Goal: Information Seeking & Learning: Learn about a topic

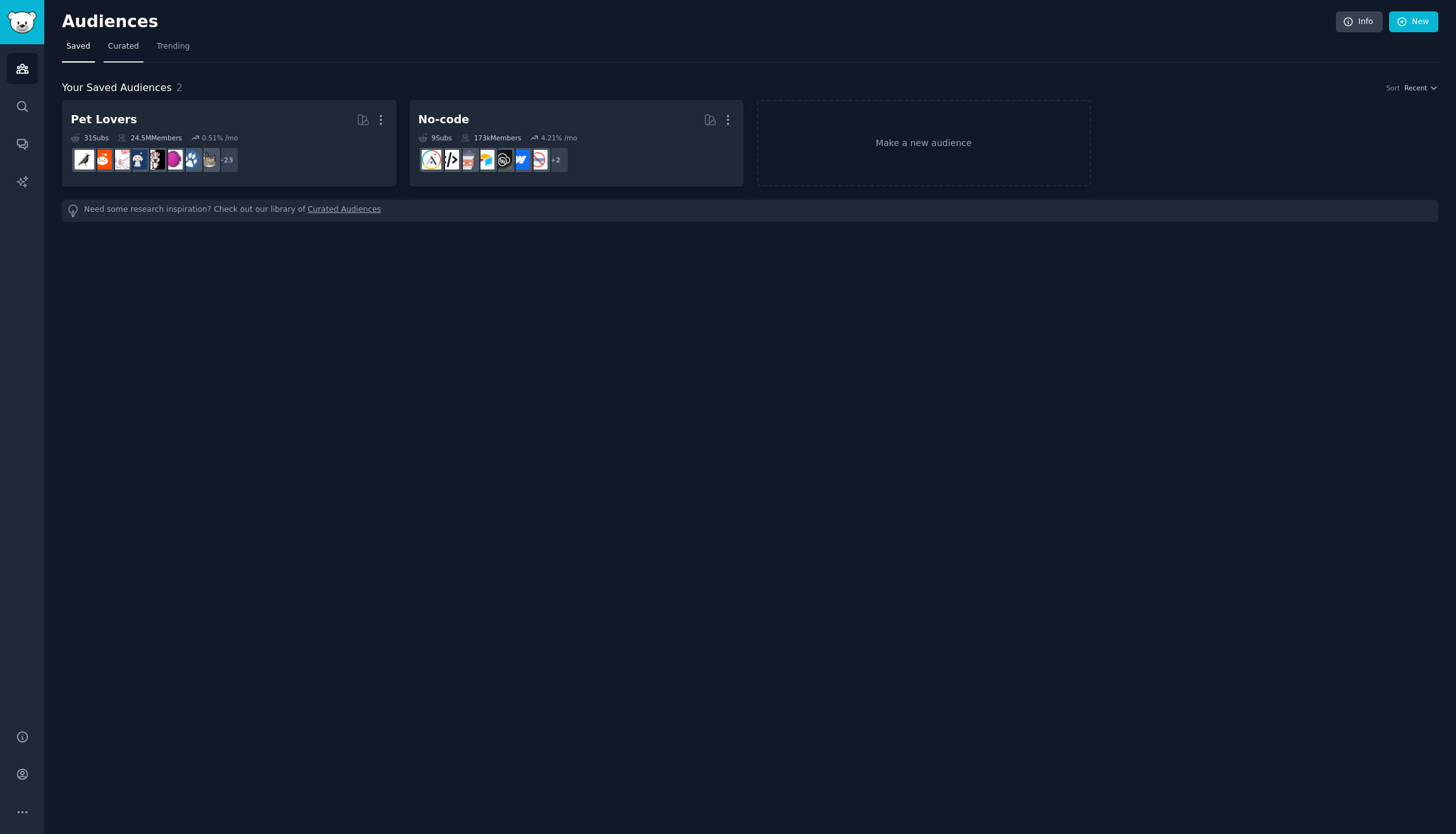
click at [129, 49] on span "Curated" at bounding box center [123, 47] width 31 height 12
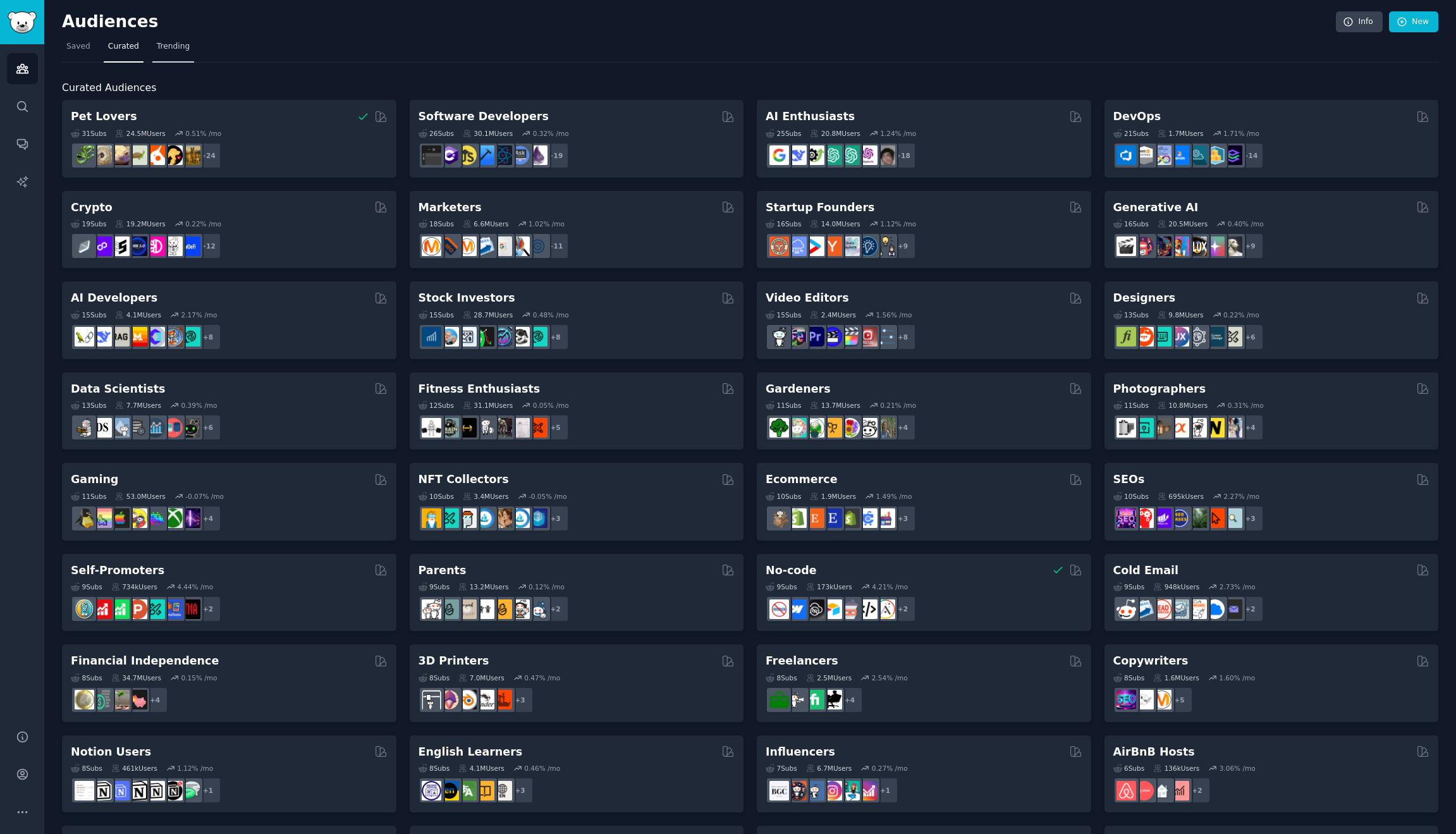
click at [186, 50] on span "Trending" at bounding box center [173, 47] width 33 height 12
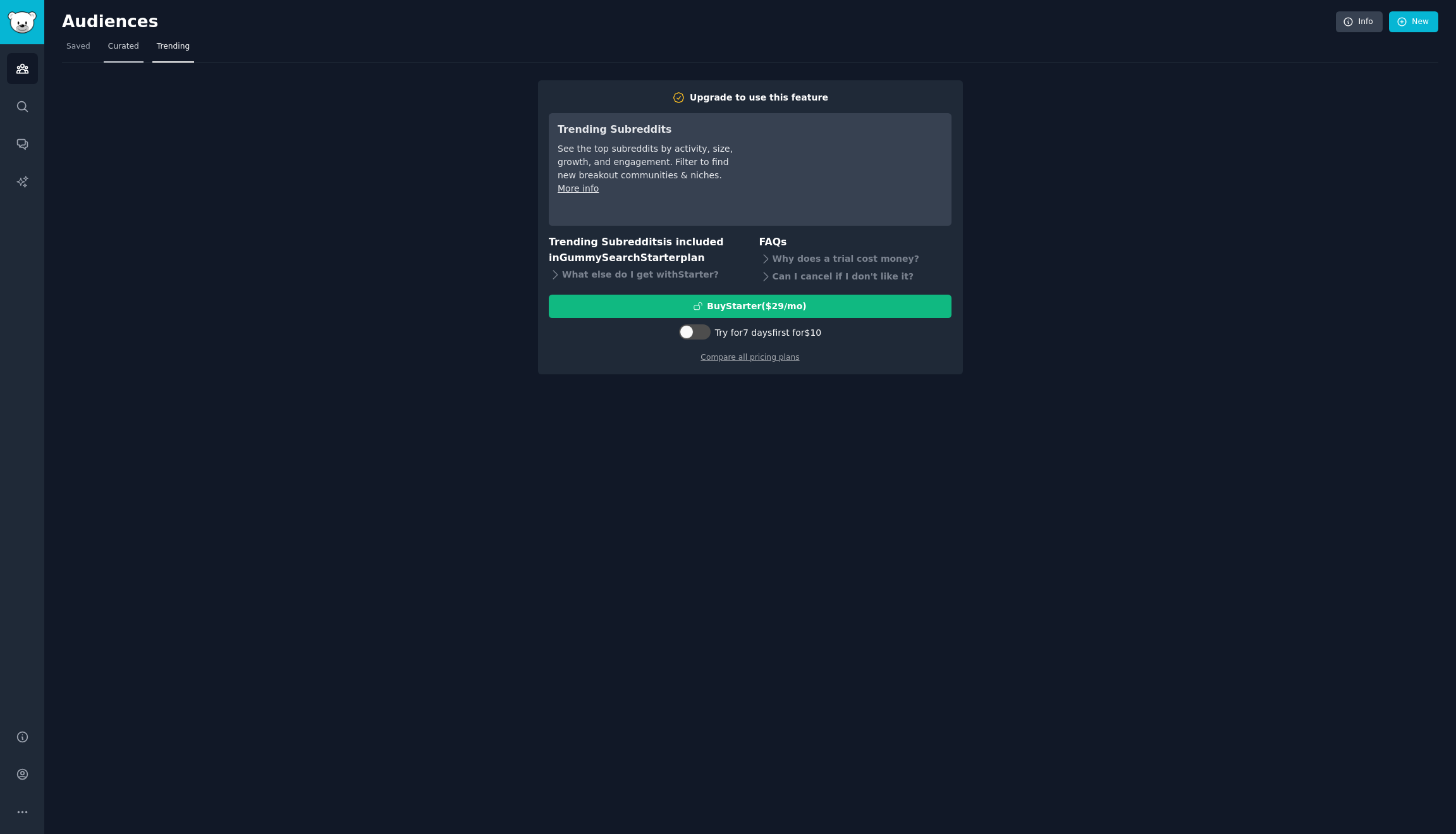
click at [121, 54] on link "Curated" at bounding box center [123, 50] width 40 height 26
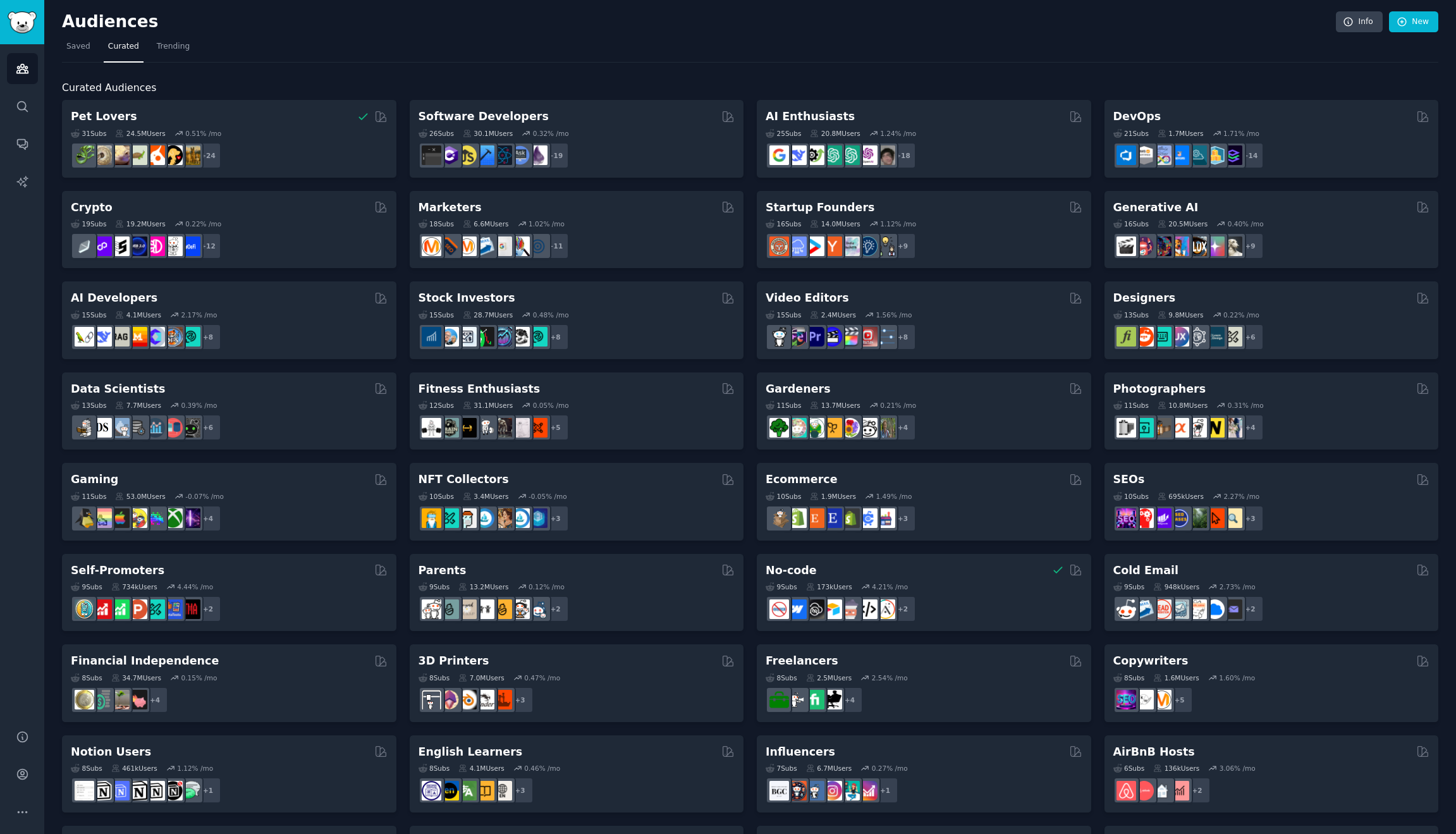
click at [719, 54] on nav "Saved Curated Trending" at bounding box center [750, 50] width 1377 height 26
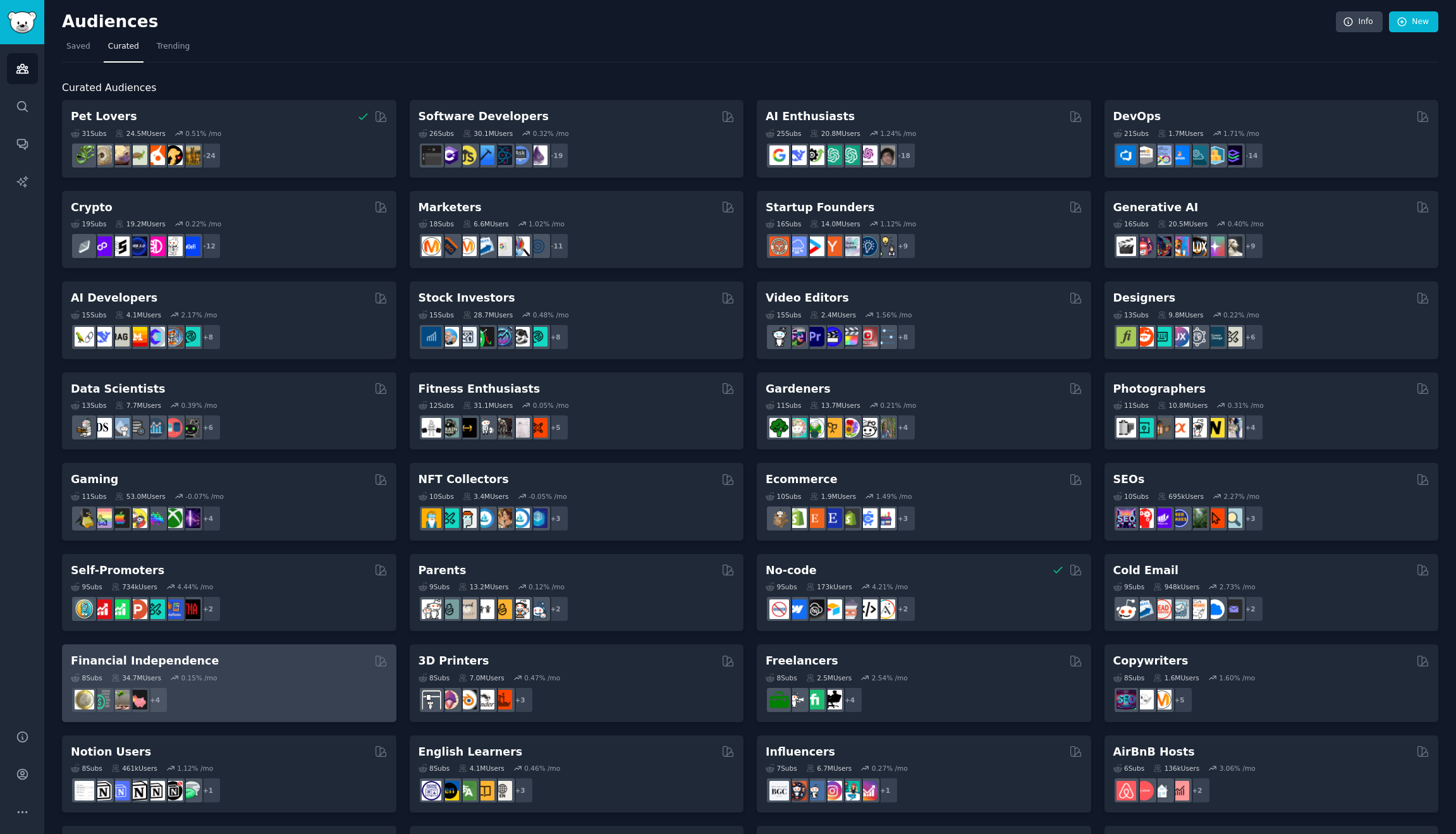
click at [249, 687] on div "+ 4" at bounding box center [230, 700] width 317 height 26
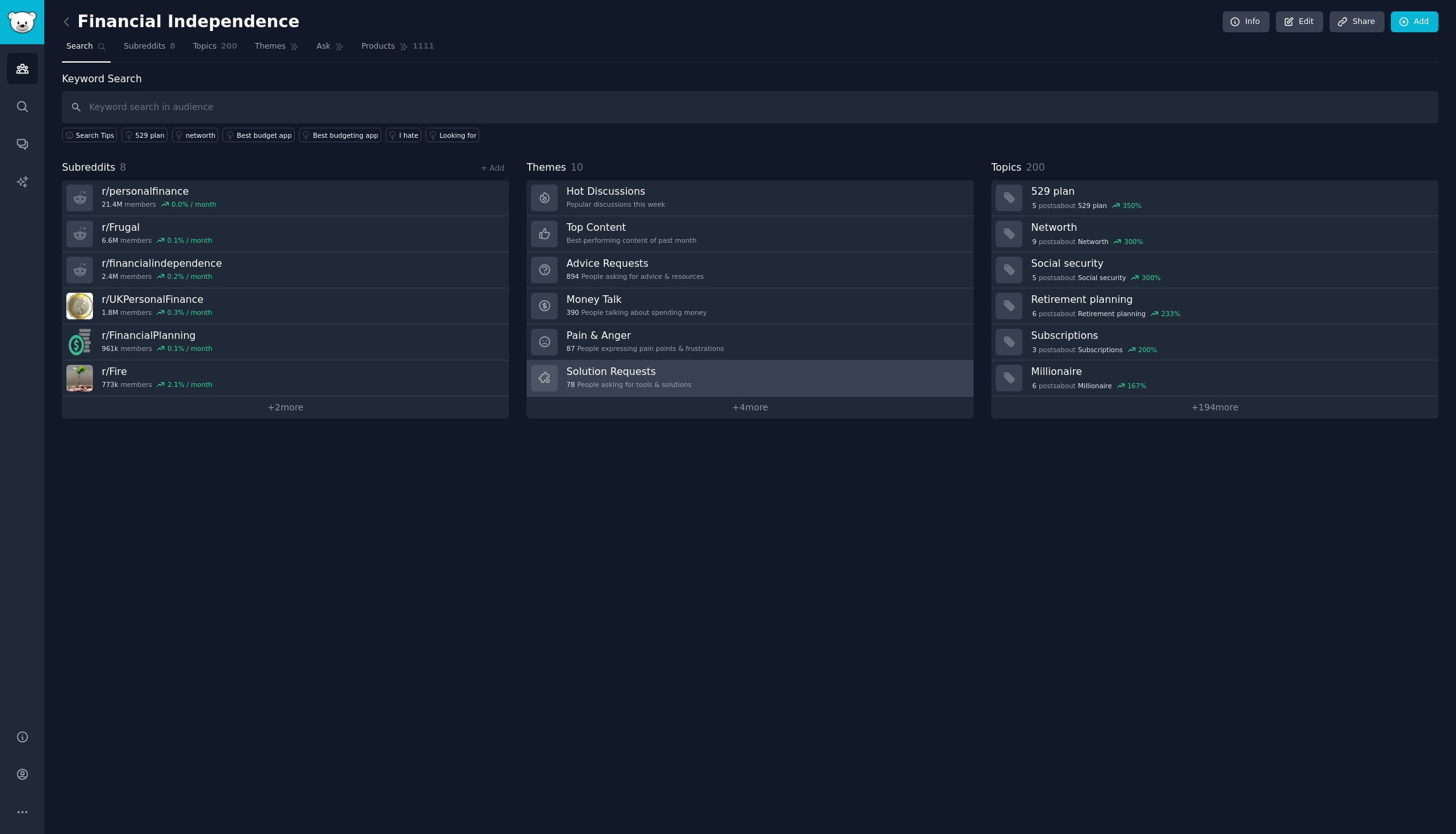
click at [674, 370] on h3 "Solution Requests" at bounding box center [629, 371] width 125 height 14
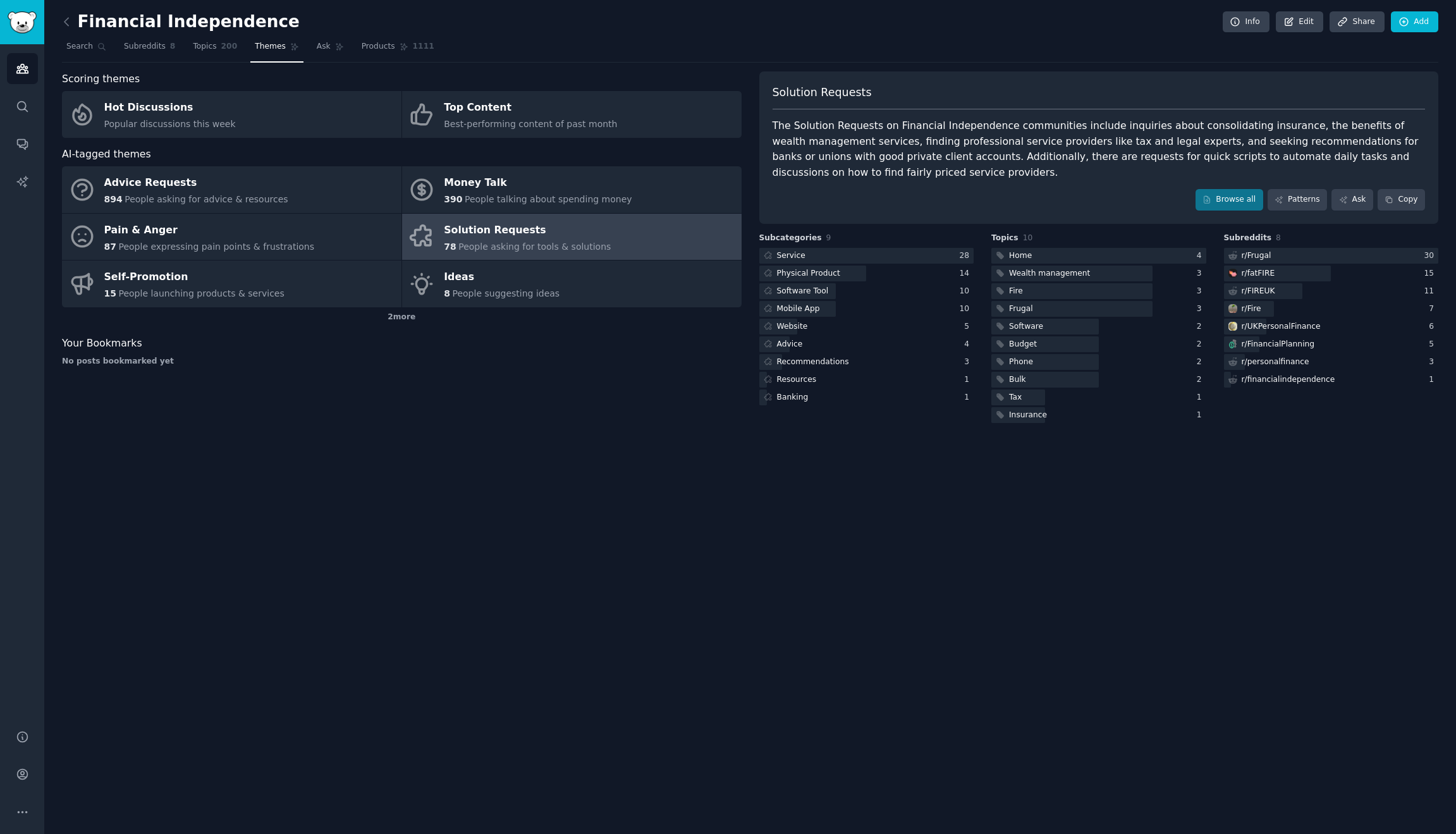
click at [1012, 129] on div "The Solution Requests on Financial Independence communities include inquiries a…" at bounding box center [1099, 149] width 653 height 62
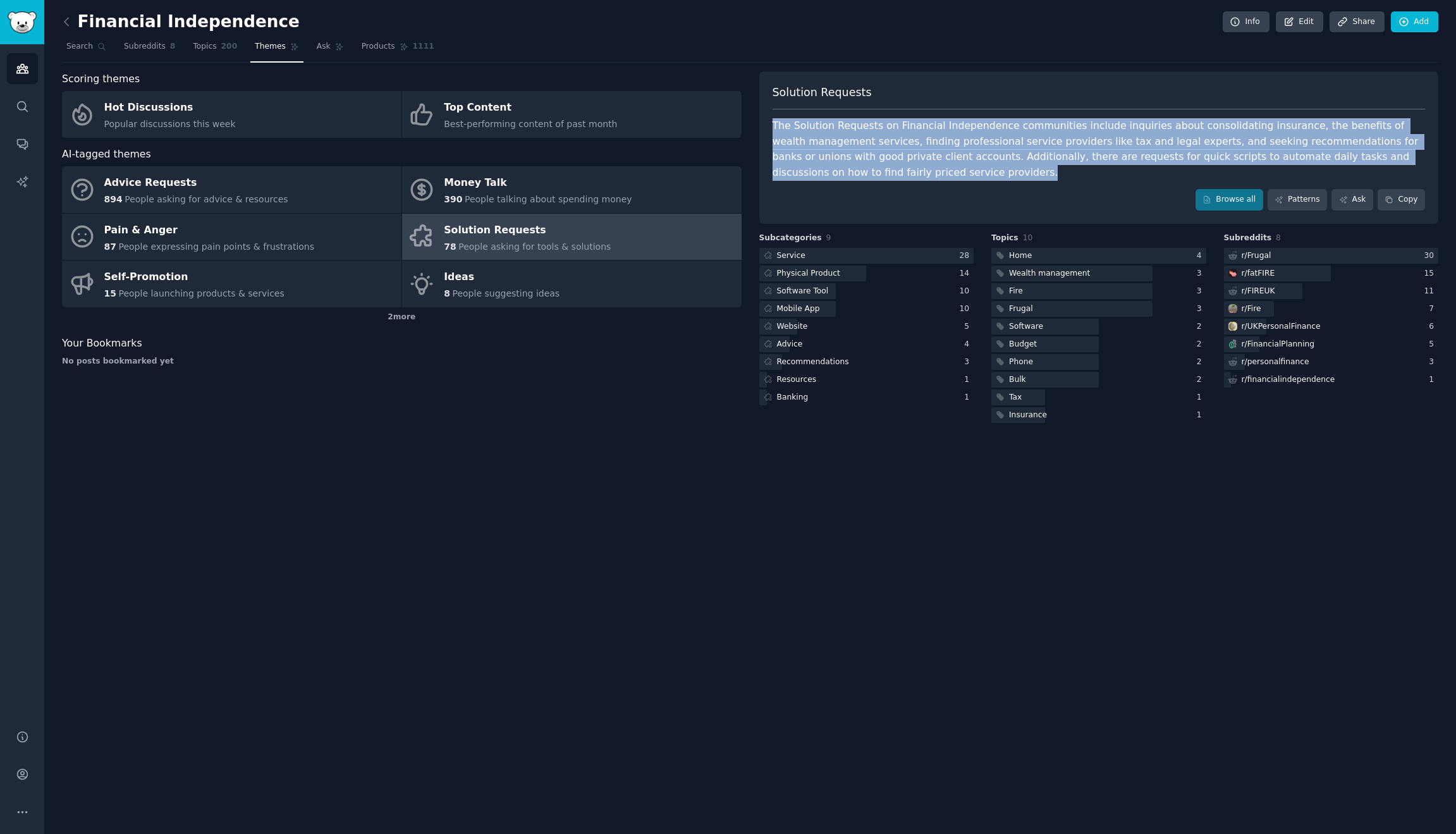
click at [1012, 129] on div "The Solution Requests on Financial Independence communities include inquiries a…" at bounding box center [1099, 149] width 653 height 62
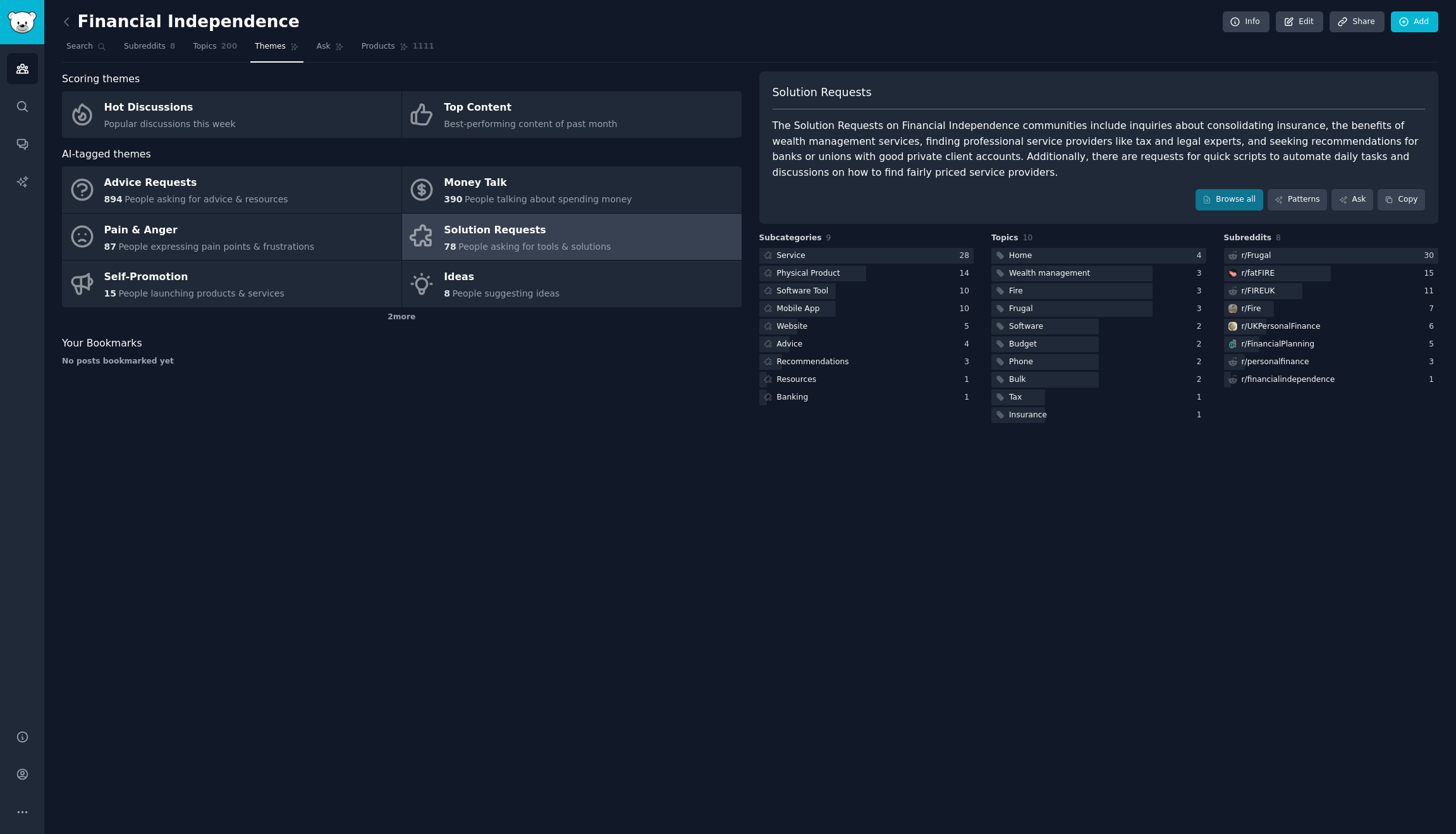
click at [1012, 129] on div "The Solution Requests on Financial Independence communities include inquiries a…" at bounding box center [1099, 149] width 653 height 62
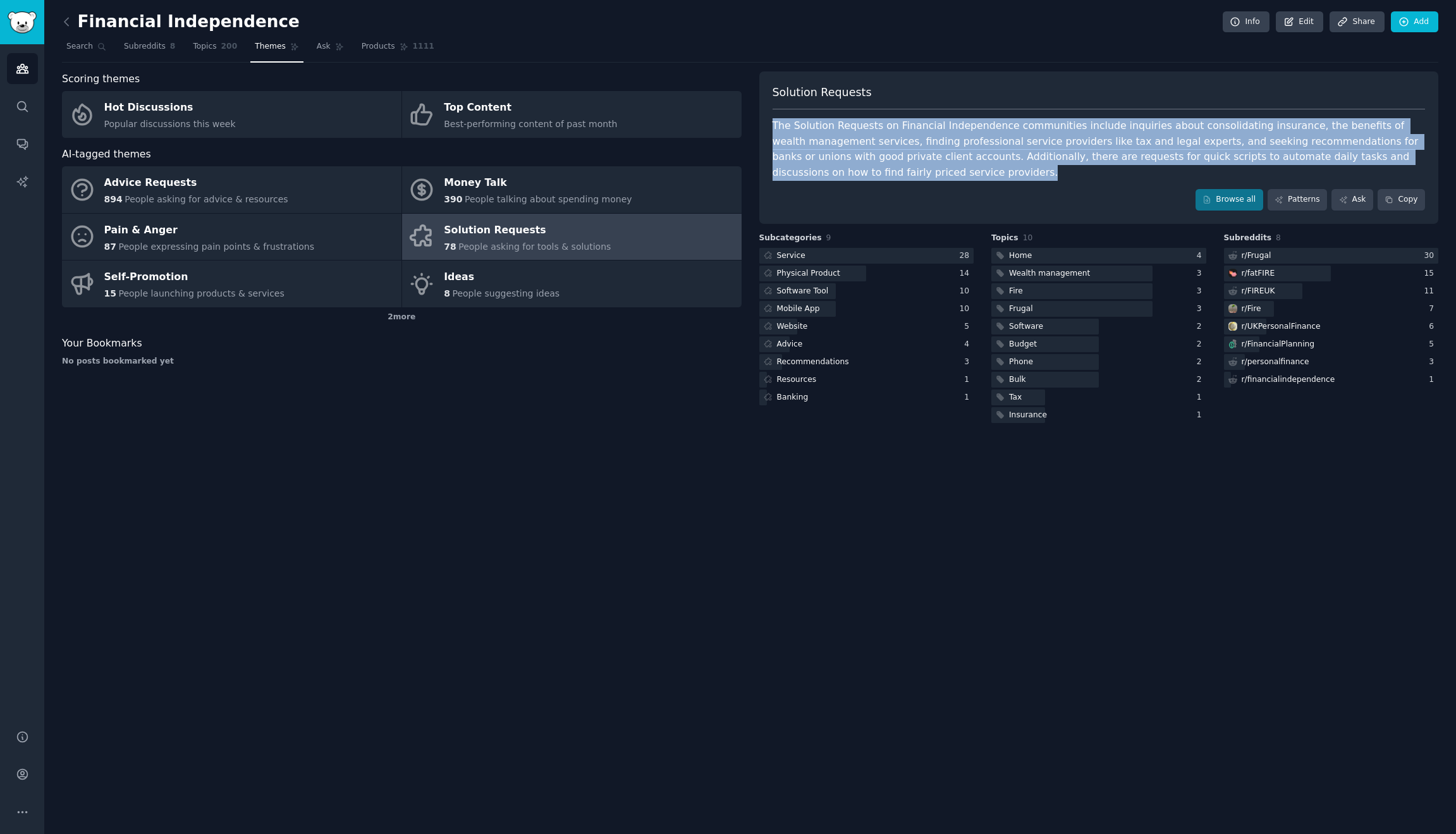
click at [1012, 129] on div "The Solution Requests on Financial Independence communities include inquiries a…" at bounding box center [1099, 149] width 653 height 62
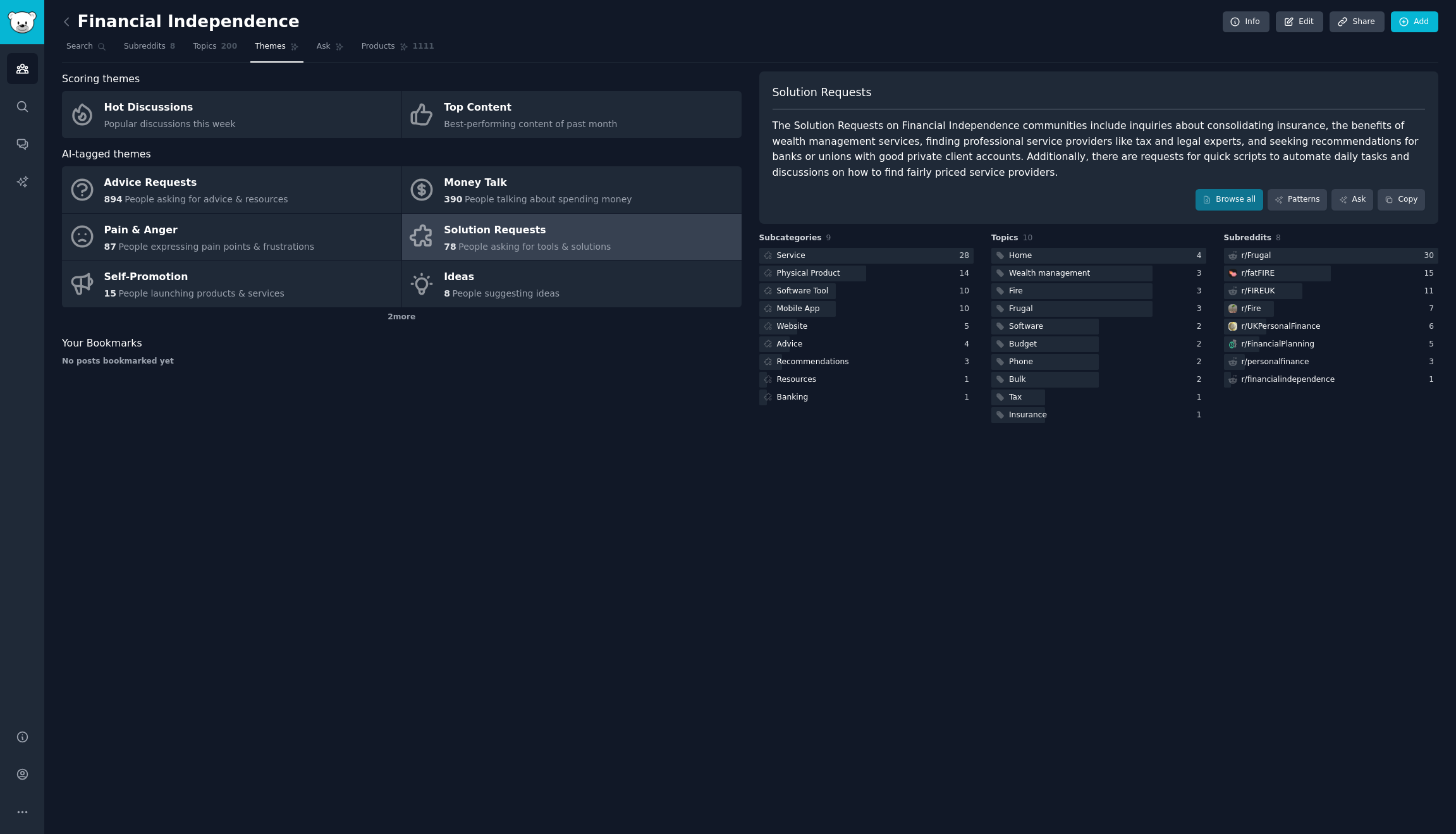
click at [1012, 129] on div "The Solution Requests on Financial Independence communities include inquiries a…" at bounding box center [1099, 149] width 653 height 62
click at [946, 141] on div "The Solution Requests on Financial Independence communities include inquiries a…" at bounding box center [1099, 149] width 653 height 62
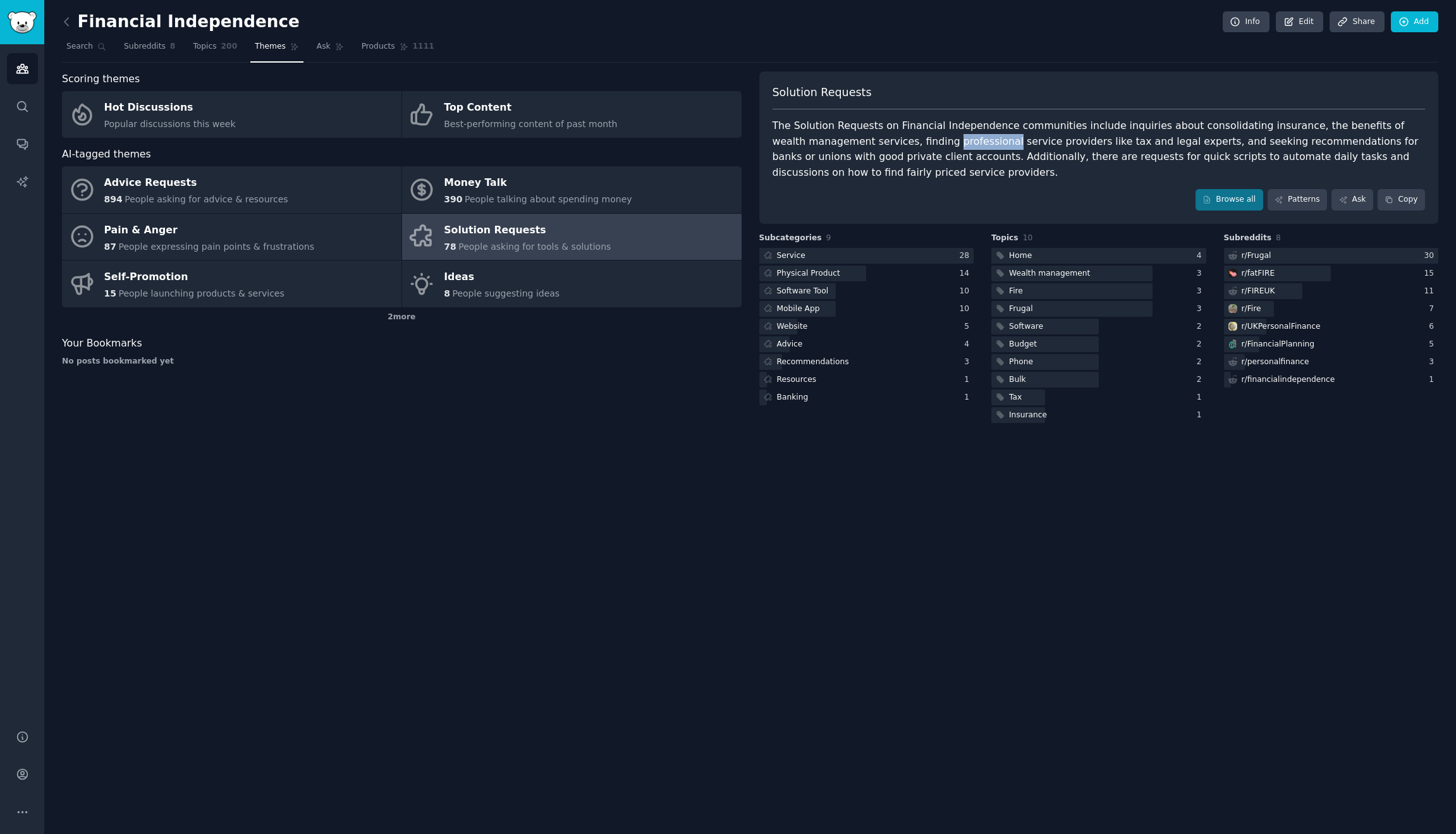
click at [946, 141] on div "The Solution Requests on Financial Independence communities include inquiries a…" at bounding box center [1099, 149] width 653 height 62
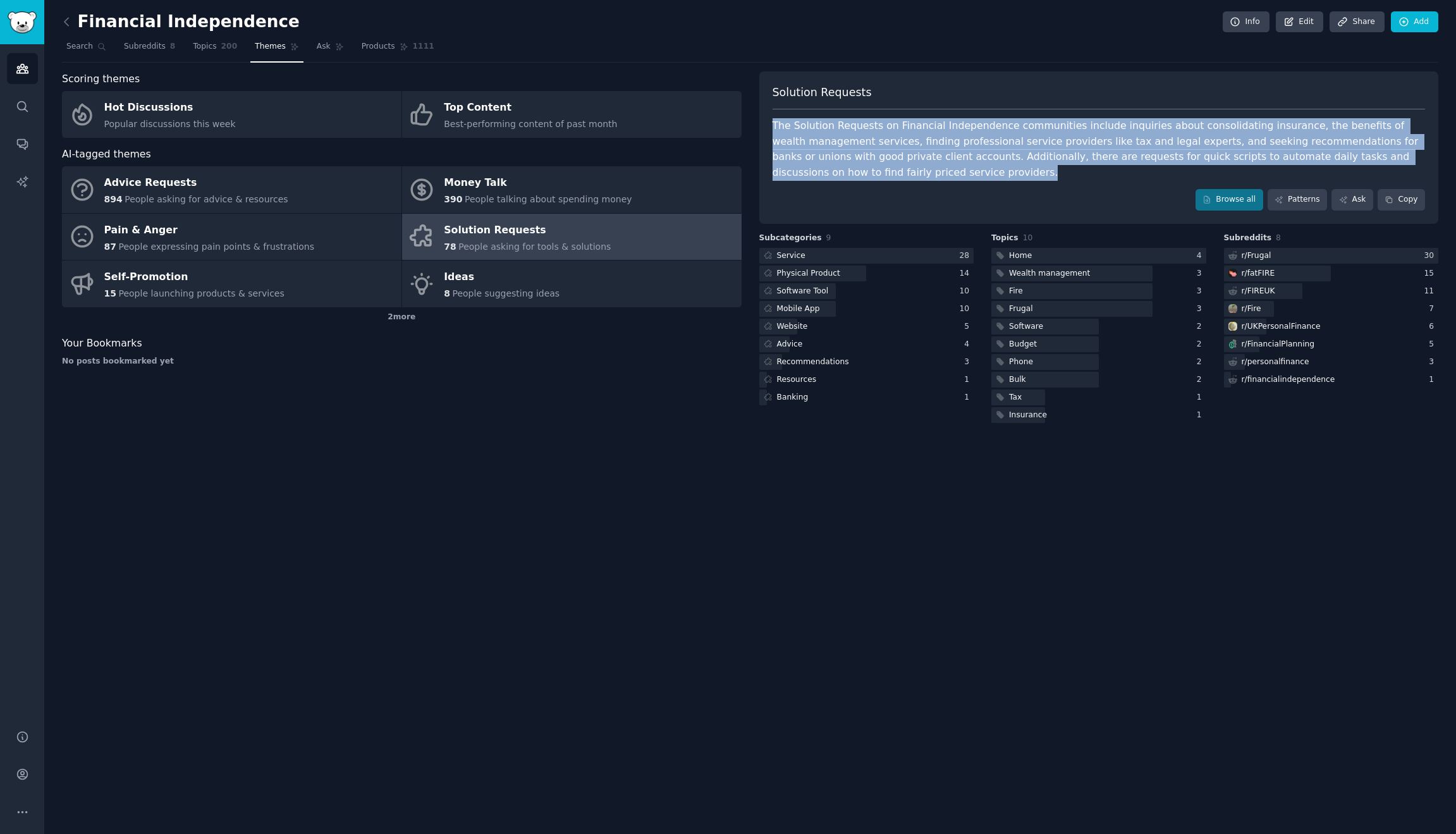
click at [946, 141] on div "The Solution Requests on Financial Independence communities include inquiries a…" at bounding box center [1099, 149] width 653 height 62
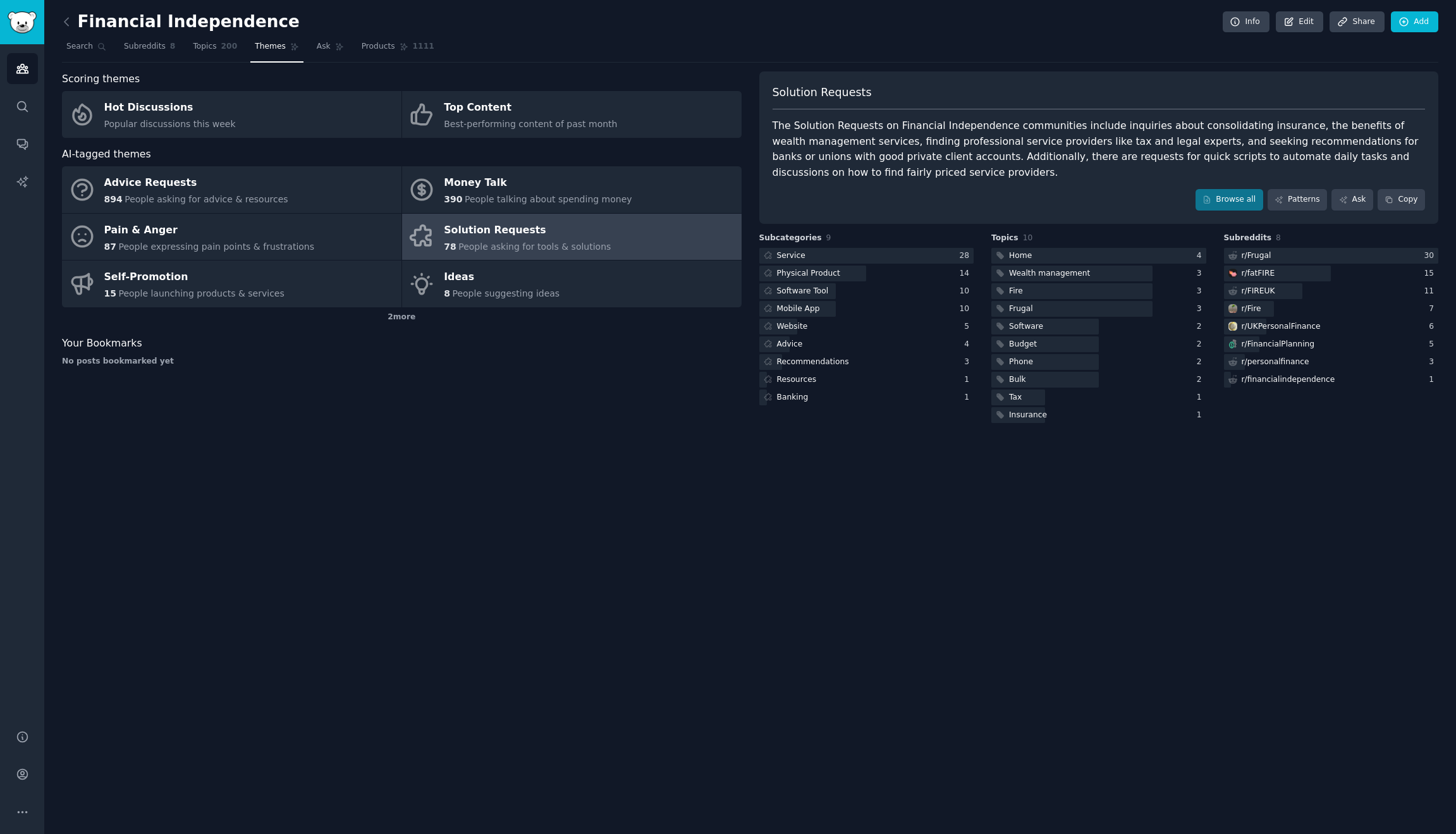
click at [1233, 141] on div "The Solution Requests on Financial Independence communities include inquiries a…" at bounding box center [1099, 149] width 653 height 62
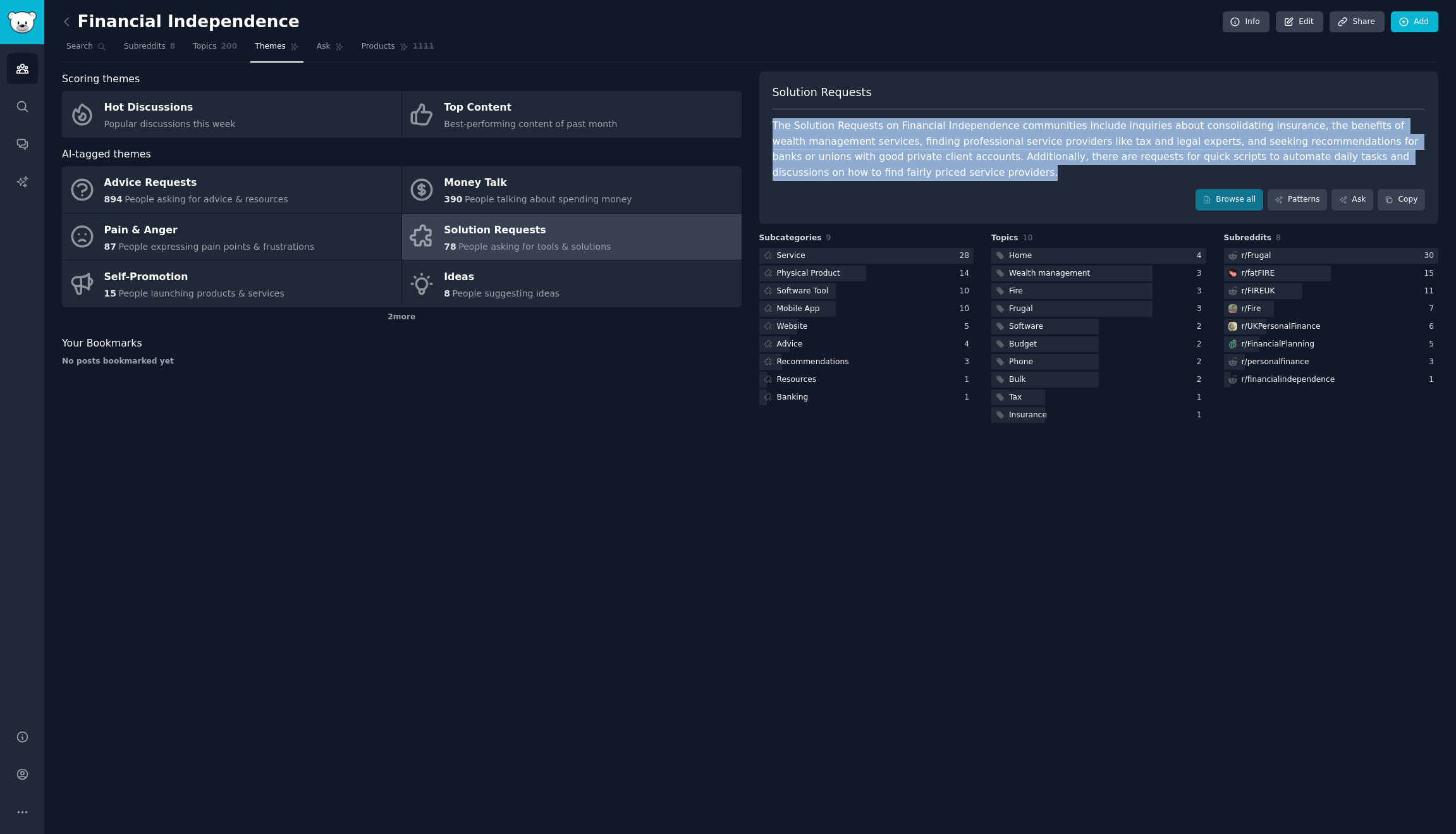
click at [1233, 141] on div "The Solution Requests on Financial Independence communities include inquiries a…" at bounding box center [1099, 149] width 653 height 62
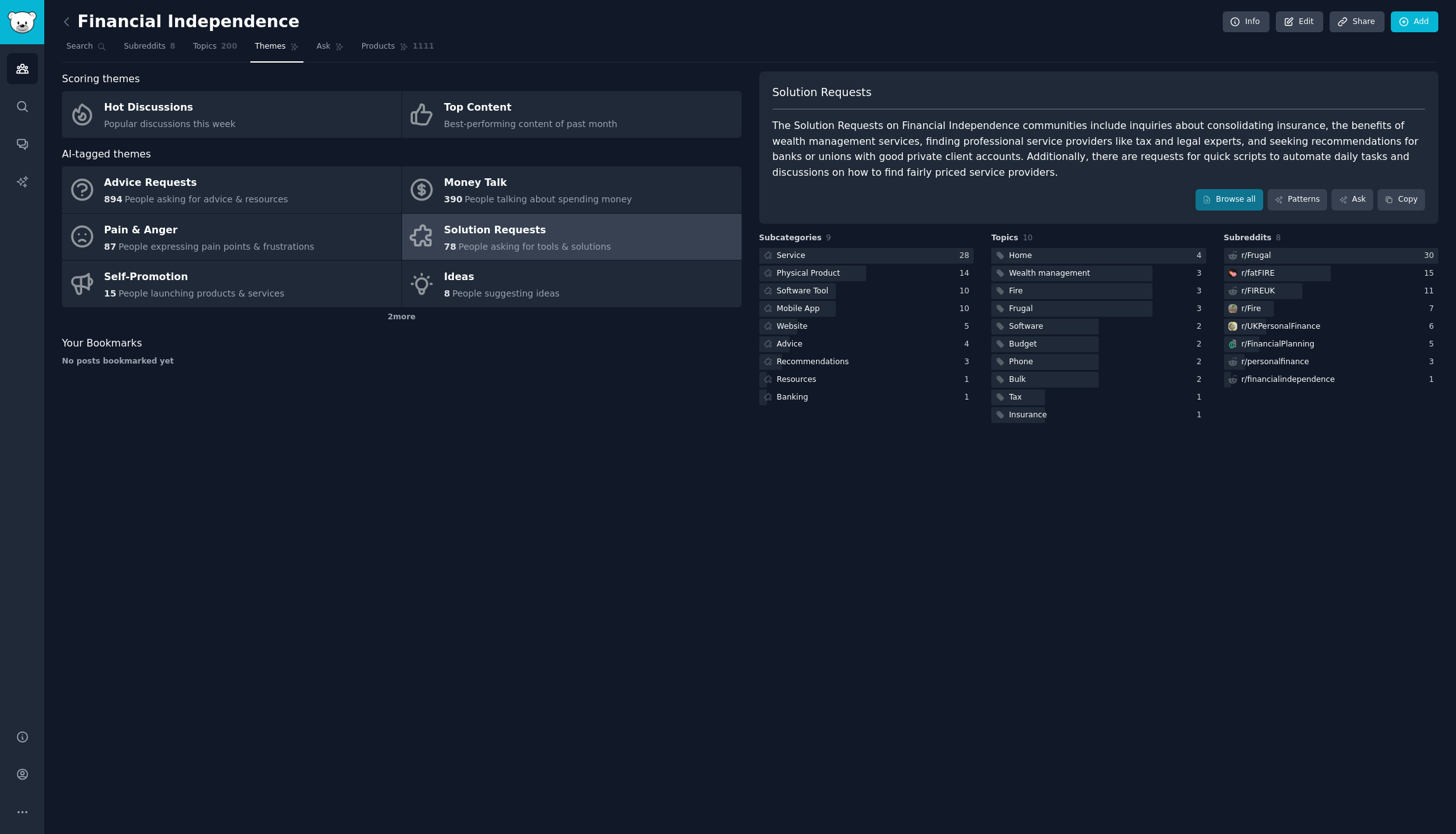
click at [1016, 156] on div "The Solution Requests on Financial Independence communities include inquiries a…" at bounding box center [1099, 149] width 653 height 62
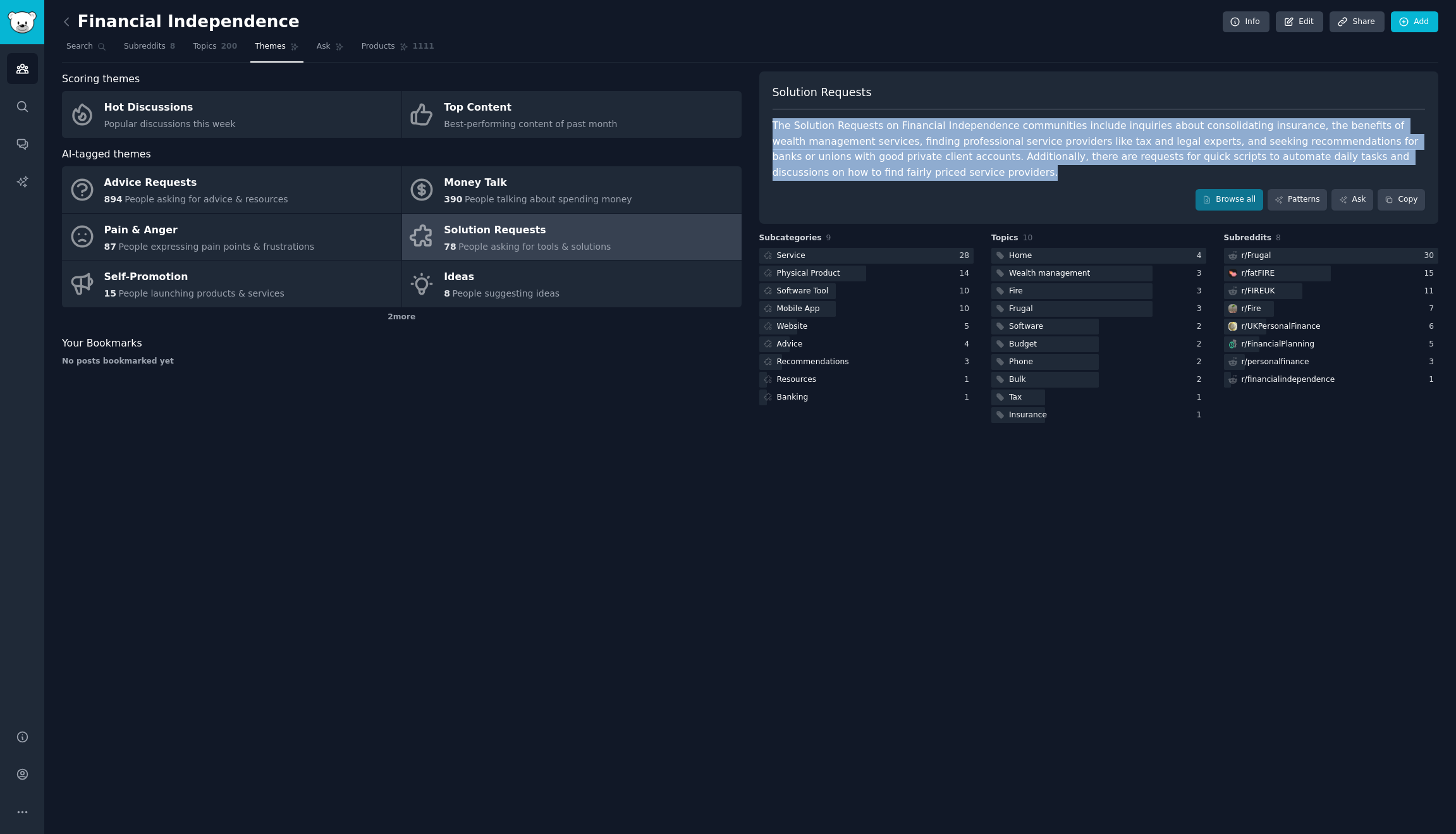
click at [1016, 156] on div "The Solution Requests on Financial Independence communities include inquiries a…" at bounding box center [1099, 149] width 653 height 62
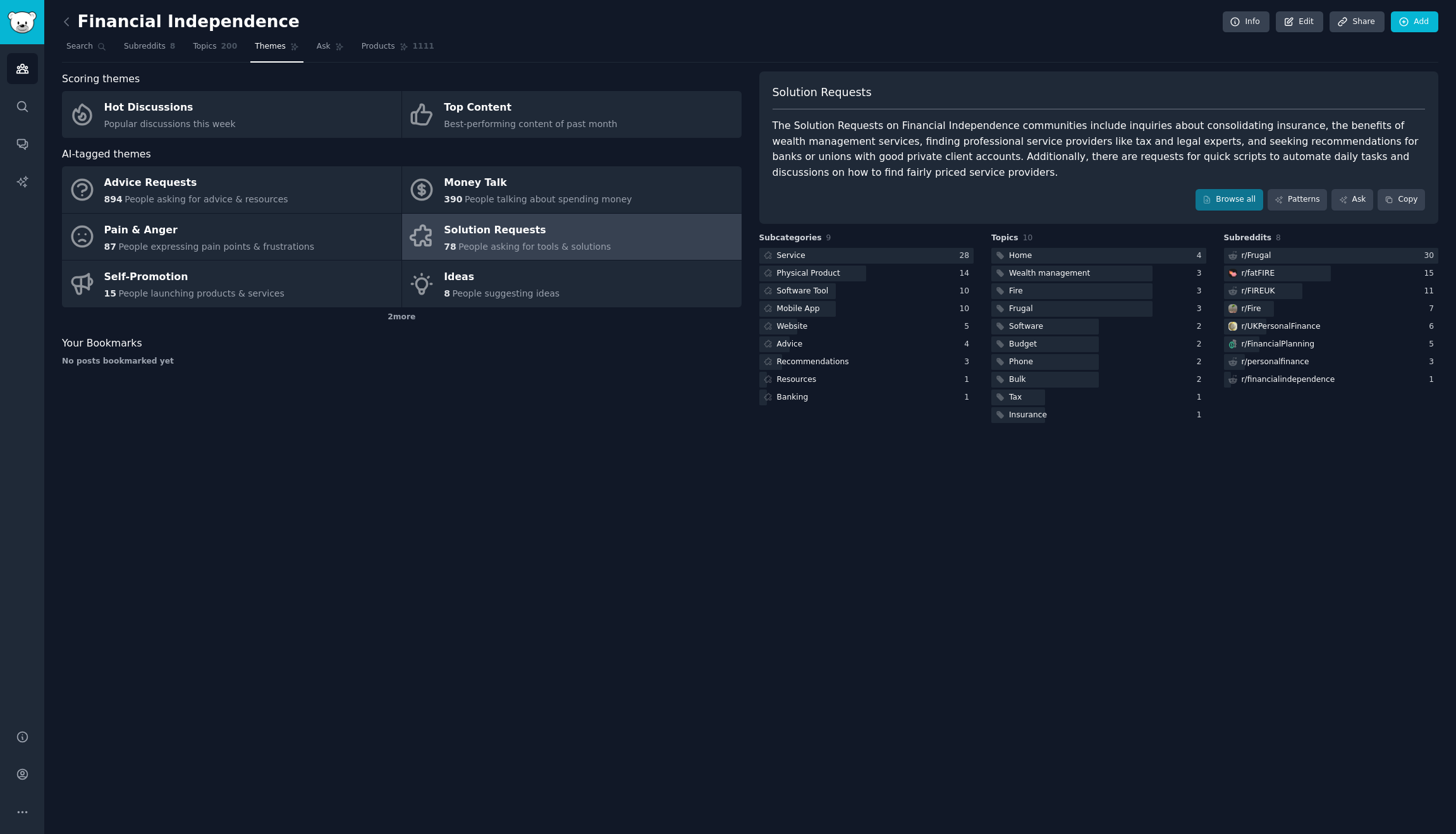
click at [1192, 156] on div "The Solution Requests on Financial Independence communities include inquiries a…" at bounding box center [1099, 149] width 653 height 62
click at [1266, 156] on div "The Solution Requests on Financial Independence communities include inquiries a…" at bounding box center [1099, 149] width 653 height 62
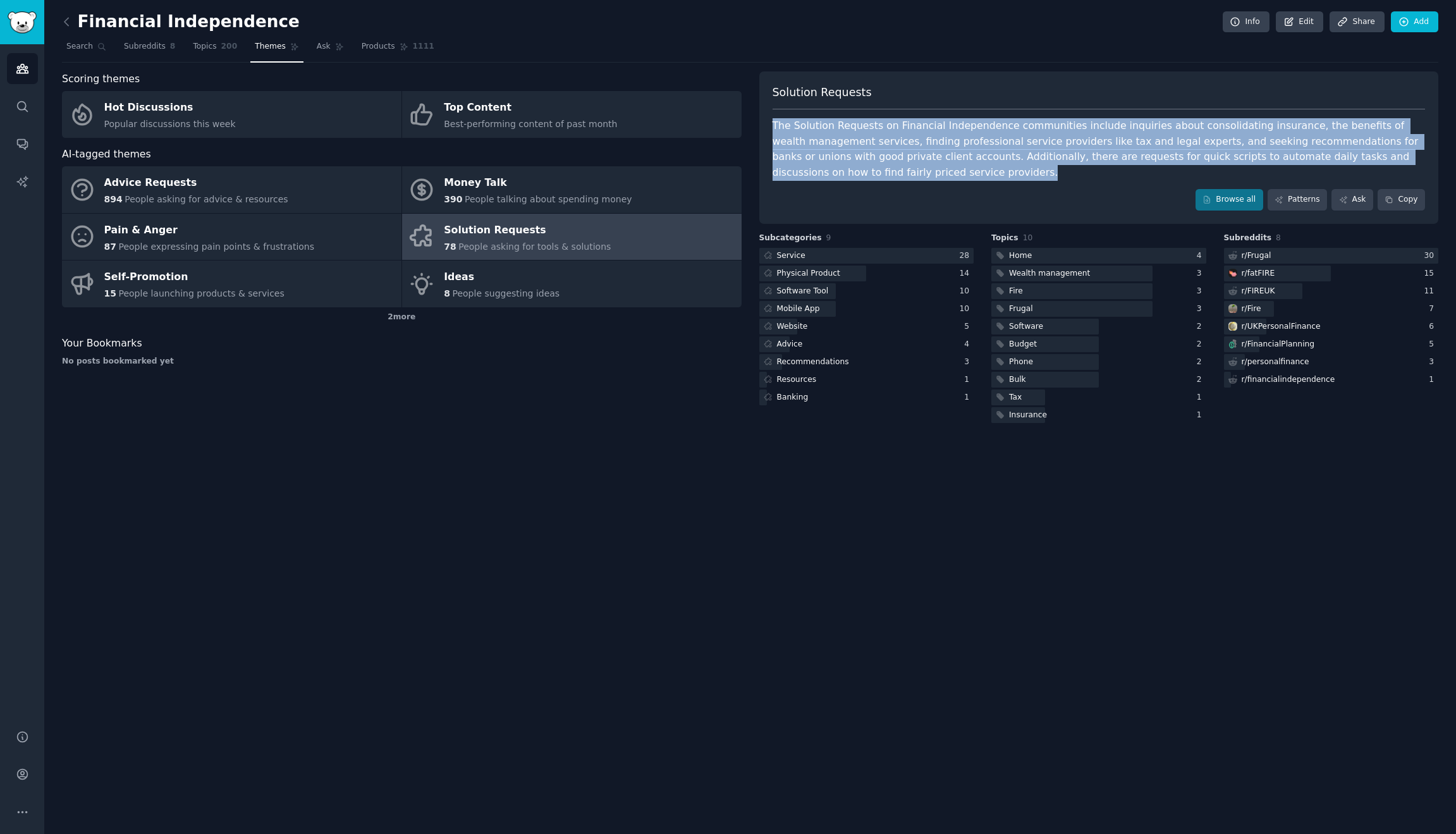
click at [1266, 156] on div "The Solution Requests on Financial Independence communities include inquiries a…" at bounding box center [1099, 149] width 653 height 62
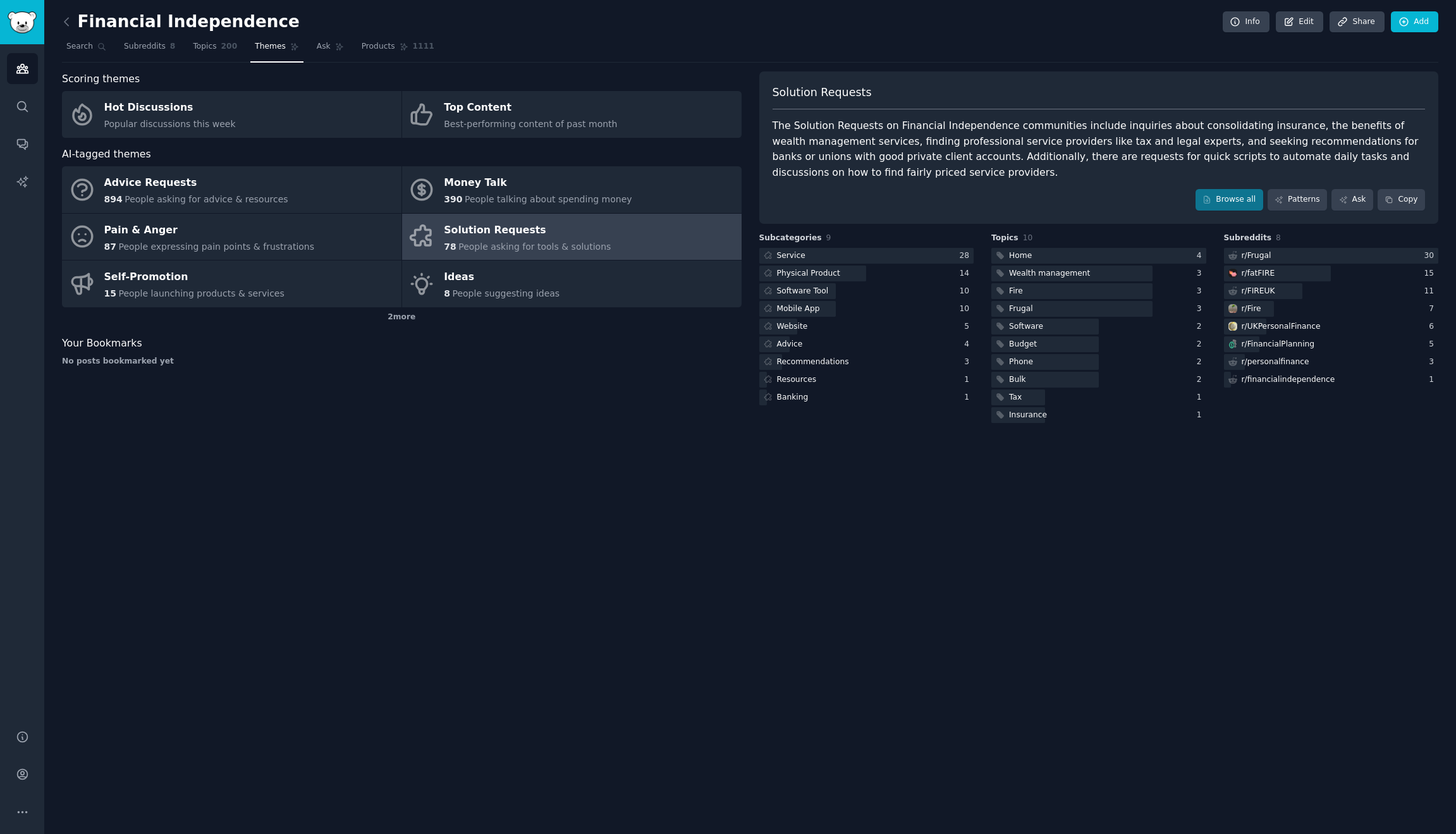
click at [961, 164] on div "The Solution Requests on Financial Independence communities include inquiries a…" at bounding box center [1099, 149] width 653 height 62
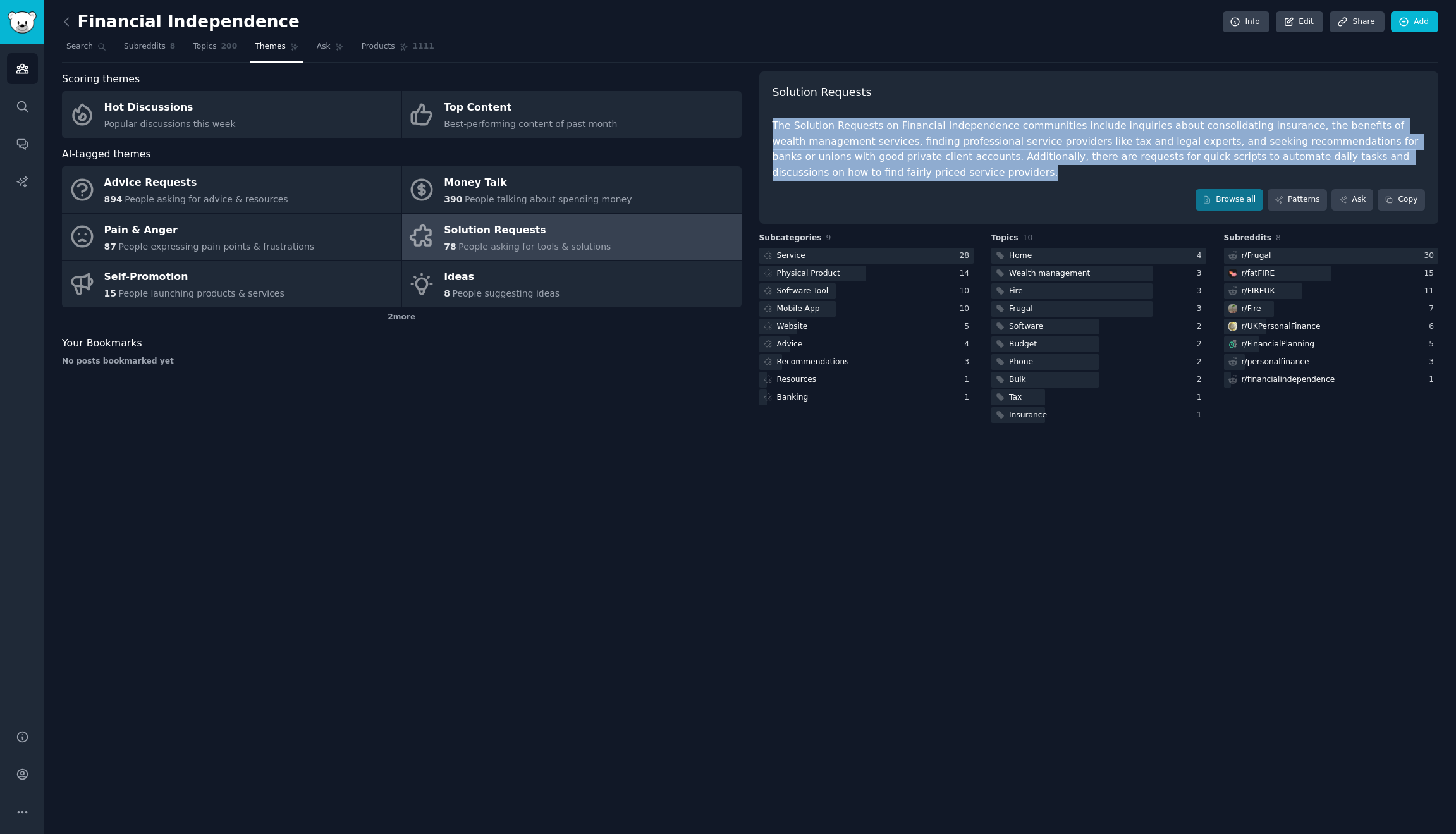
click at [999, 143] on div "The Solution Requests on Financial Independence communities include inquiries a…" at bounding box center [1099, 149] width 653 height 62
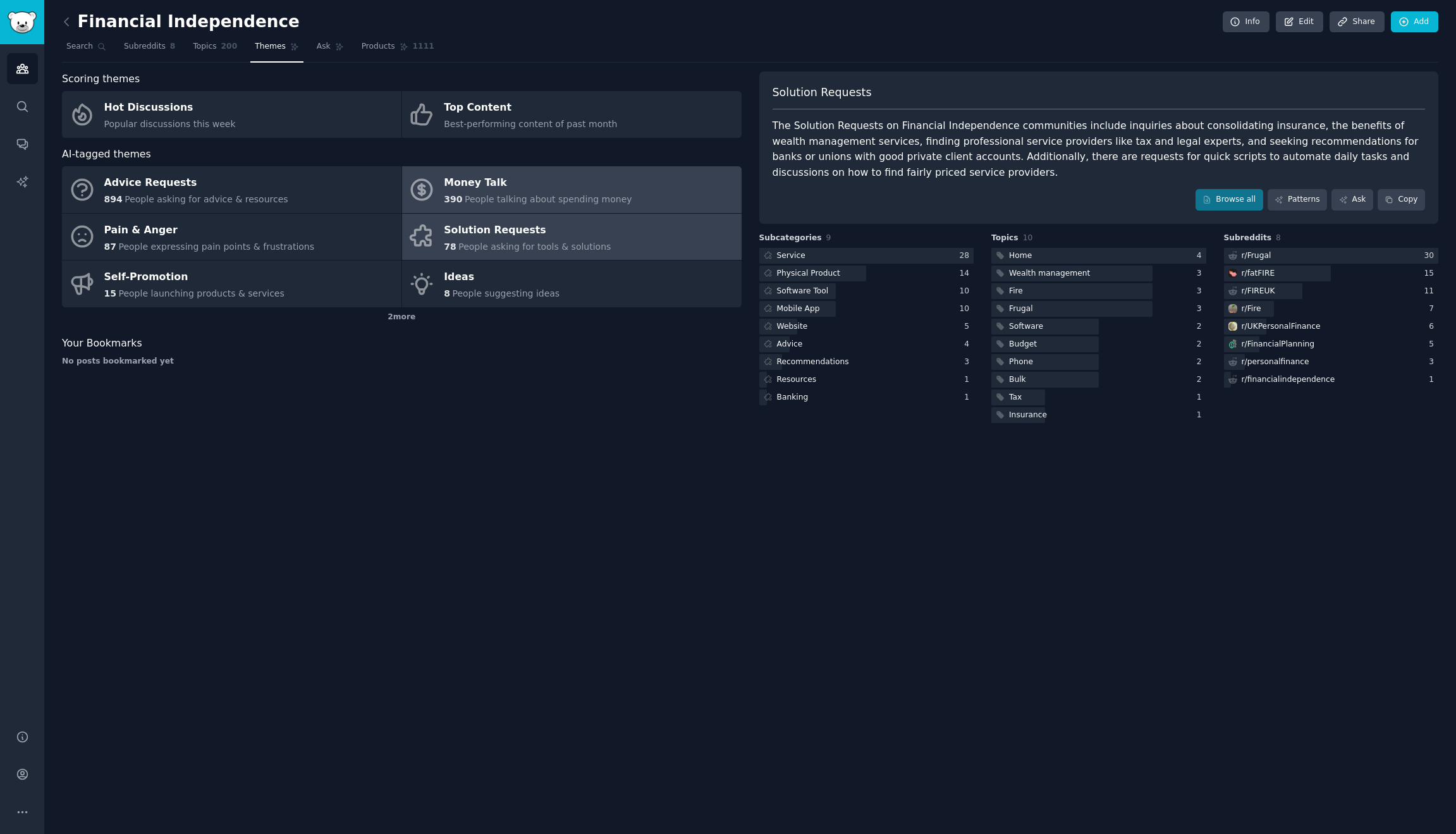
click at [585, 187] on div "Money Talk" at bounding box center [538, 183] width 188 height 20
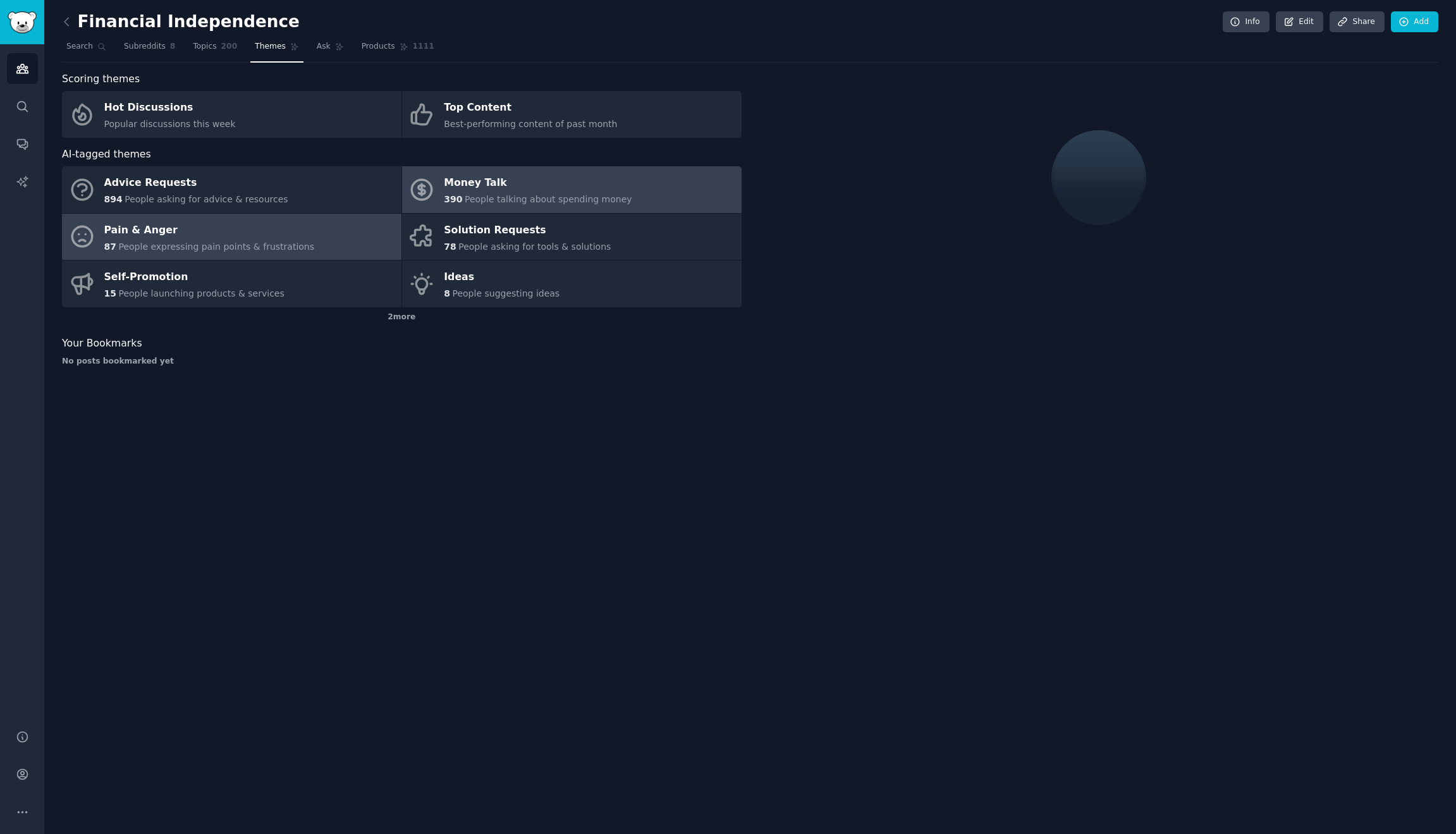
click at [188, 237] on div "Pain & Anger" at bounding box center [210, 230] width 211 height 20
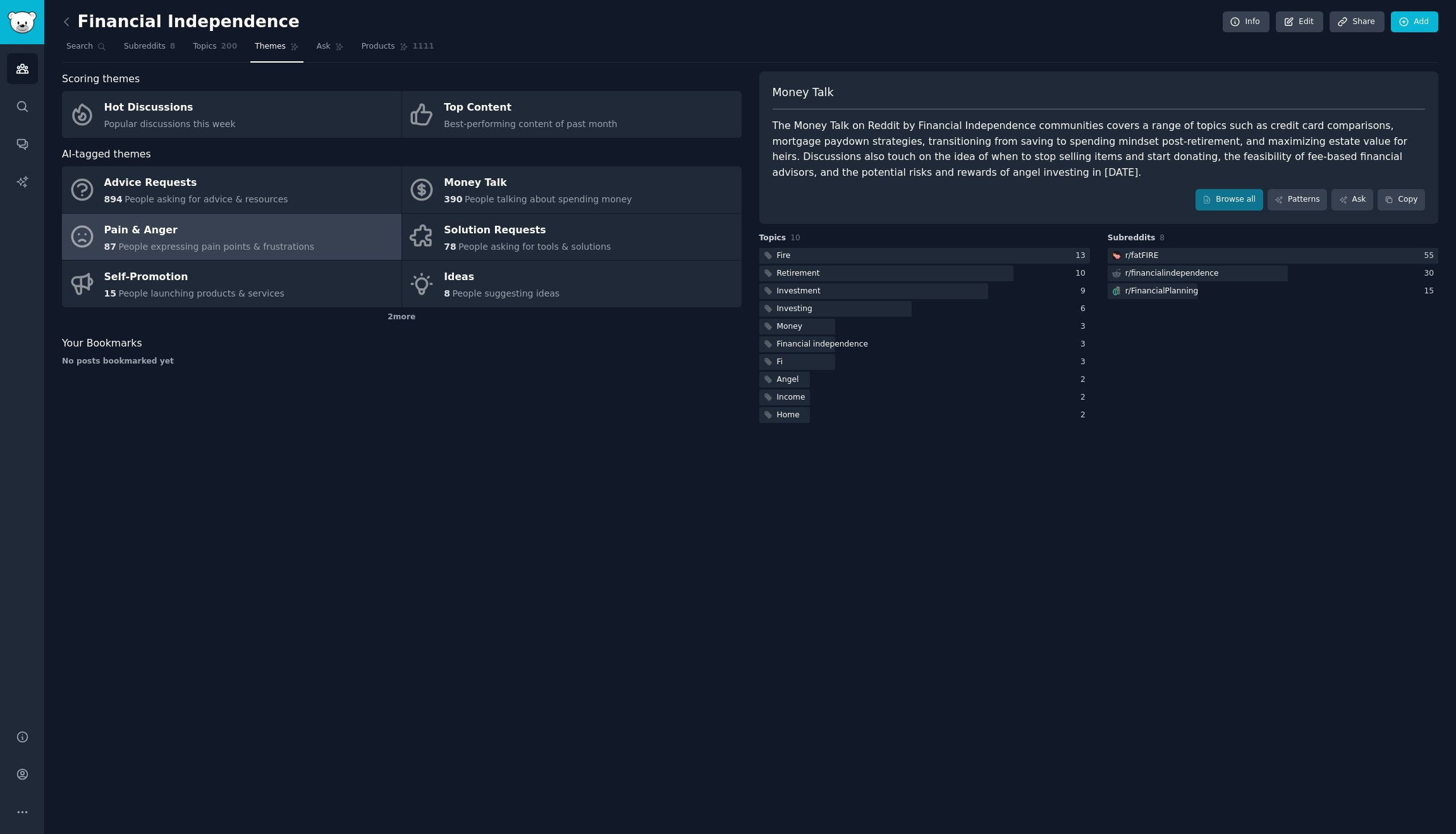
click at [940, 127] on div "The Money Talk on Reddit by Financial Independence communities covers a range o…" at bounding box center [1099, 149] width 653 height 62
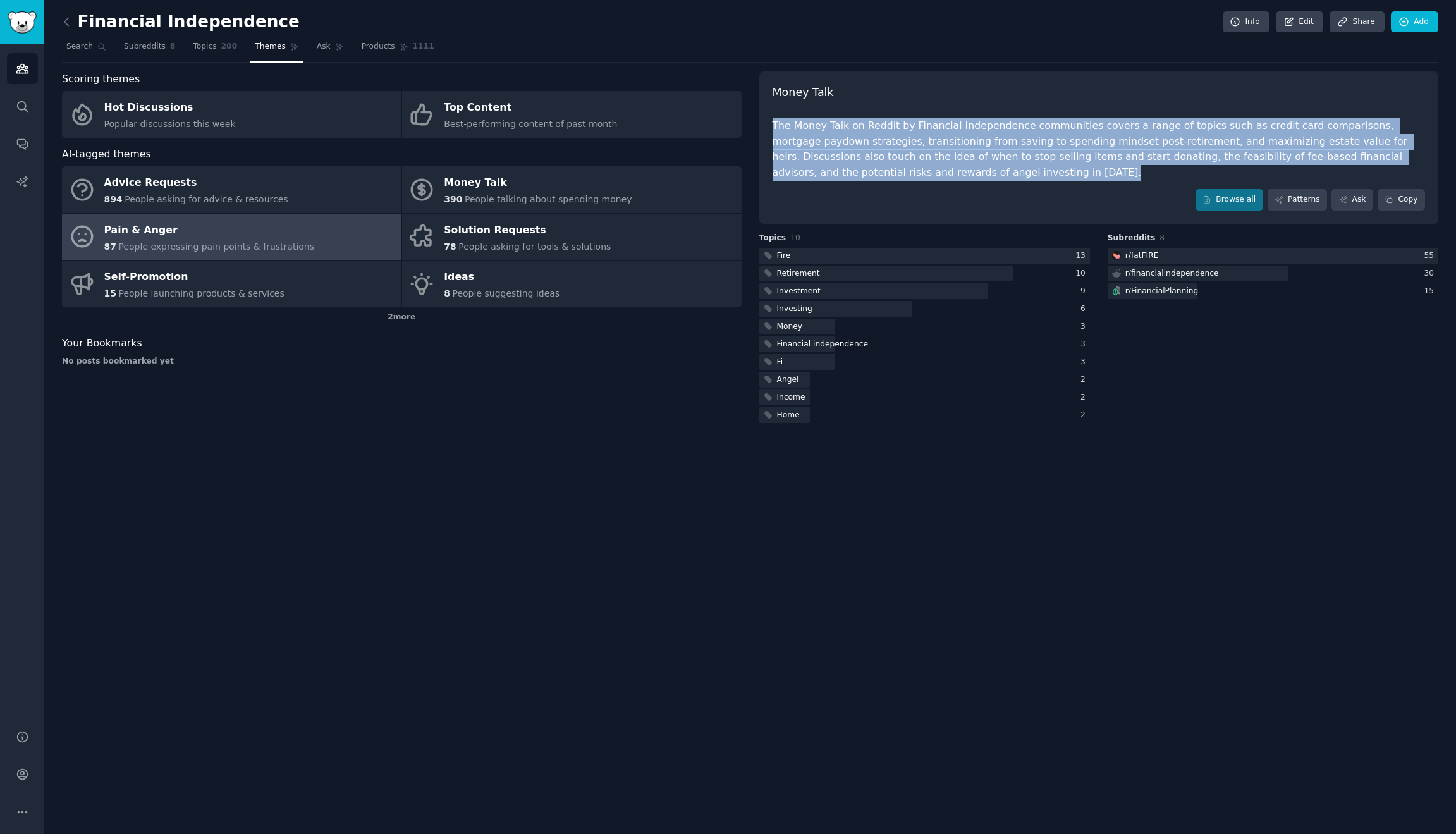
click at [940, 127] on div "The Money Talk on Reddit by Financial Independence communities covers a range o…" at bounding box center [1099, 149] width 653 height 62
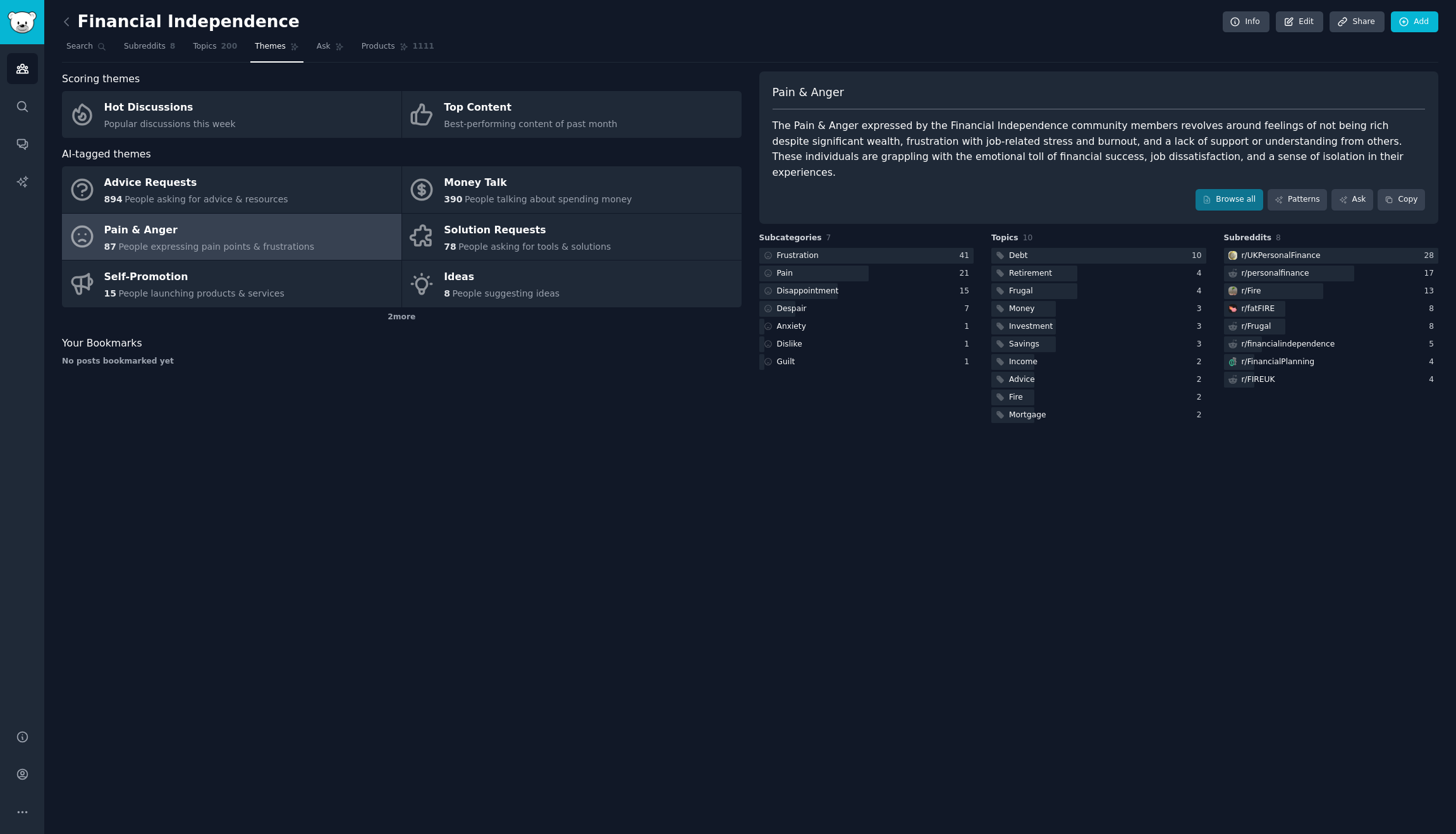
click at [878, 122] on div "The Pain & Anger expressed by the Financial Independence community members revo…" at bounding box center [1099, 149] width 653 height 62
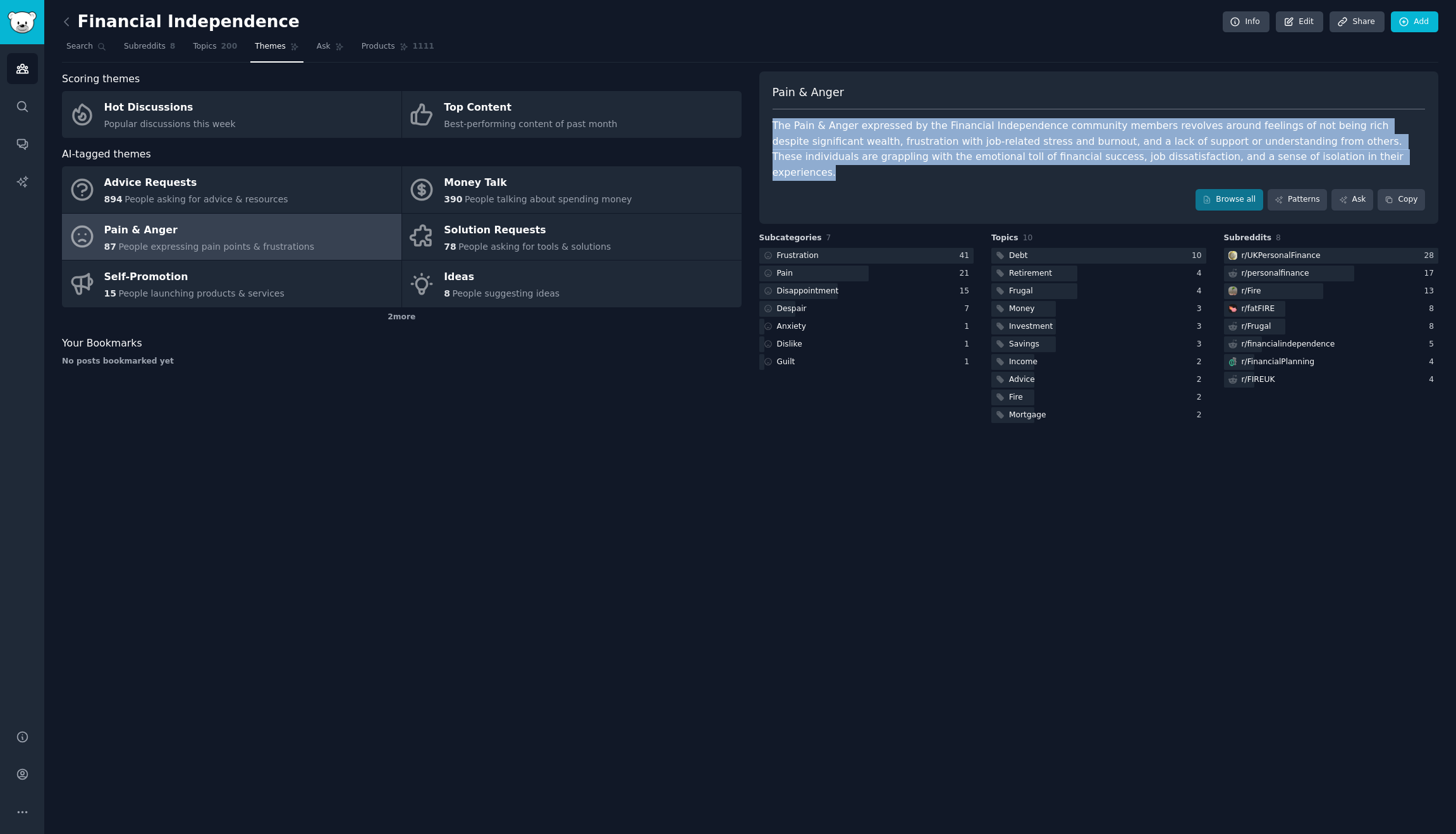
click at [878, 122] on div "The Pain & Anger expressed by the Financial Independence community members revo…" at bounding box center [1099, 149] width 653 height 62
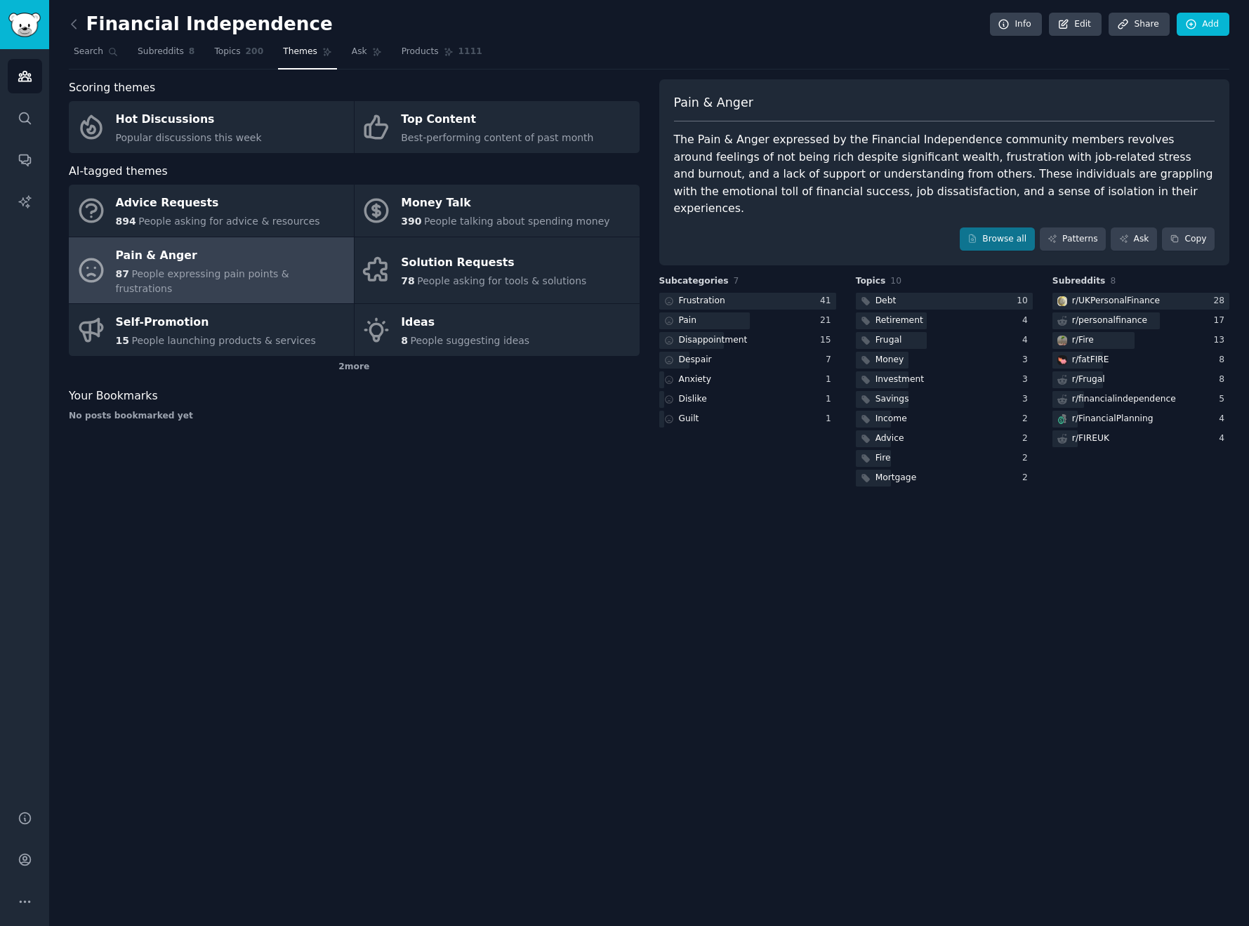
click at [907, 170] on div "The Pain & Anger expressed by the Financial Independence community members revo…" at bounding box center [944, 174] width 541 height 86
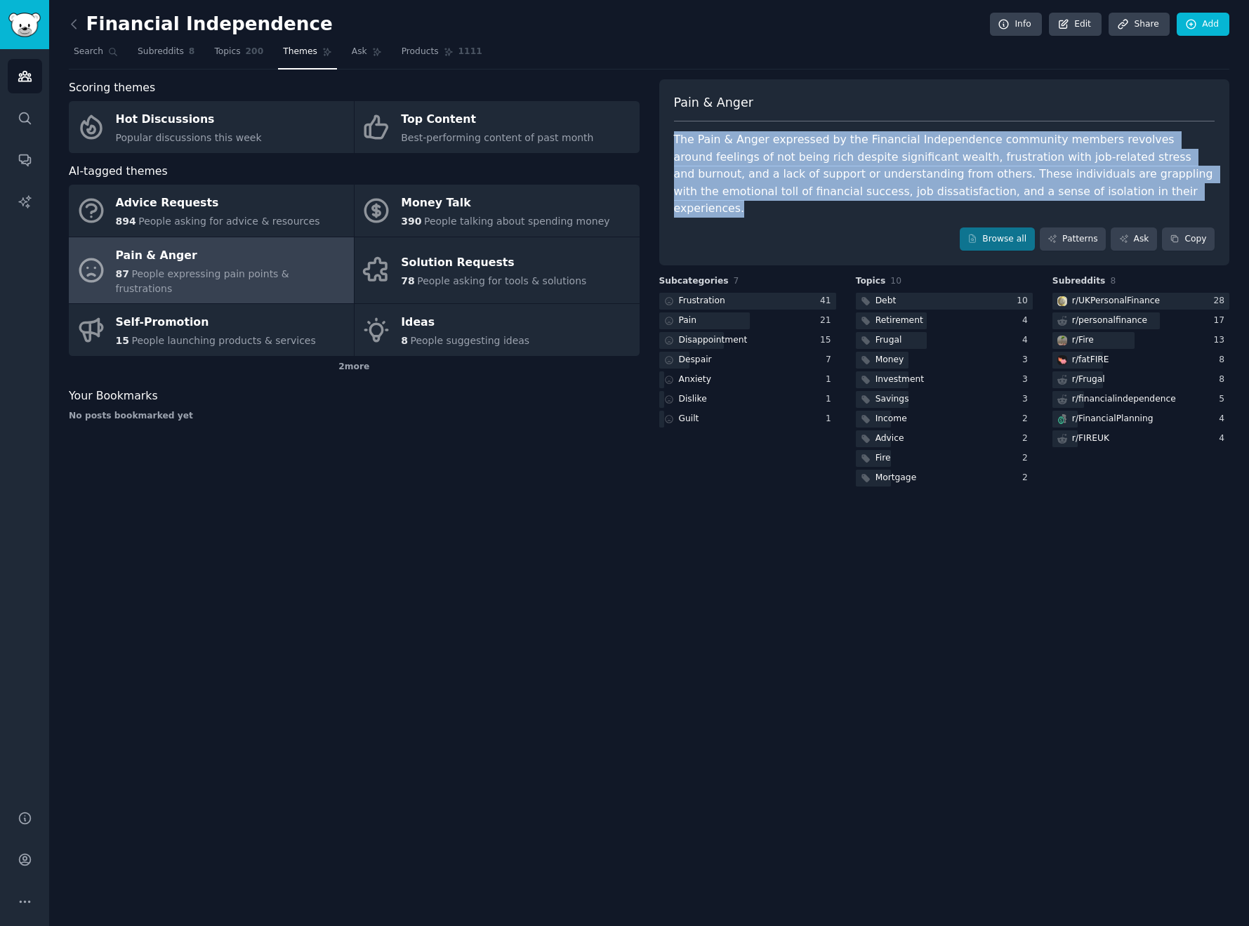
click at [907, 170] on div "The Pain & Anger expressed by the Financial Independence community members revo…" at bounding box center [944, 174] width 541 height 86
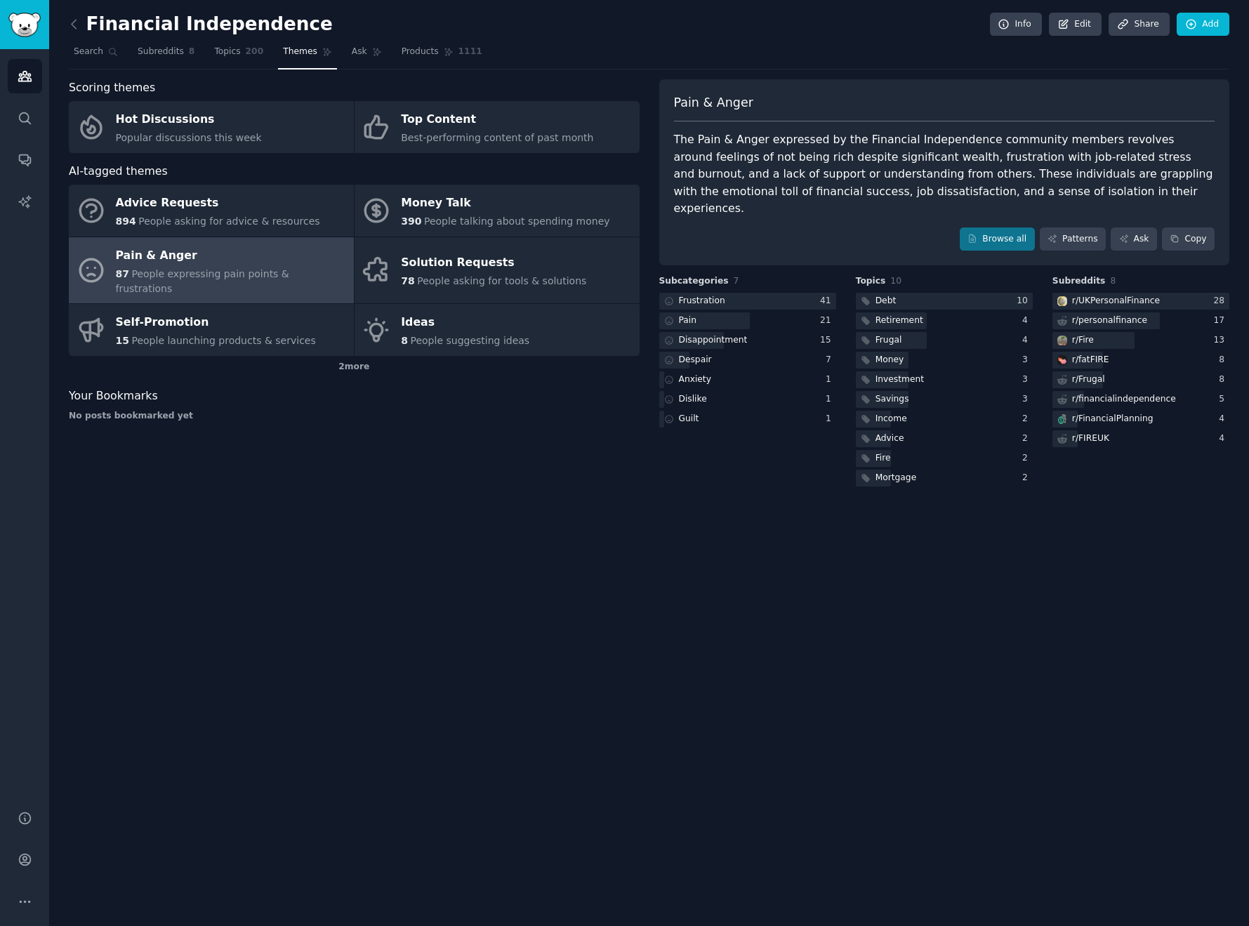
click at [907, 170] on div "The Pain & Anger expressed by the Financial Independence community members revo…" at bounding box center [944, 174] width 541 height 86
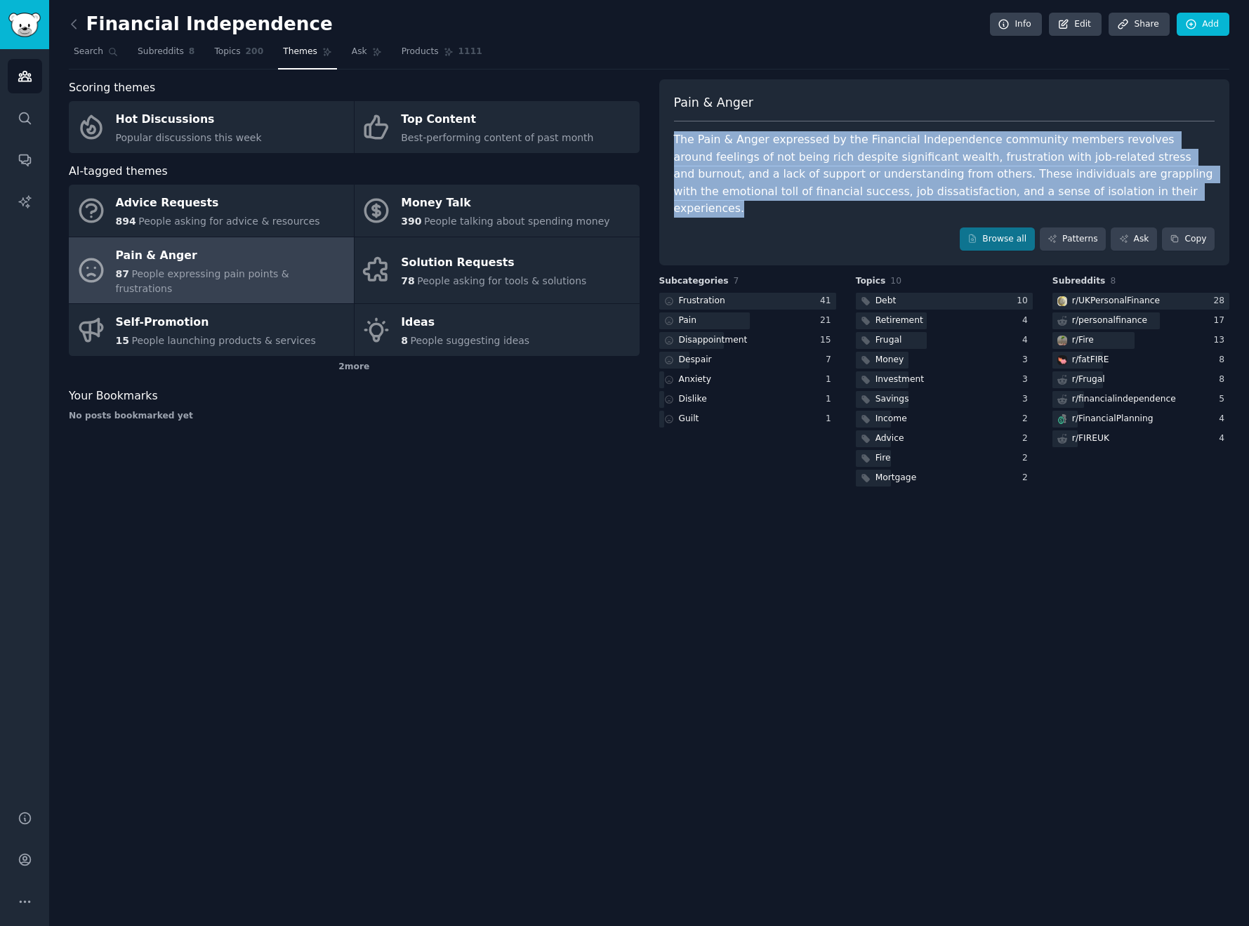
click at [907, 170] on div "The Pain & Anger expressed by the Financial Independence community members revo…" at bounding box center [944, 174] width 541 height 86
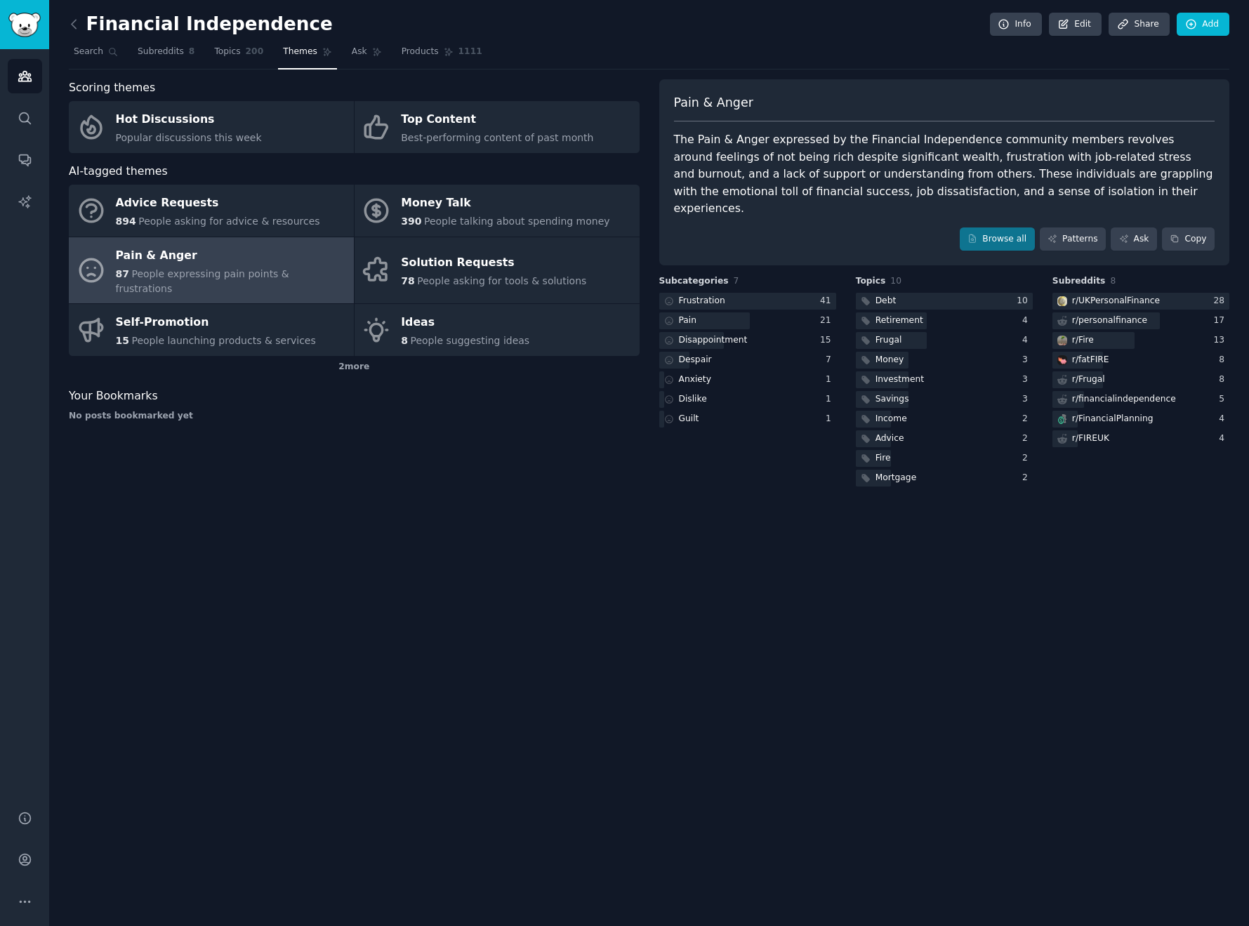
click at [907, 170] on div "The Pain & Anger expressed by the Financial Independence community members revo…" at bounding box center [944, 174] width 541 height 86
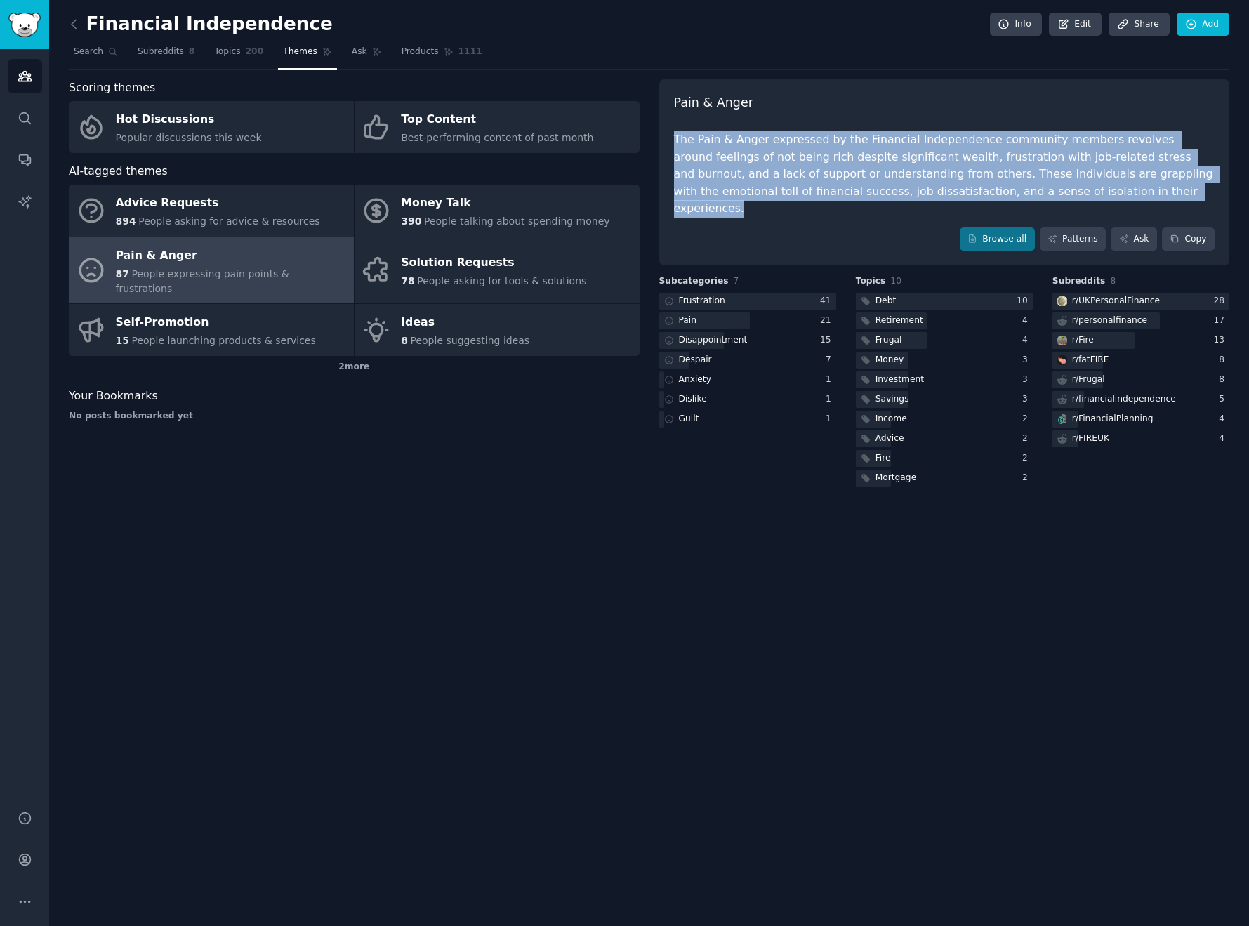
click at [907, 170] on div "The Pain & Anger expressed by the Financial Independence community members revo…" at bounding box center [944, 174] width 541 height 86
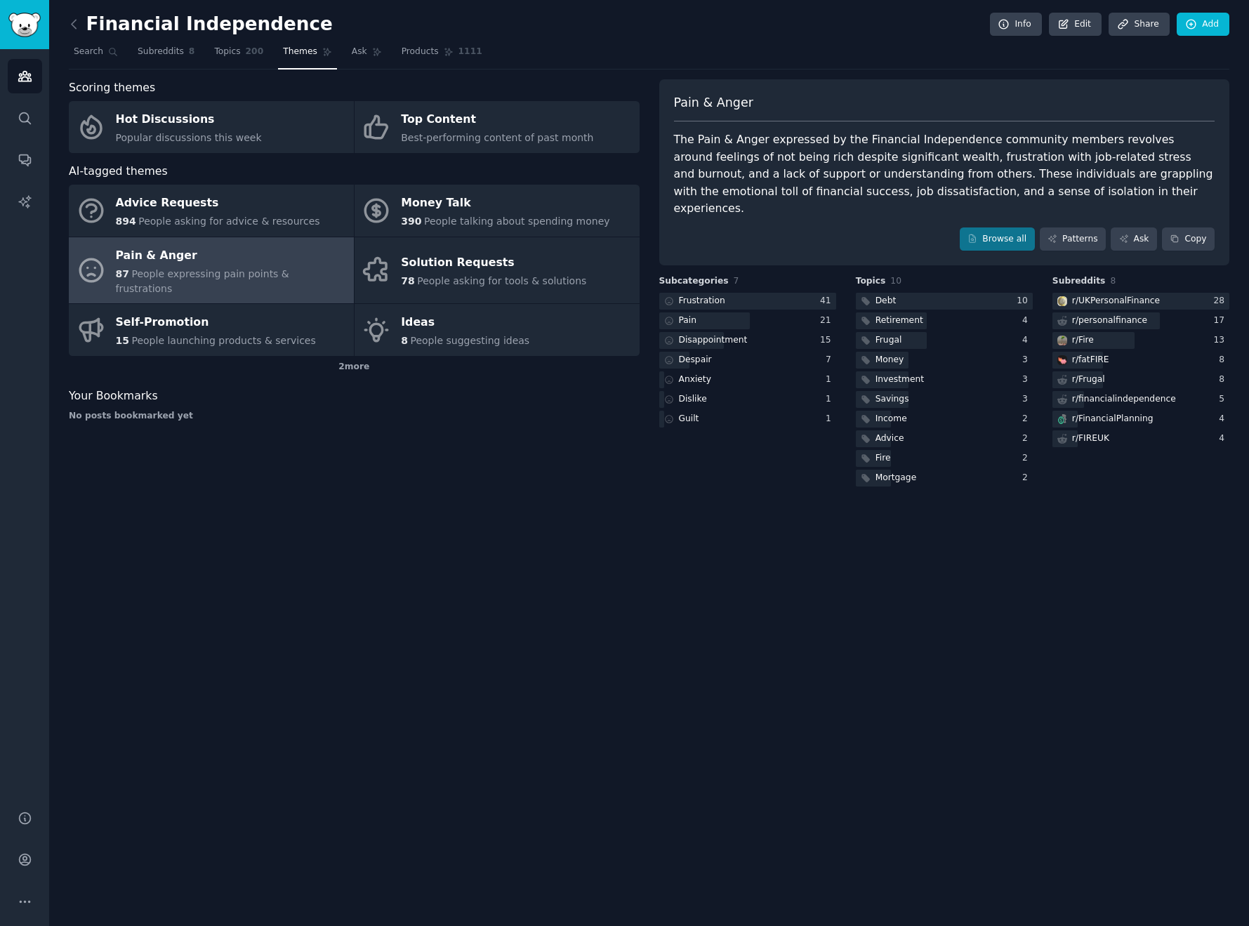
click at [907, 170] on div "The Pain & Anger expressed by the Financial Independence community members revo…" at bounding box center [944, 174] width 541 height 86
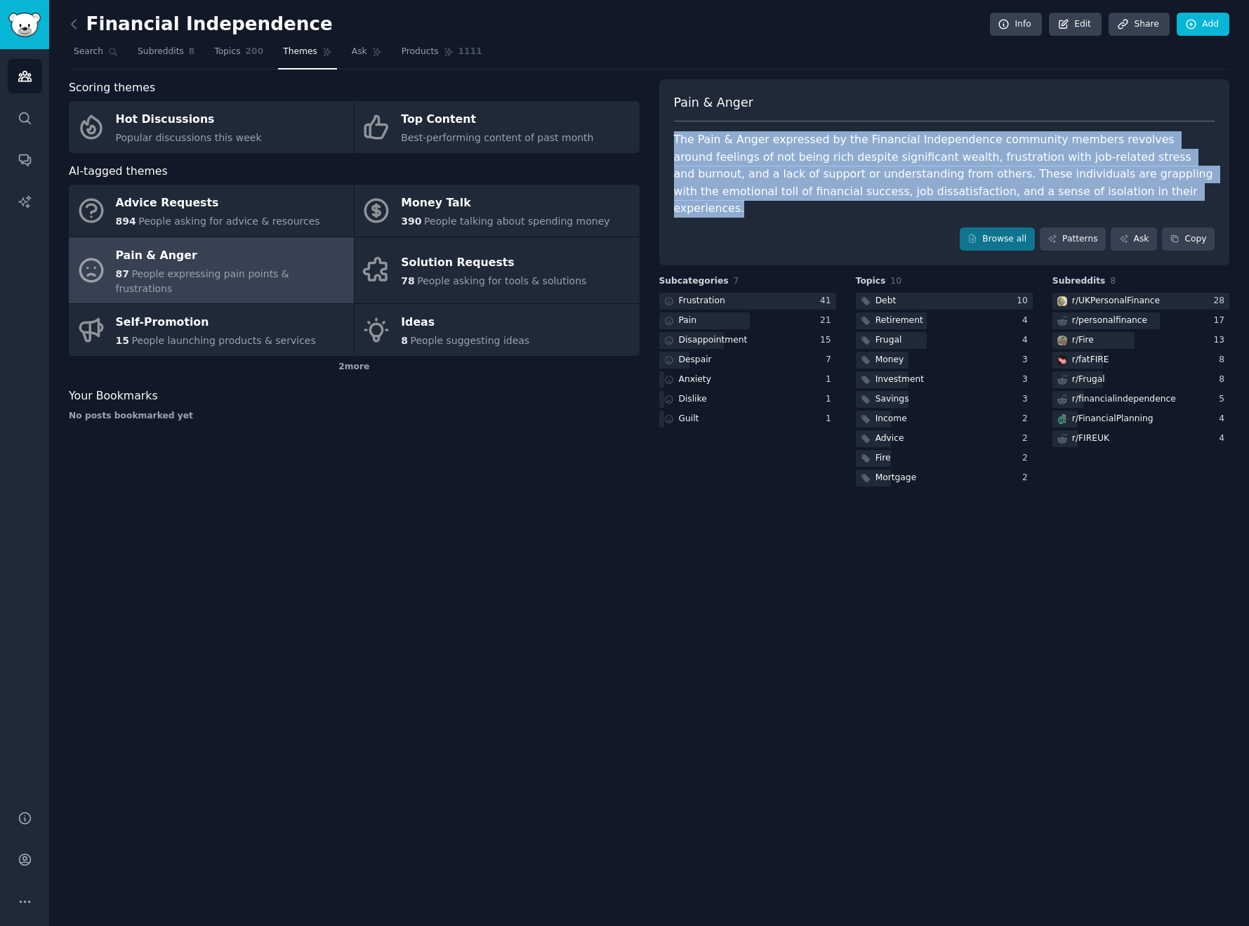
click at [907, 170] on div "The Pain & Anger expressed by the Financial Independence community members revo…" at bounding box center [944, 174] width 541 height 86
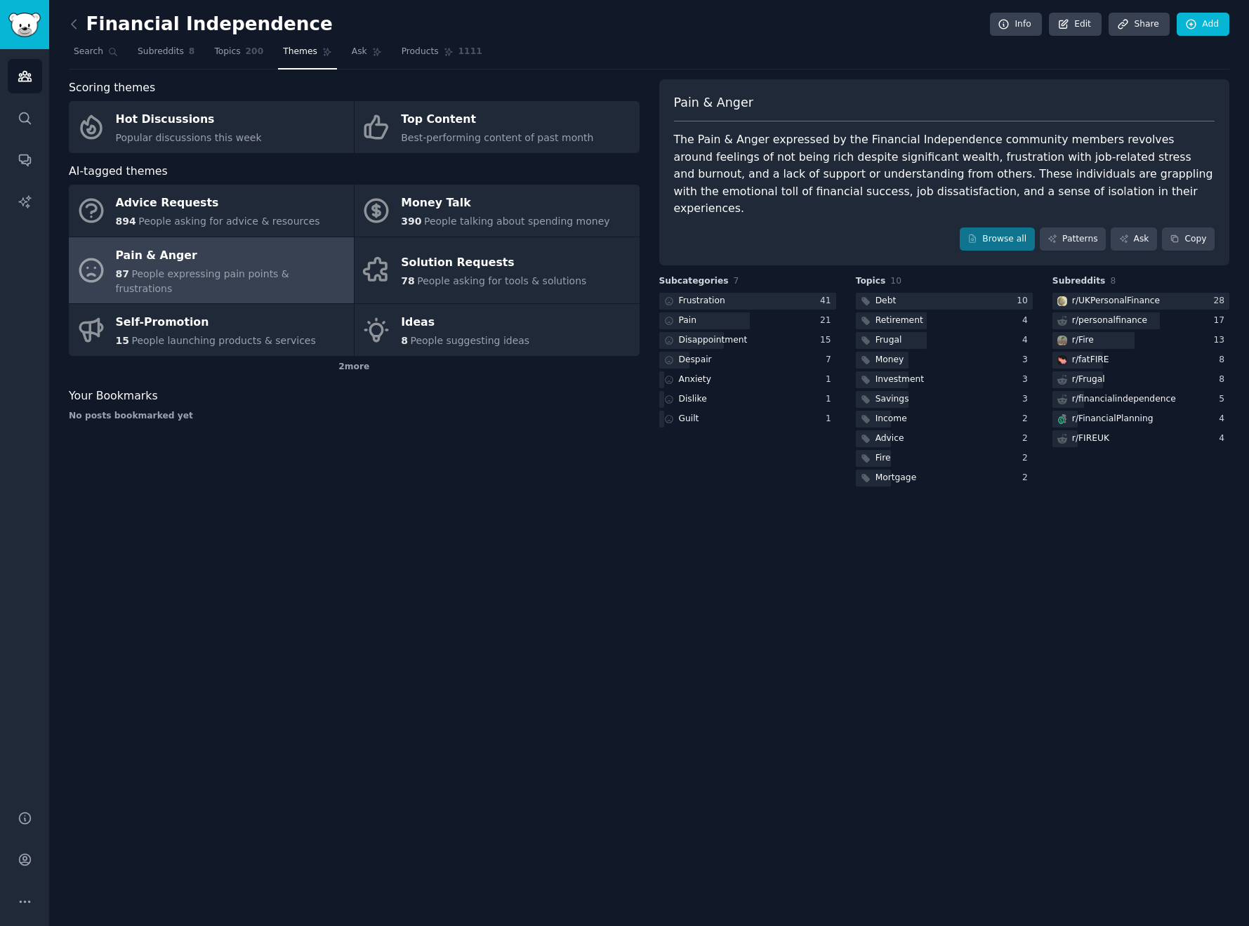
click at [907, 170] on div "The Pain & Anger expressed by the Financial Independence community members revo…" at bounding box center [944, 174] width 541 height 86
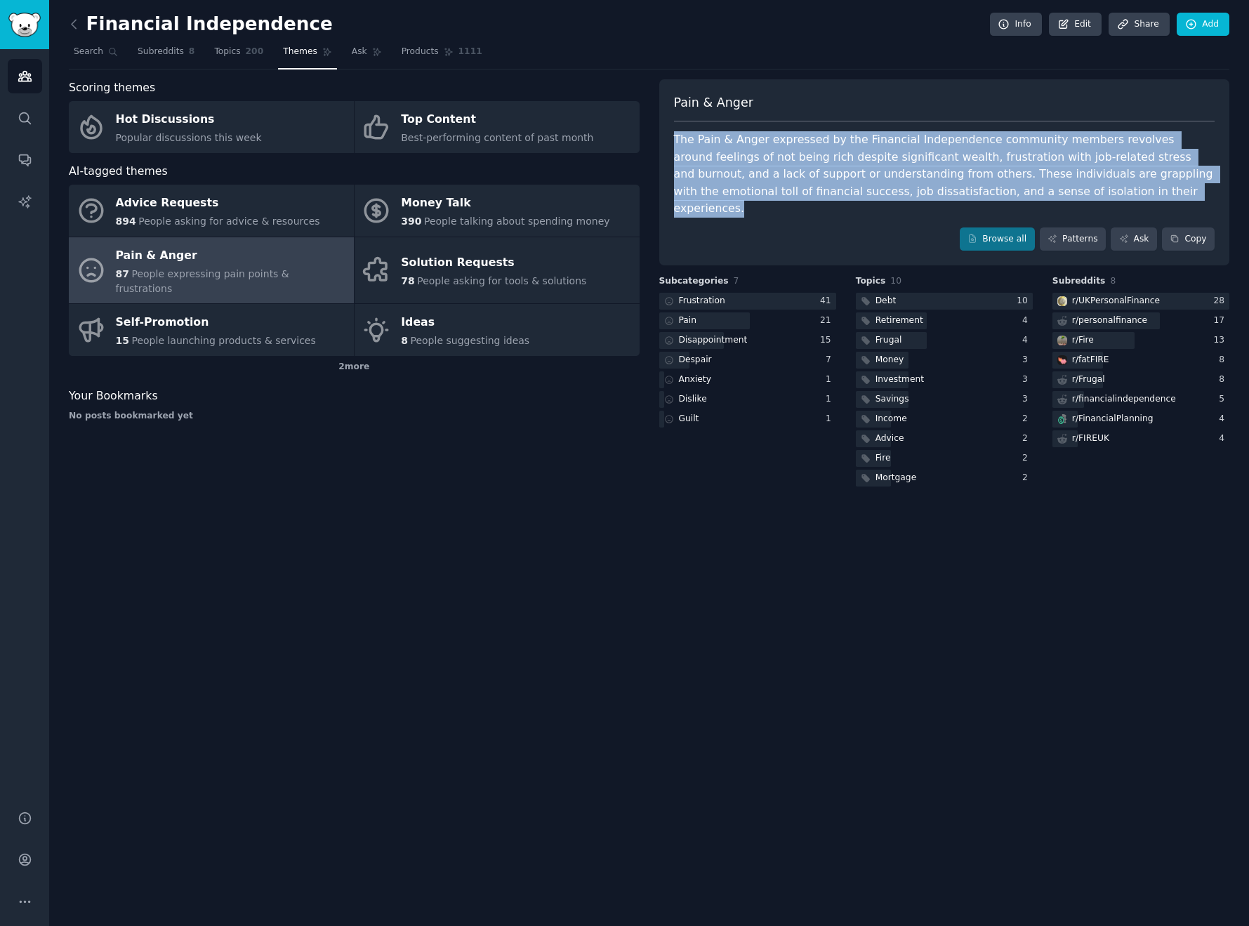
click at [907, 170] on div "The Pain & Anger expressed by the Financial Independence community members revo…" at bounding box center [944, 174] width 541 height 86
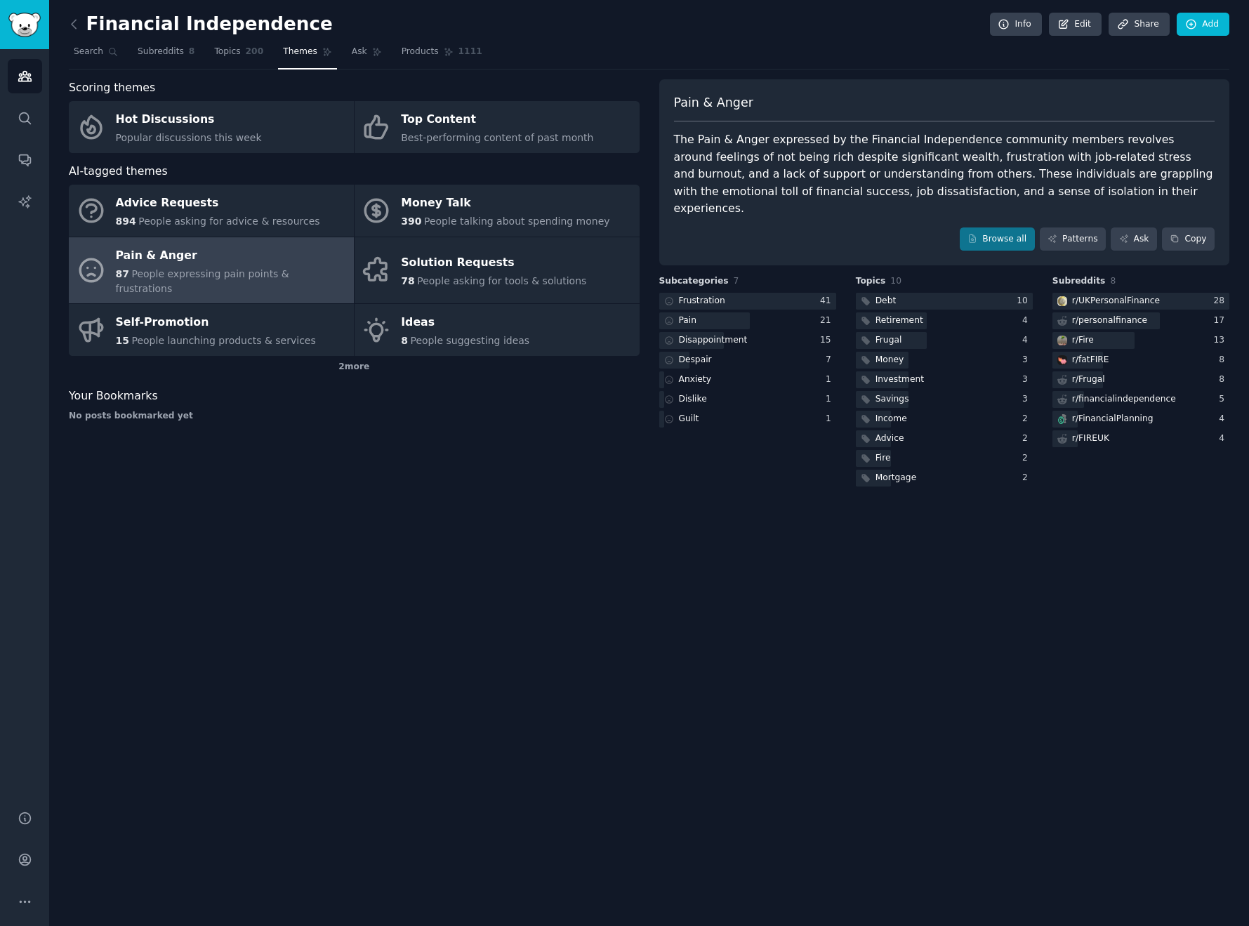
click at [907, 170] on div "The Pain & Anger expressed by the Financial Independence community members revo…" at bounding box center [944, 174] width 541 height 86
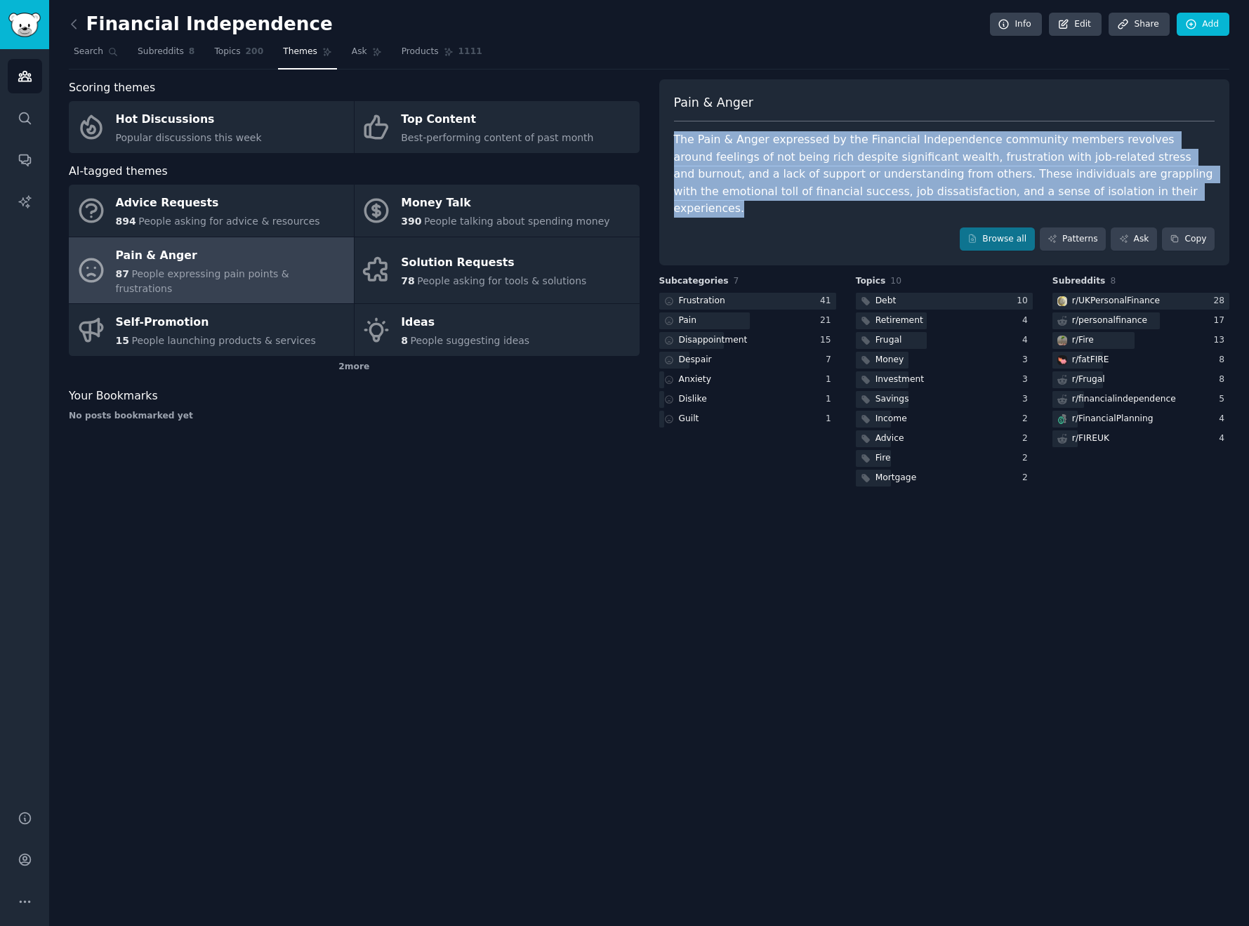
click at [907, 170] on div "The Pain & Anger expressed by the Financial Independence community members revo…" at bounding box center [944, 174] width 541 height 86
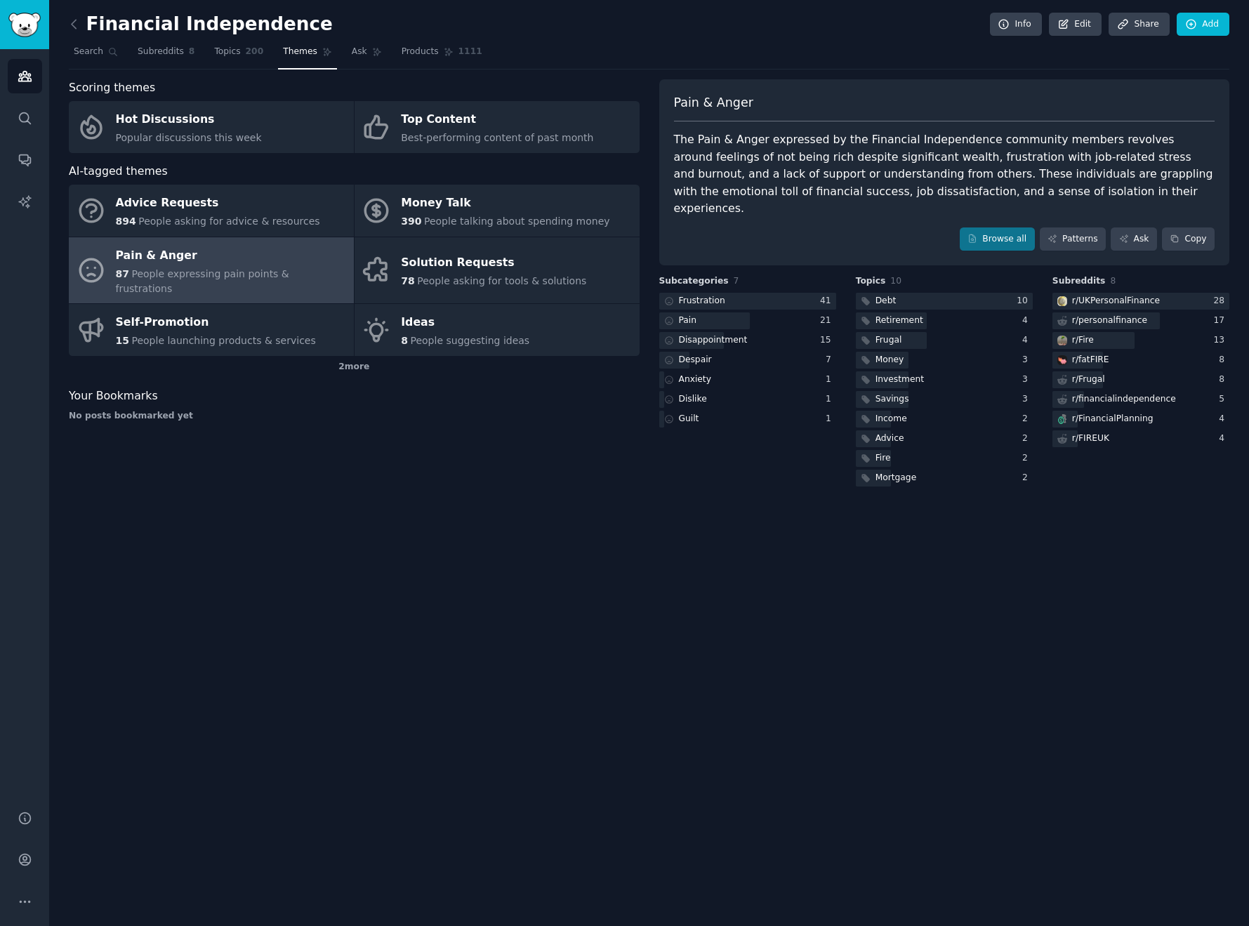
click at [907, 170] on div "The Pain & Anger expressed by the Financial Independence community members revo…" at bounding box center [944, 174] width 541 height 86
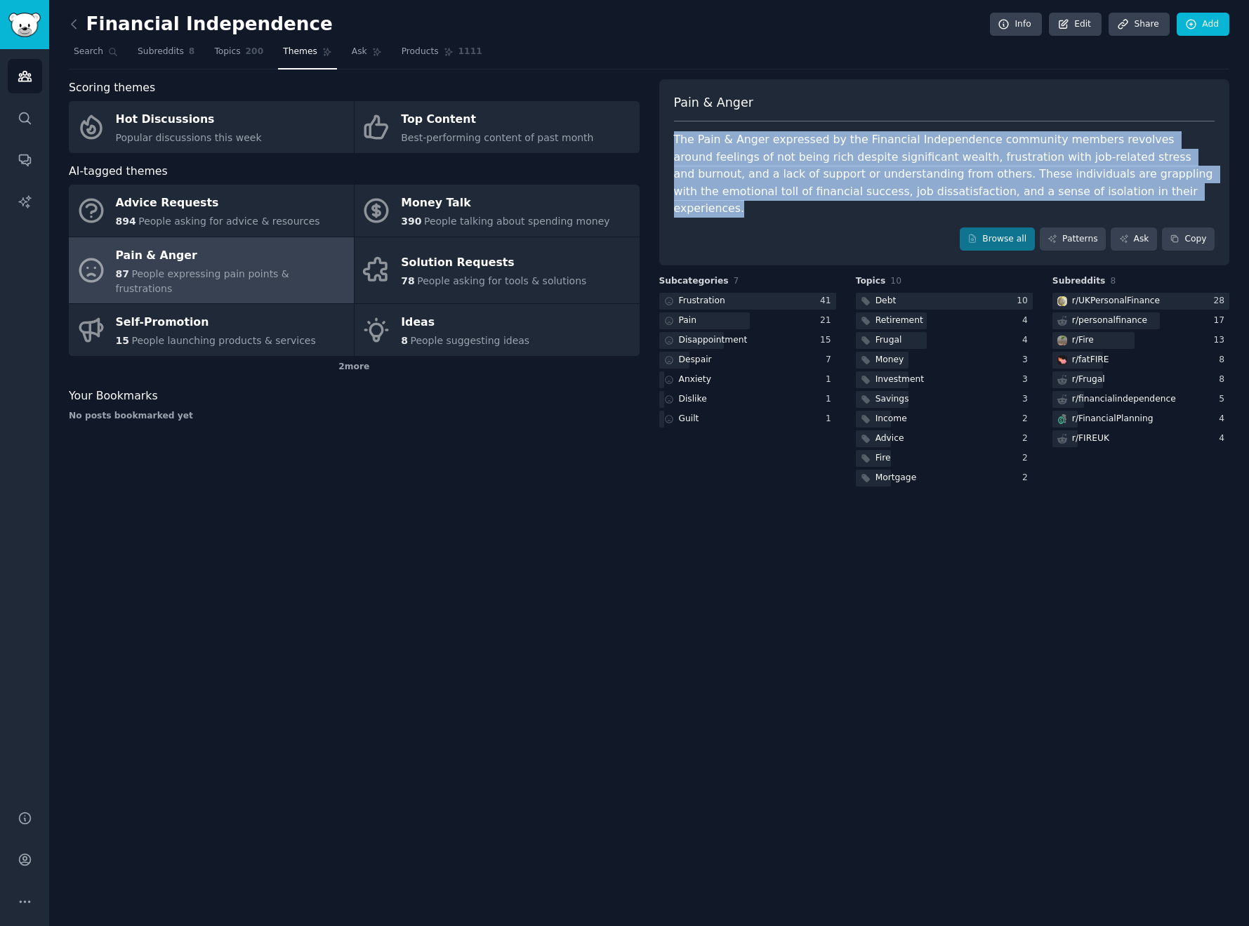
click at [907, 170] on div "The Pain & Anger expressed by the Financial Independence community members revo…" at bounding box center [944, 174] width 541 height 86
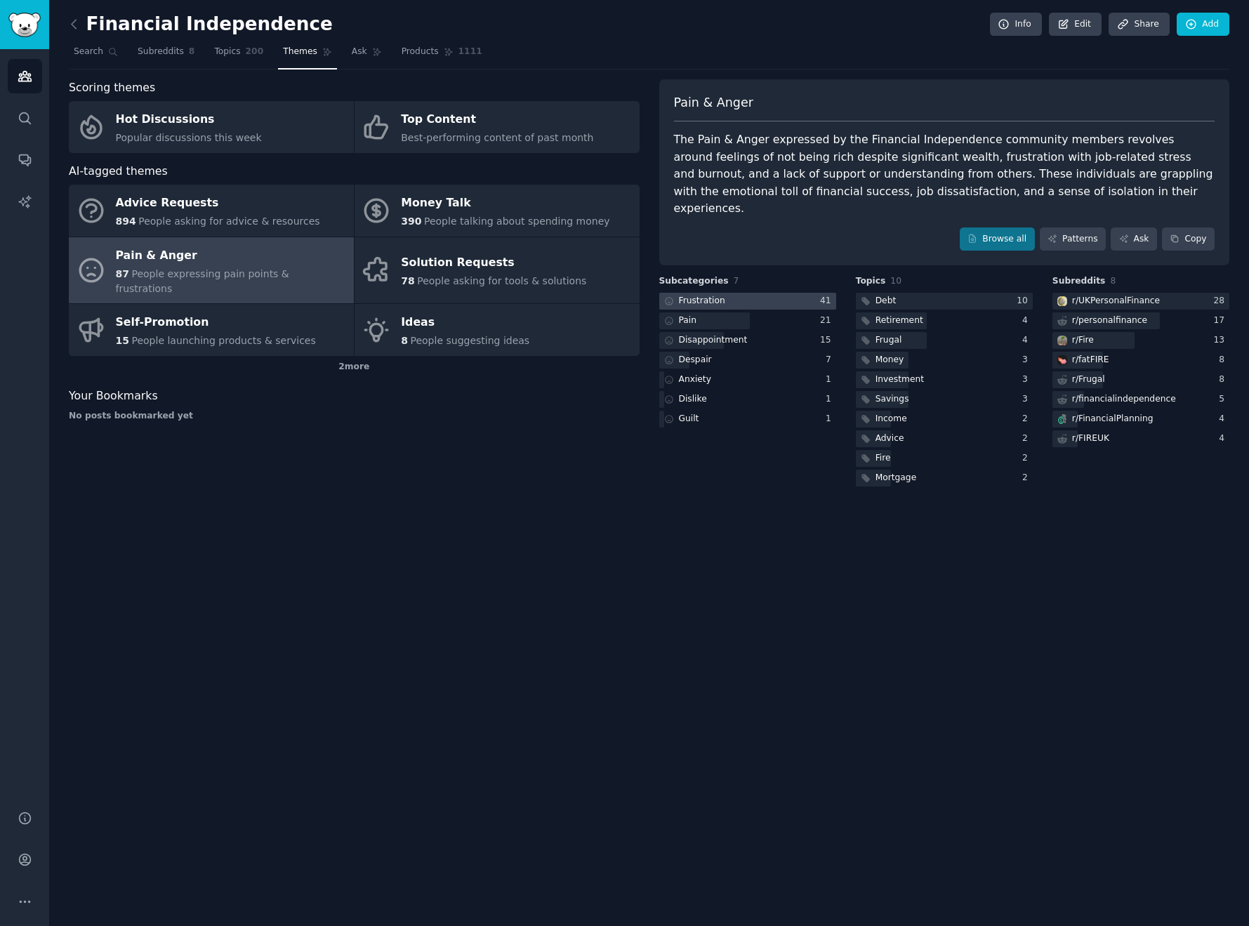
click at [770, 293] on div at bounding box center [747, 302] width 177 height 18
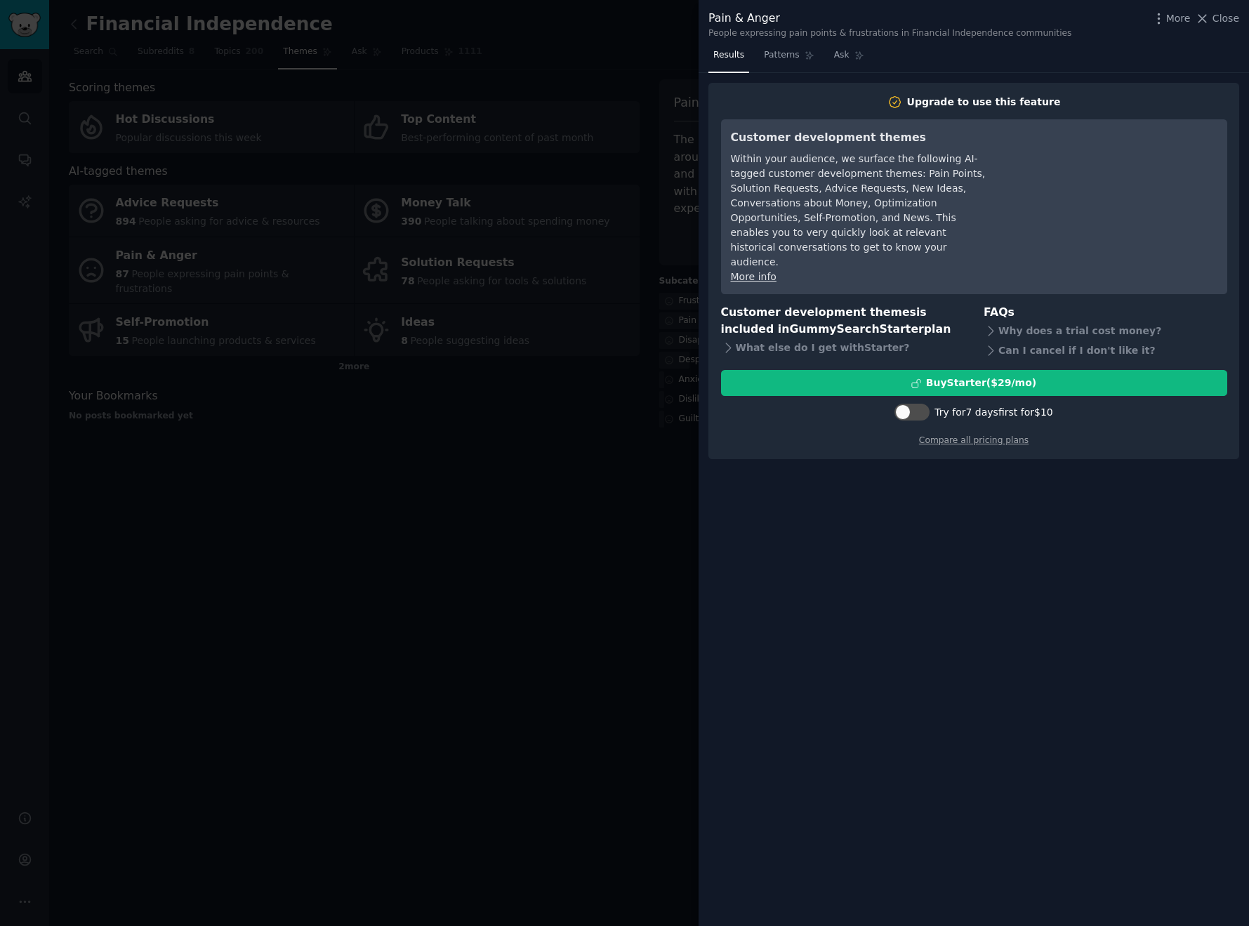
click at [562, 473] on div at bounding box center [624, 463] width 1249 height 926
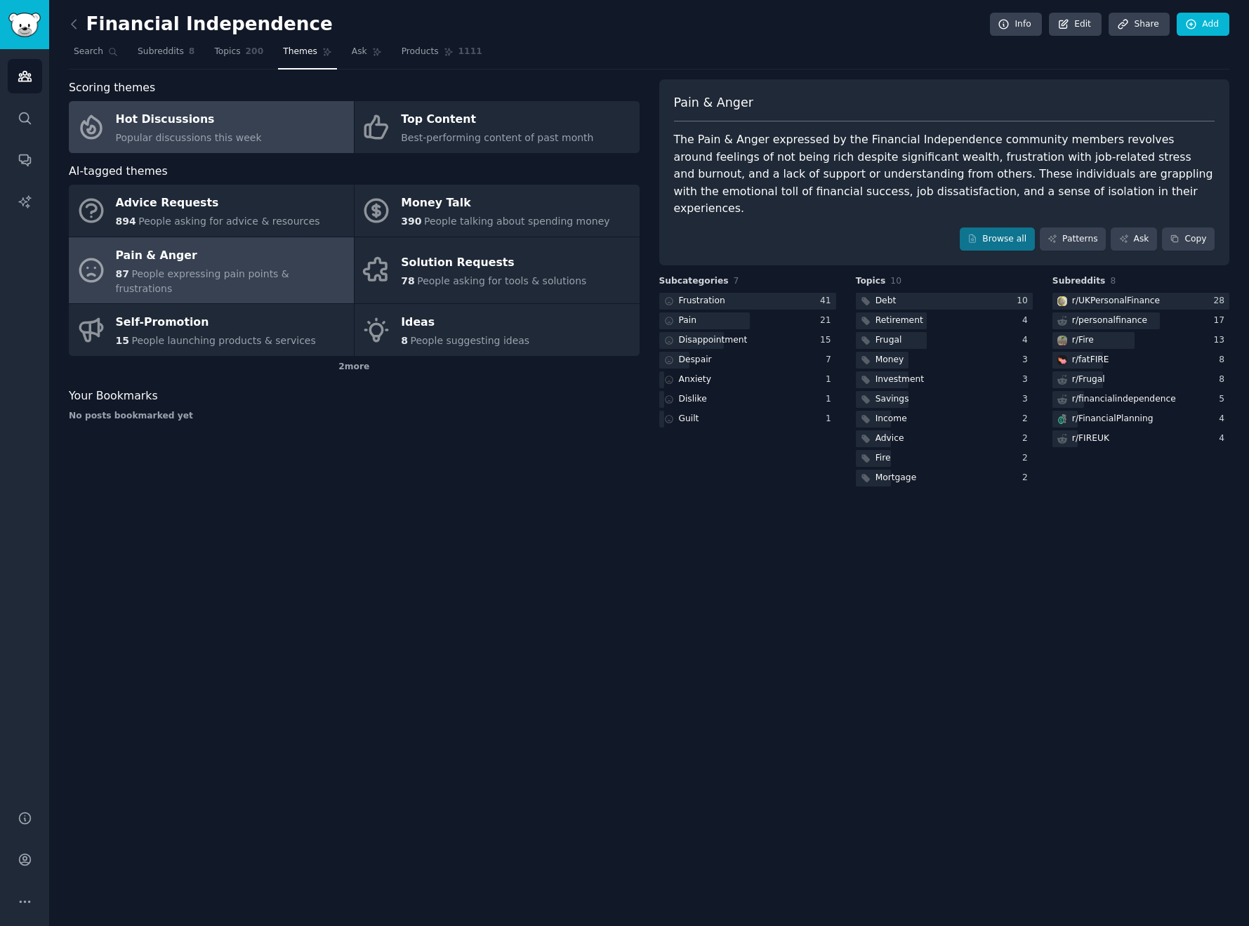
click at [198, 122] on div "Hot Discussions" at bounding box center [189, 120] width 146 height 22
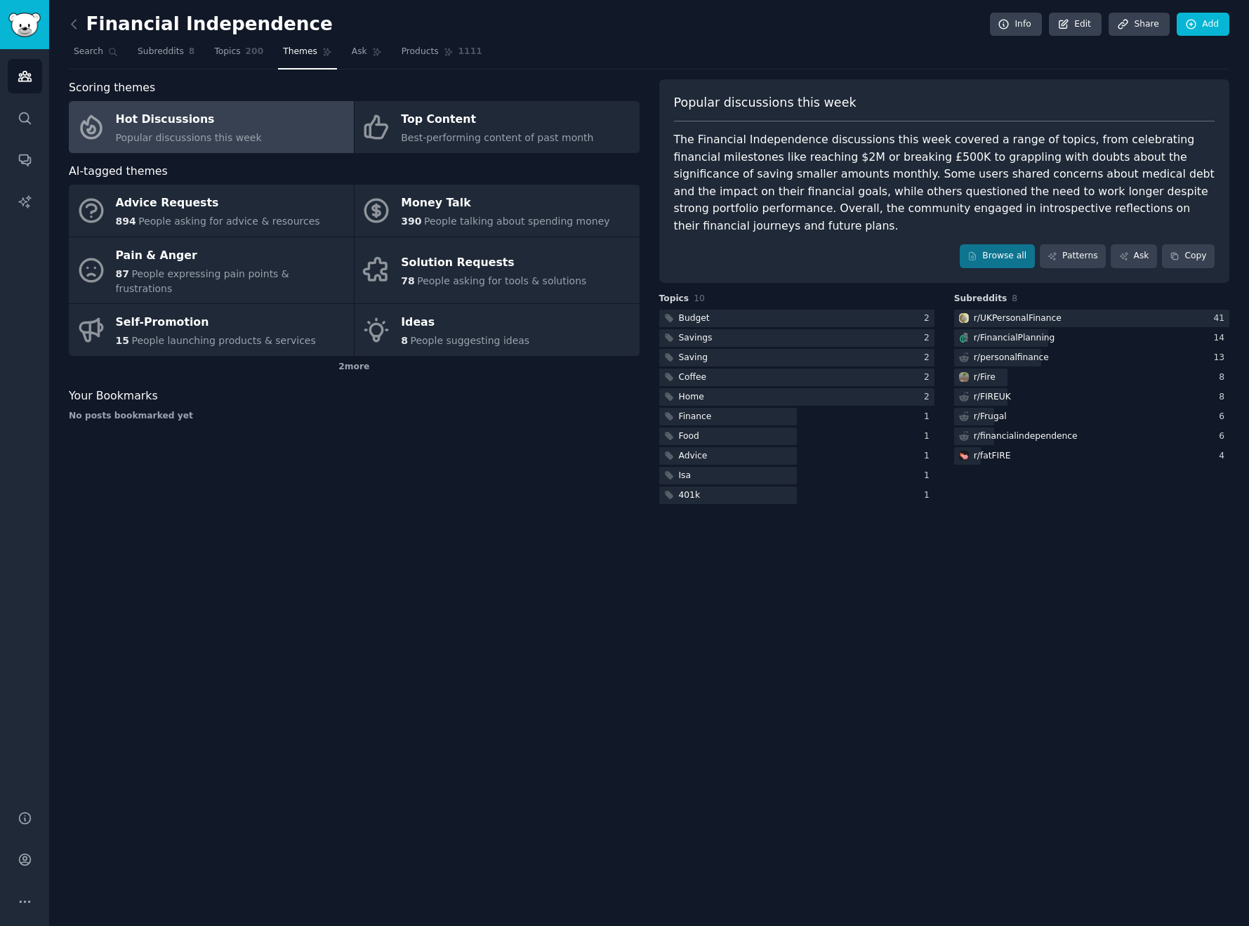
click at [1074, 138] on div "The Financial Independence discussions this week covered a range of topics, fro…" at bounding box center [944, 182] width 541 height 103
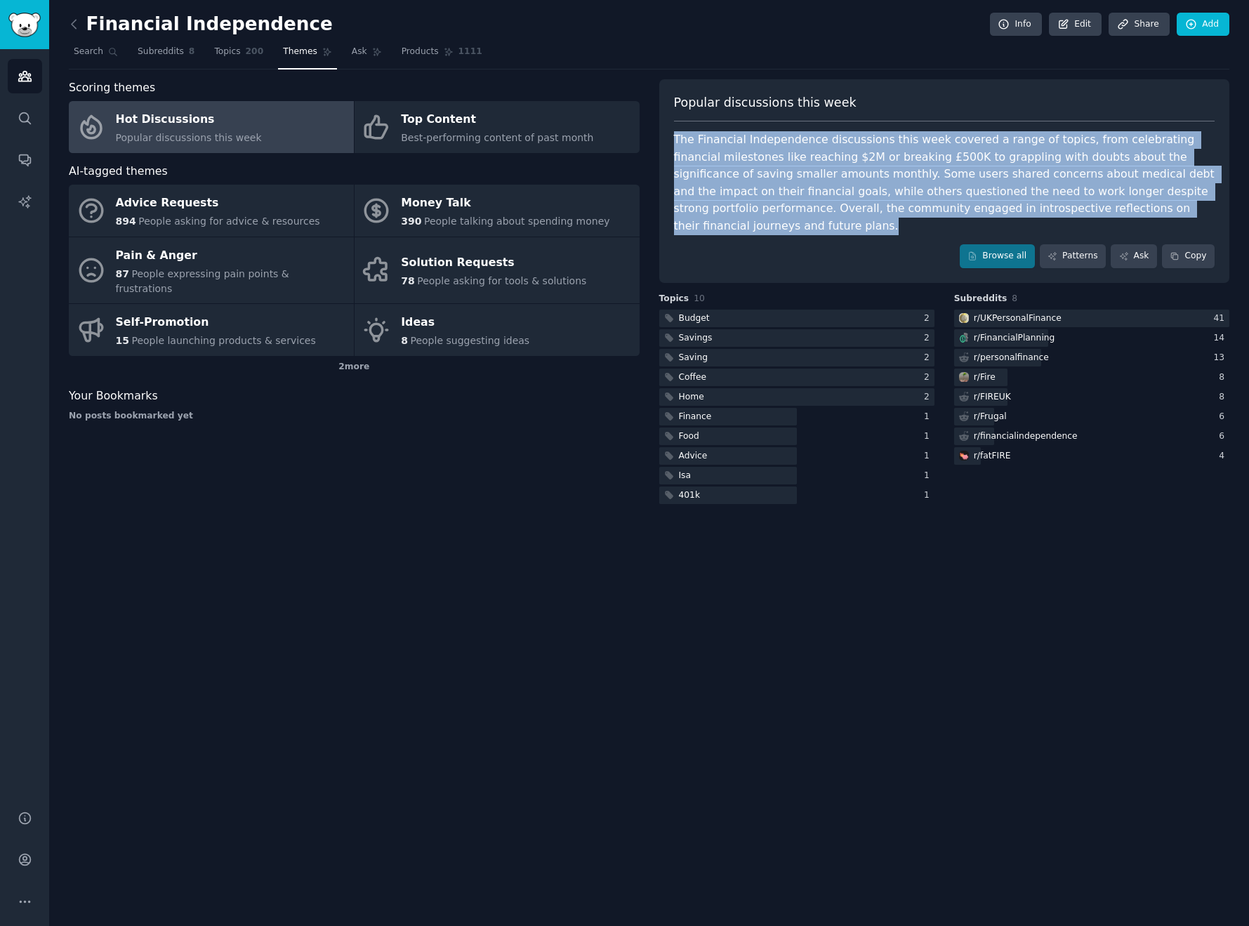
click at [1074, 138] on div "The Financial Independence discussions this week covered a range of topics, fro…" at bounding box center [944, 182] width 541 height 103
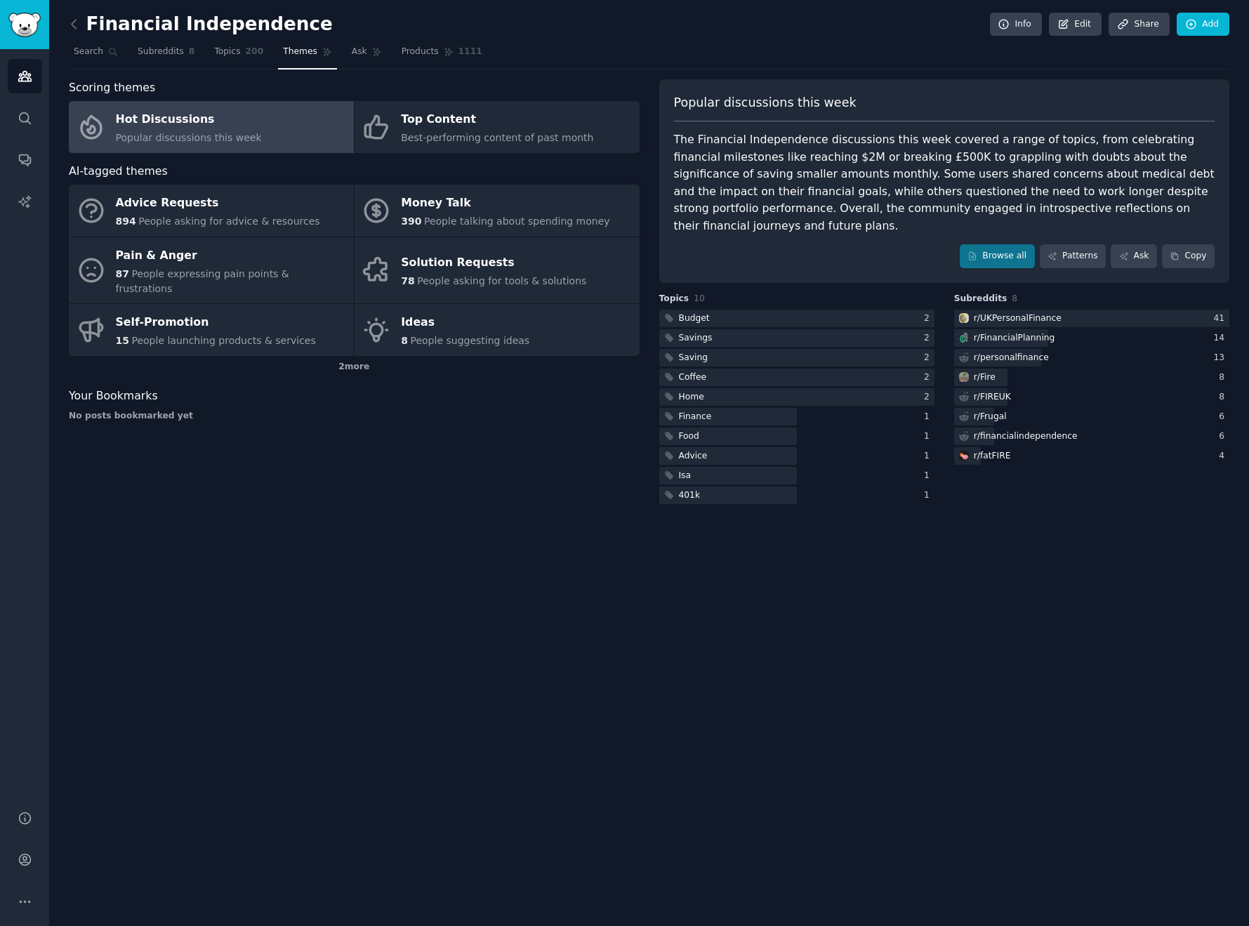
click at [914, 156] on div "The Financial Independence discussions this week covered a range of topics, fro…" at bounding box center [944, 182] width 541 height 103
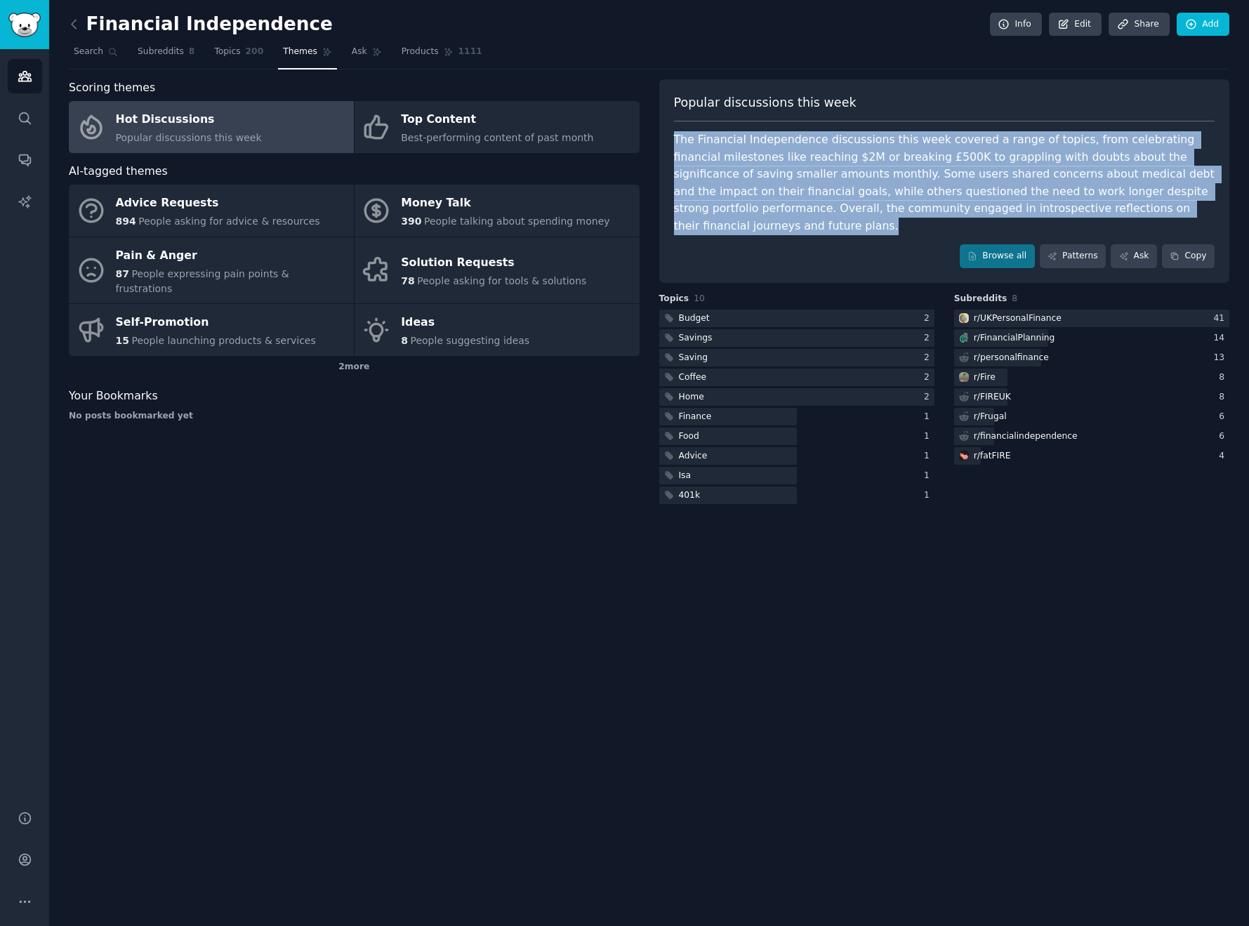
click at [914, 156] on div "The Financial Independence discussions this week covered a range of topics, fro…" at bounding box center [944, 182] width 541 height 103
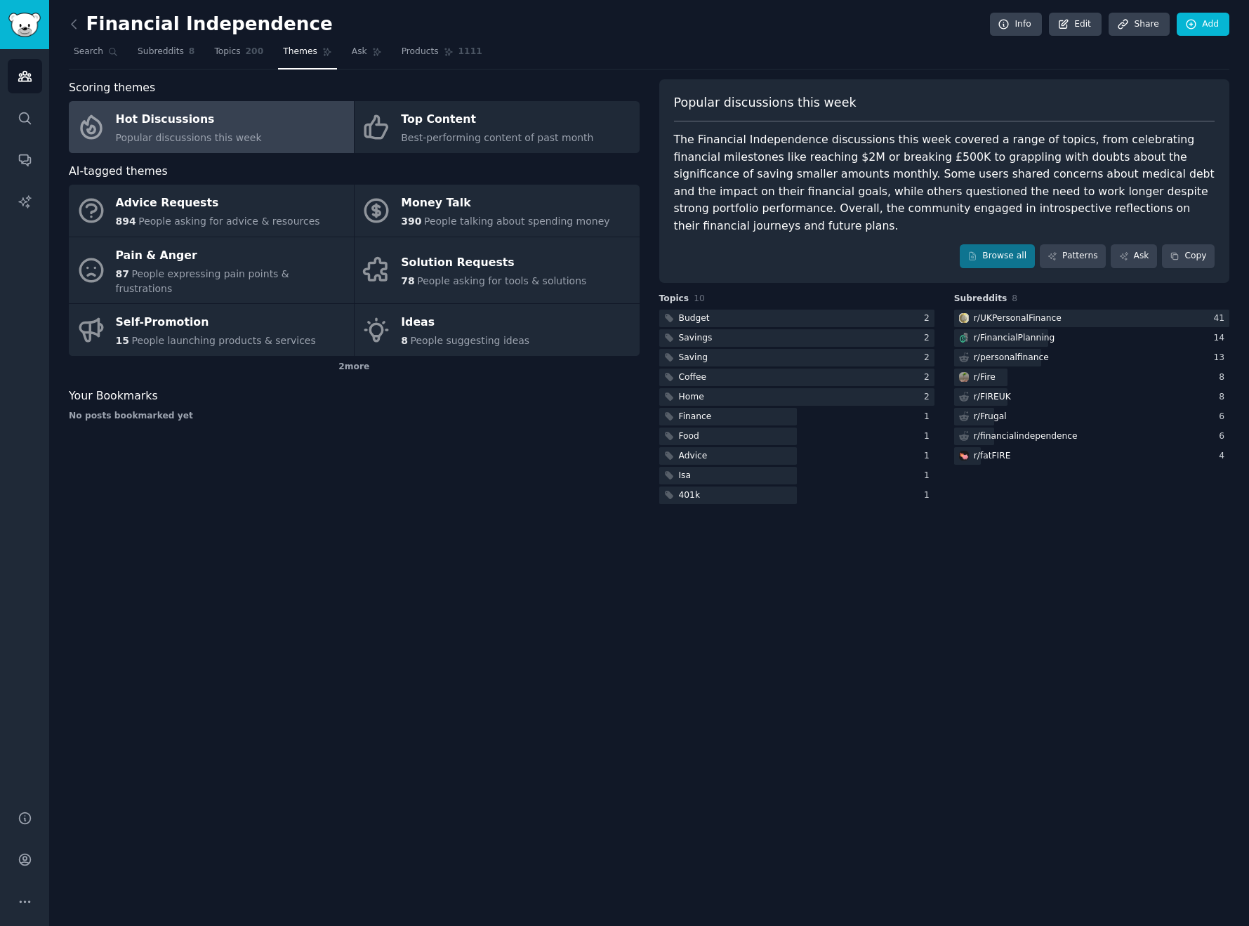
click at [1010, 154] on div "The Financial Independence discussions this week covered a range of topics, fro…" at bounding box center [944, 182] width 541 height 103
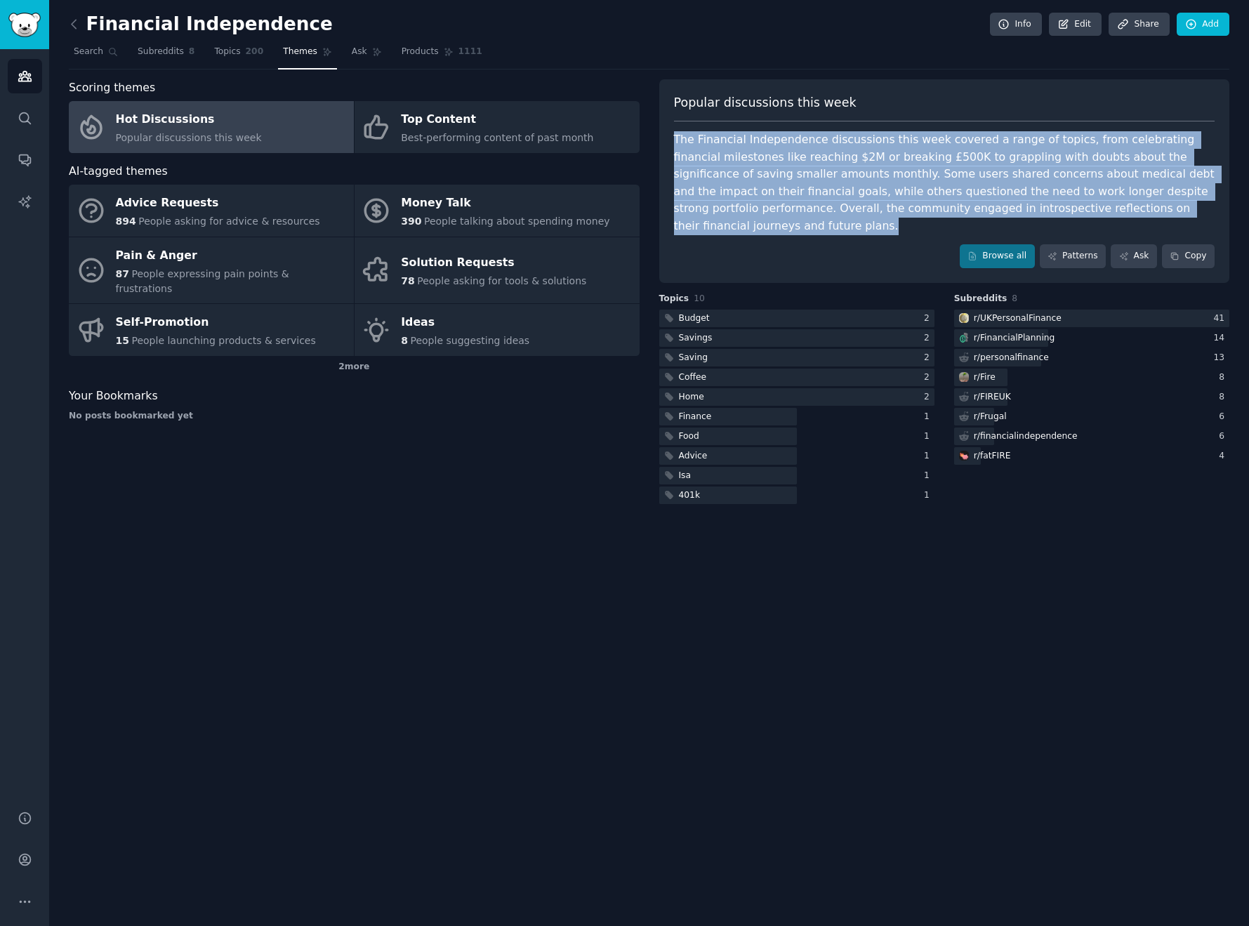
click at [1010, 154] on div "The Financial Independence discussions this week covered a range of topics, fro…" at bounding box center [944, 182] width 541 height 103
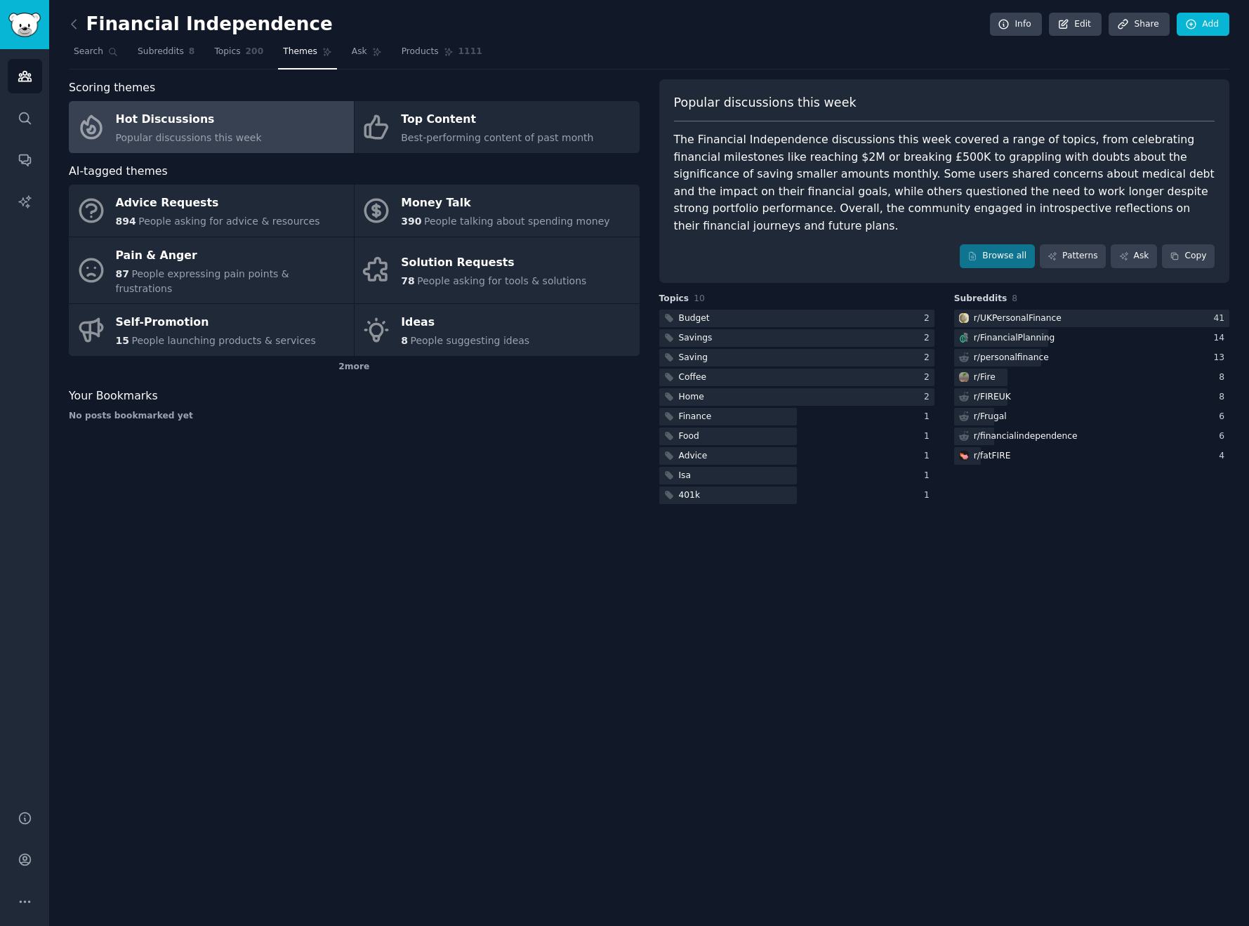
click at [584, 566] on div "Financial Independence Info Edit Share Add Search Subreddits 8 Topics 200 Theme…" at bounding box center [649, 463] width 1200 height 926
click at [69, 20] on icon at bounding box center [74, 24] width 15 height 15
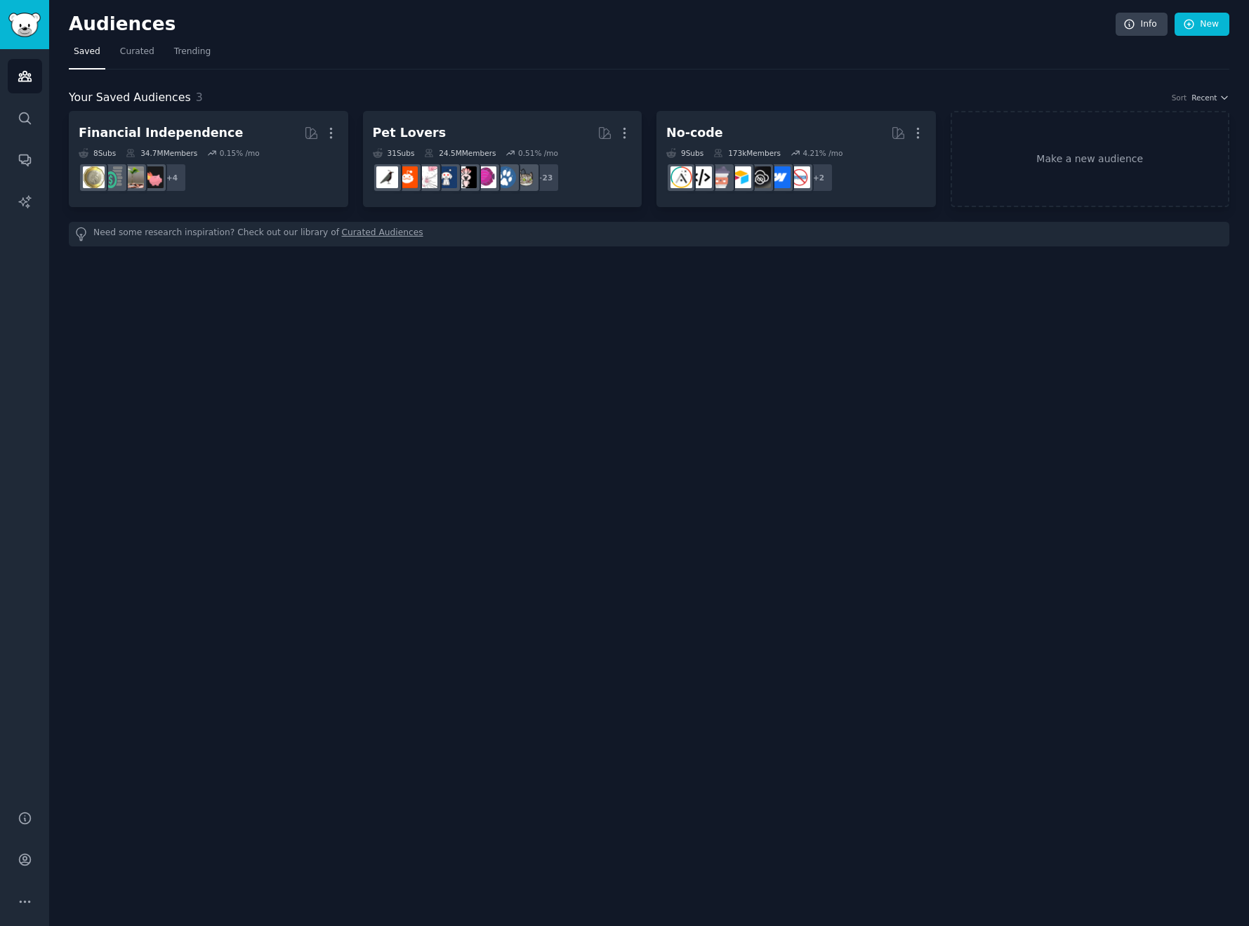
click at [85, 25] on h2 "Audiences" at bounding box center [592, 24] width 1047 height 22
click at [25, 78] on icon "Sidebar" at bounding box center [25, 76] width 15 height 15
click at [140, 51] on span "Curated" at bounding box center [137, 52] width 34 height 13
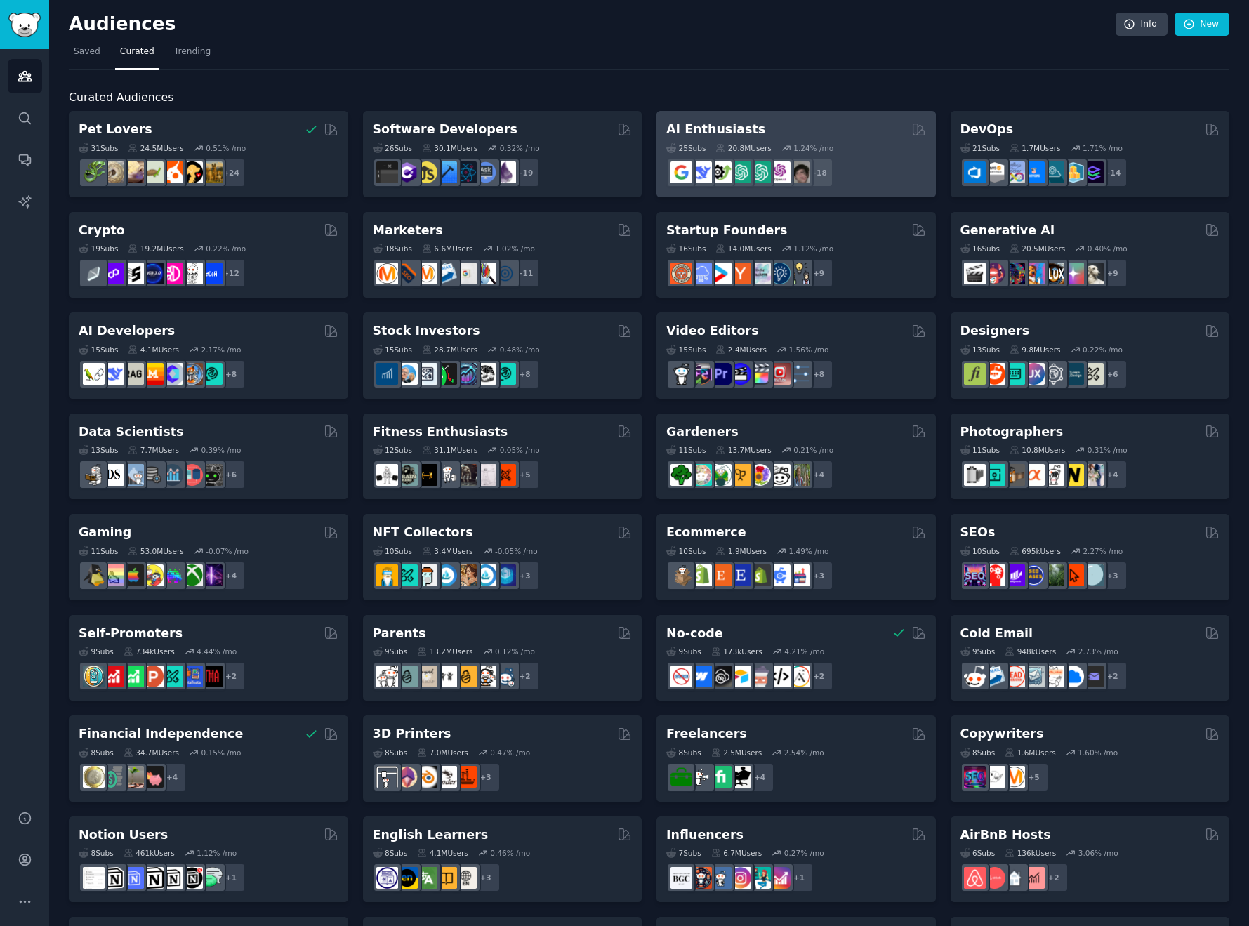
click at [816, 126] on div "AI Enthusiasts" at bounding box center [796, 130] width 260 height 18
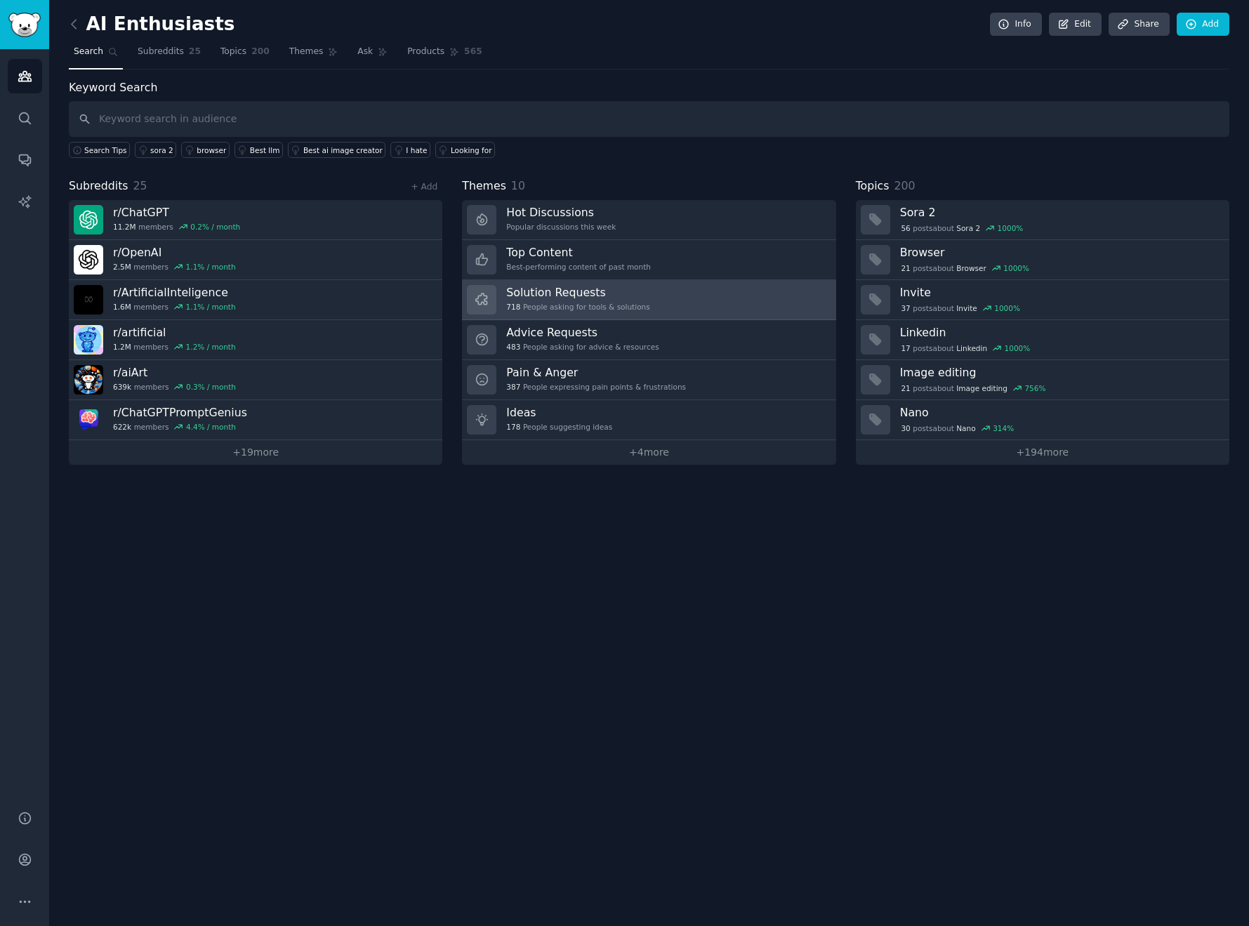
click at [567, 291] on h3 "Solution Requests" at bounding box center [577, 292] width 143 height 15
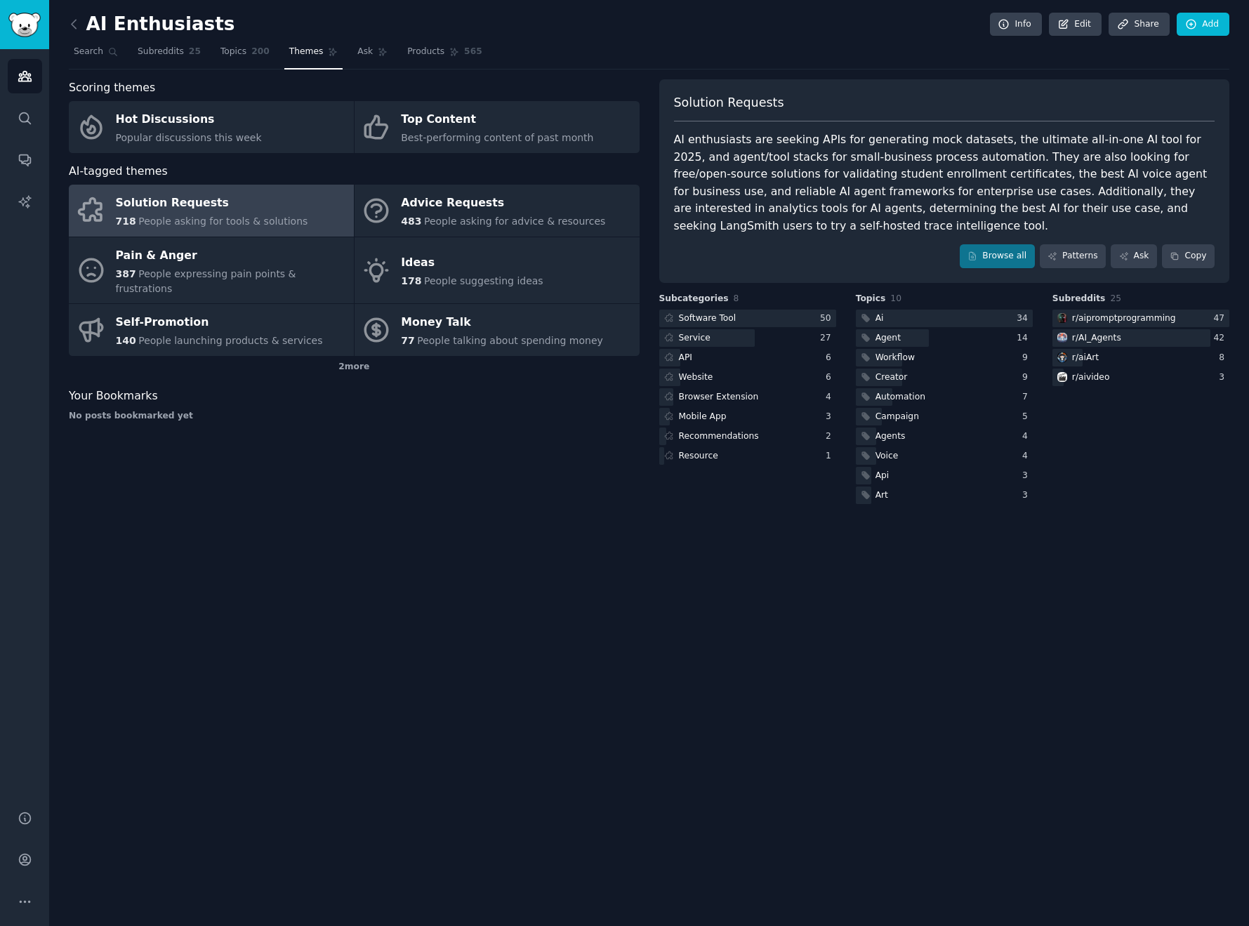
click at [864, 140] on div "AI enthusiasts are seeking APIs for generating mock datasets, the ultimate all-…" at bounding box center [944, 182] width 541 height 103
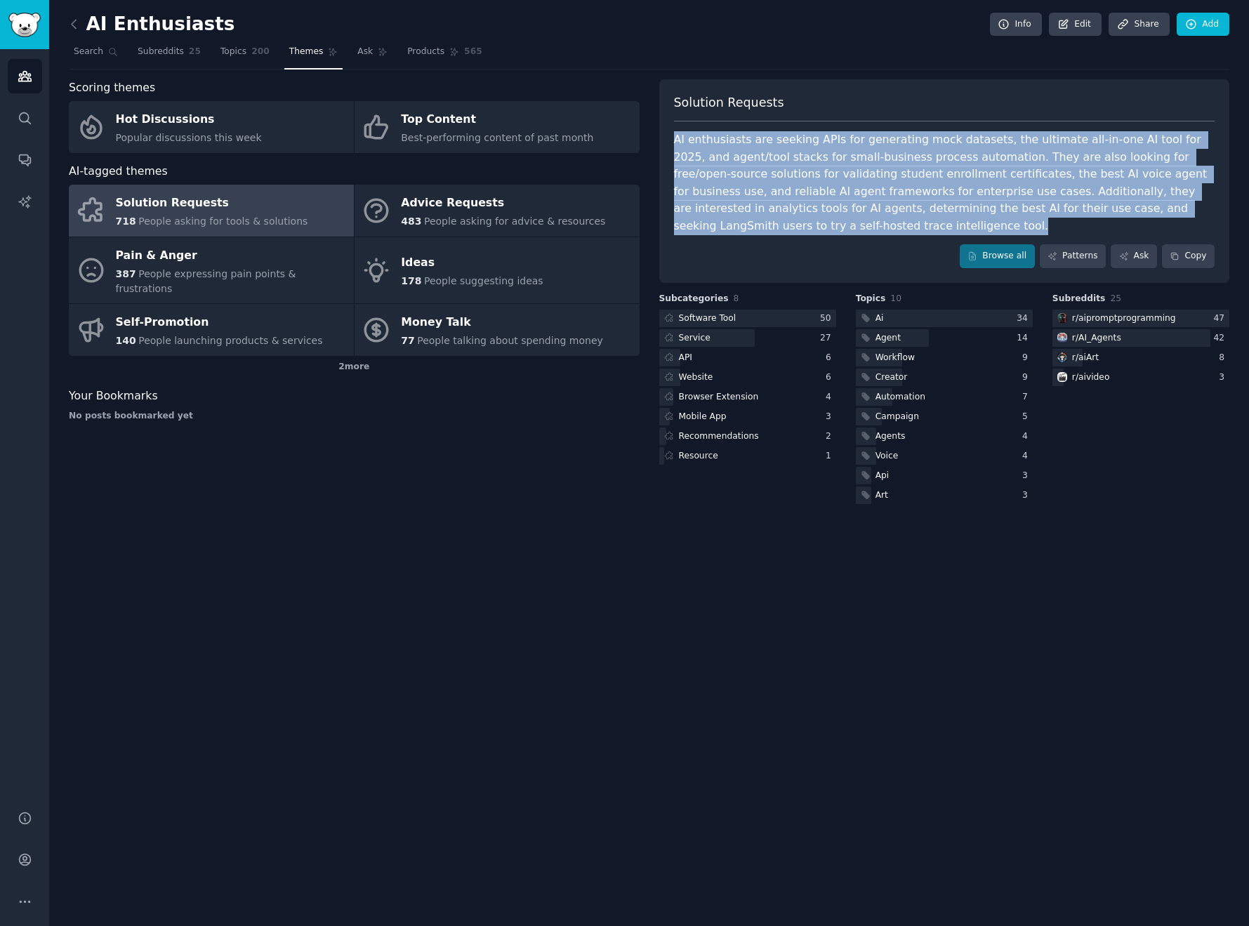
click at [864, 140] on div "AI enthusiasts are seeking APIs for generating mock datasets, the ultimate all-…" at bounding box center [944, 182] width 541 height 103
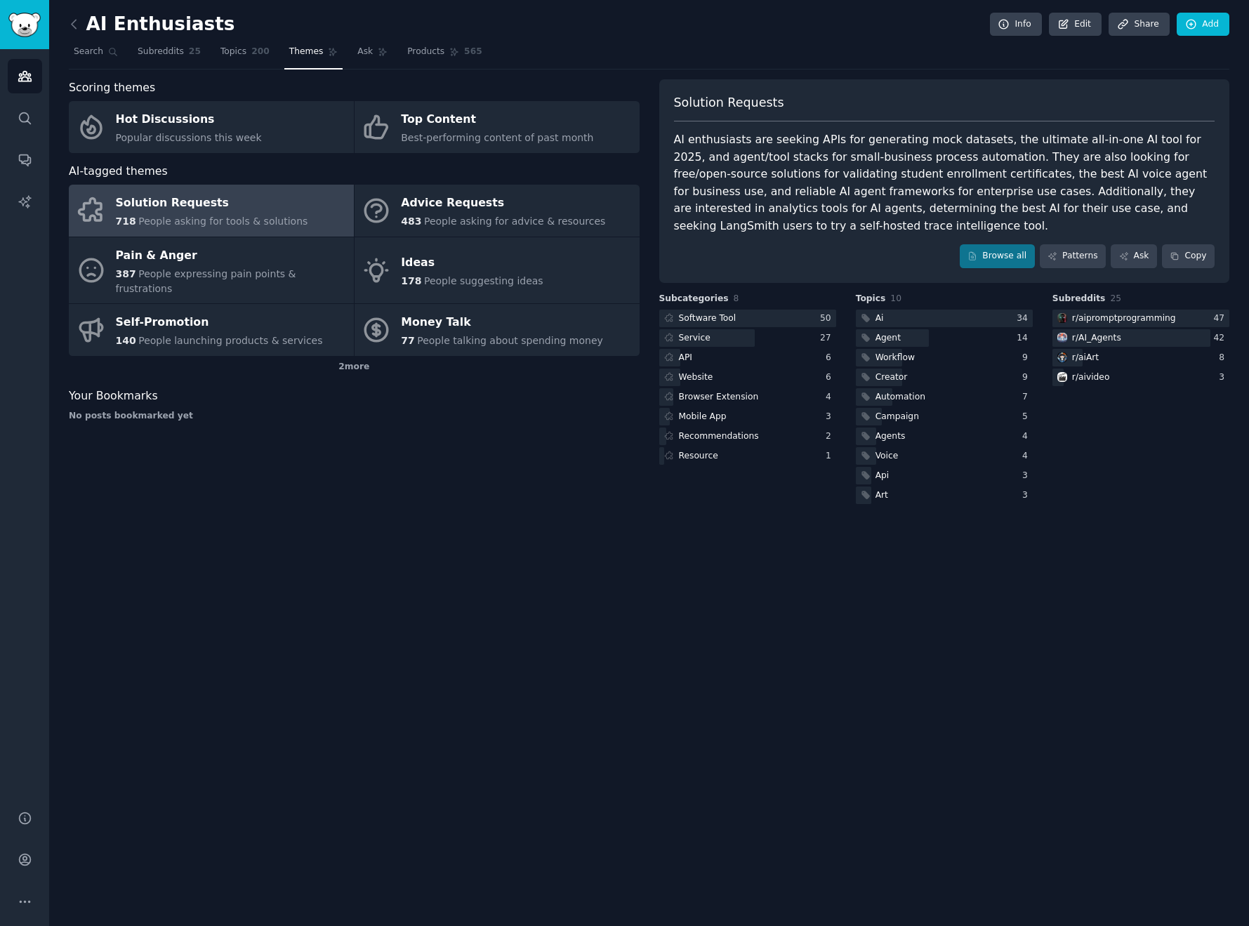
click at [864, 140] on div "AI enthusiasts are seeking APIs for generating mock datasets, the ultimate all-…" at bounding box center [944, 182] width 541 height 103
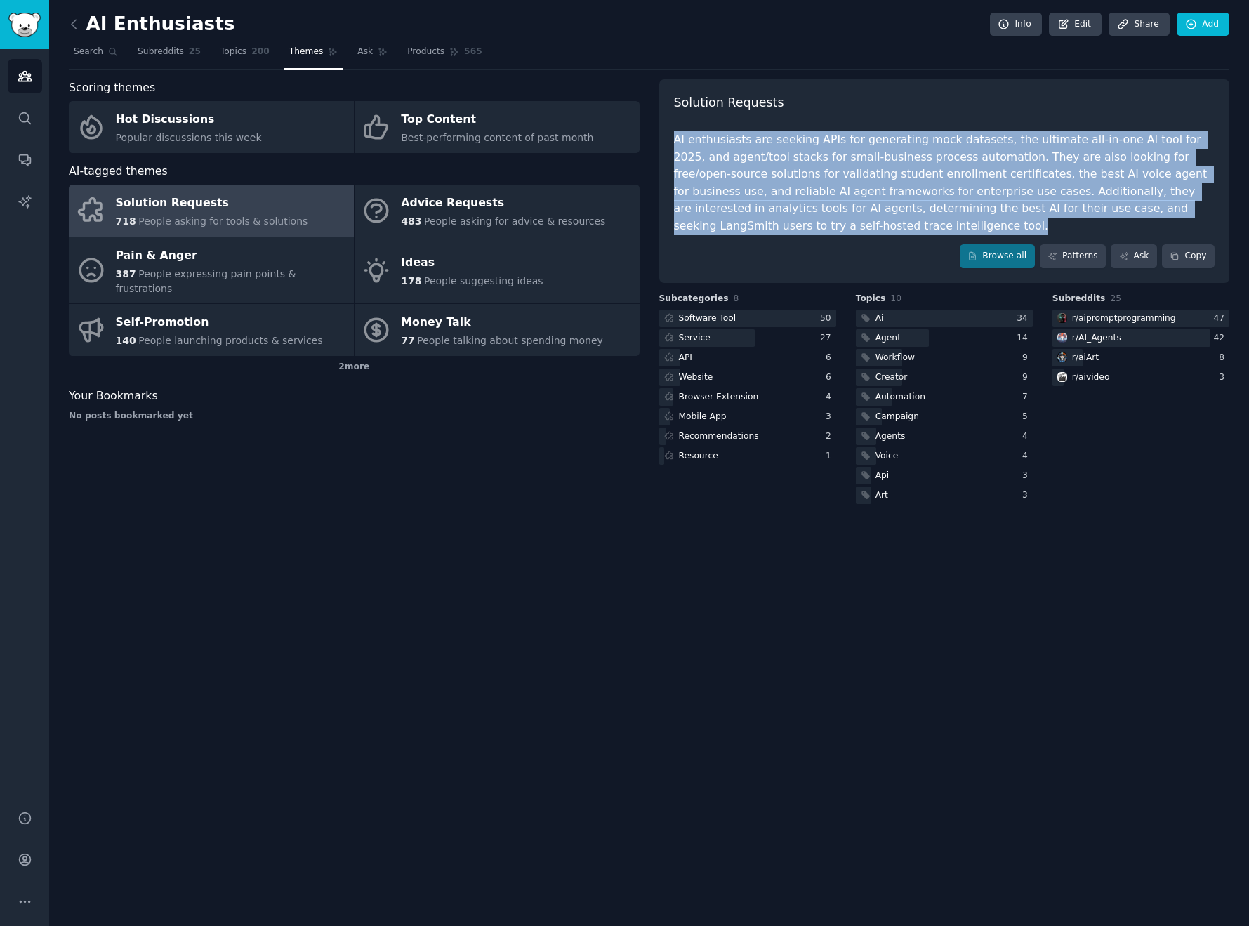
click at [864, 140] on div "AI enthusiasts are seeking APIs for generating mock datasets, the ultimate all-…" at bounding box center [944, 182] width 541 height 103
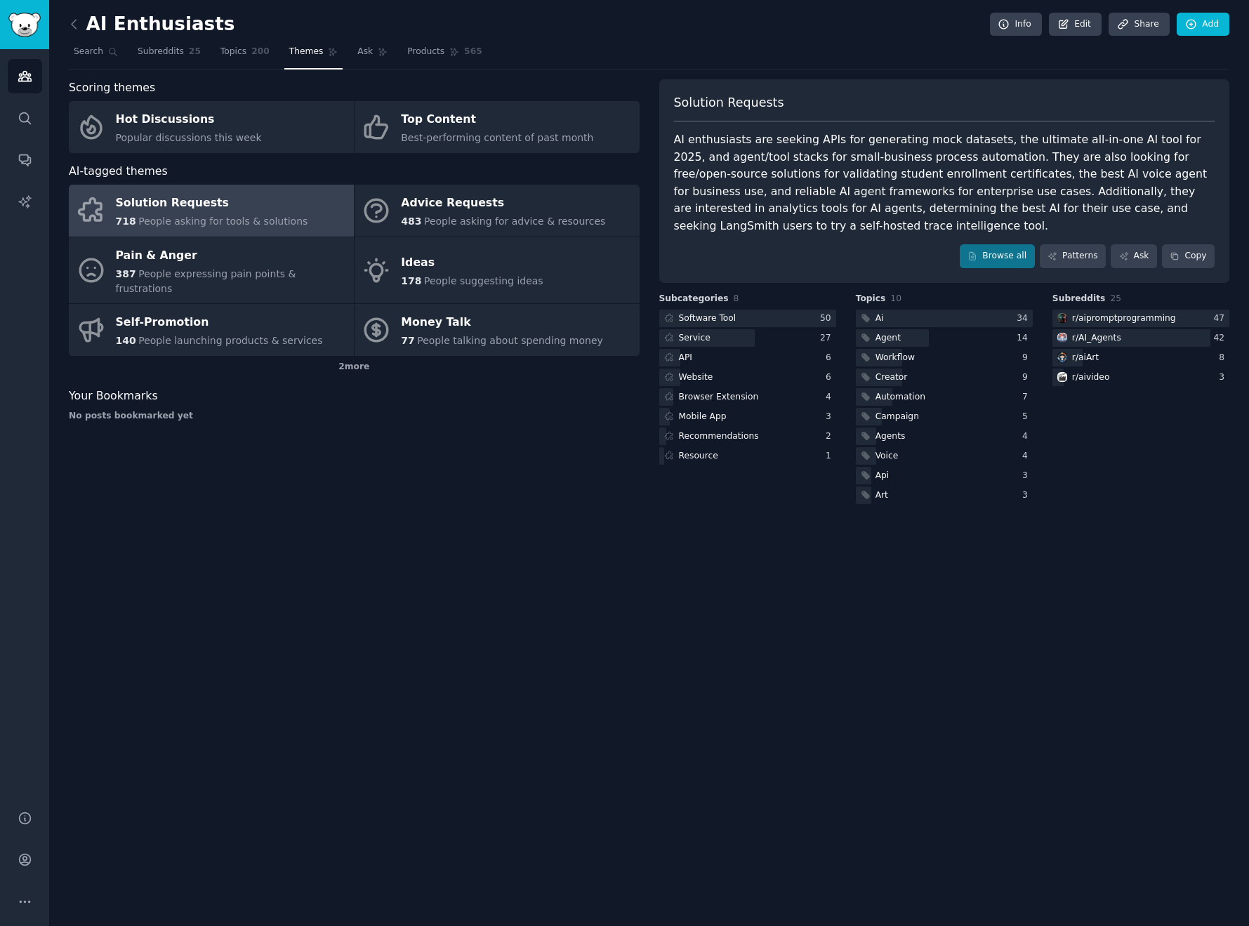
click at [864, 140] on div "AI enthusiasts are seeking APIs for generating mock datasets, the ultimate all-…" at bounding box center [944, 182] width 541 height 103
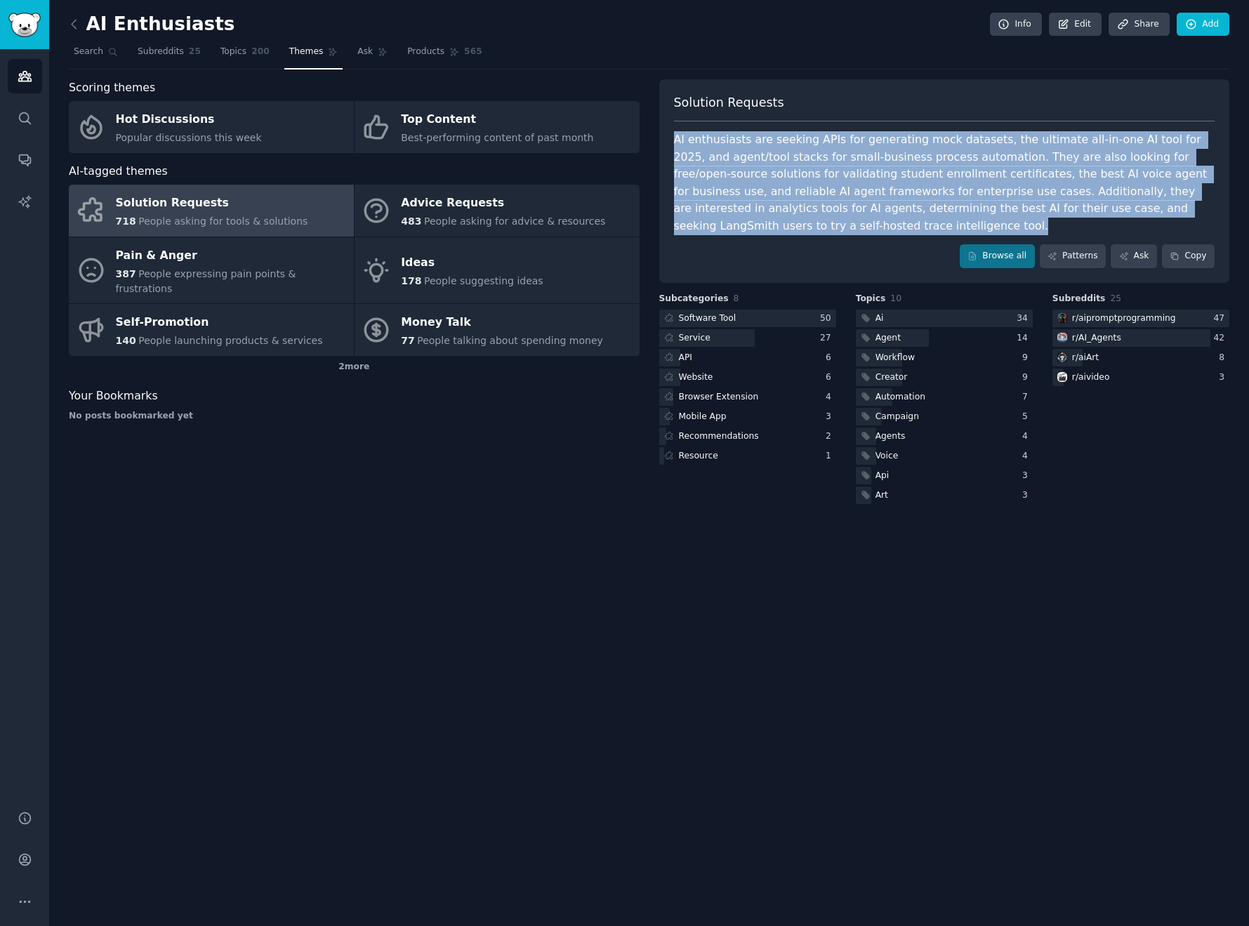
click at [864, 140] on div "AI enthusiasts are seeking APIs for generating mock datasets, the ultimate all-…" at bounding box center [944, 182] width 541 height 103
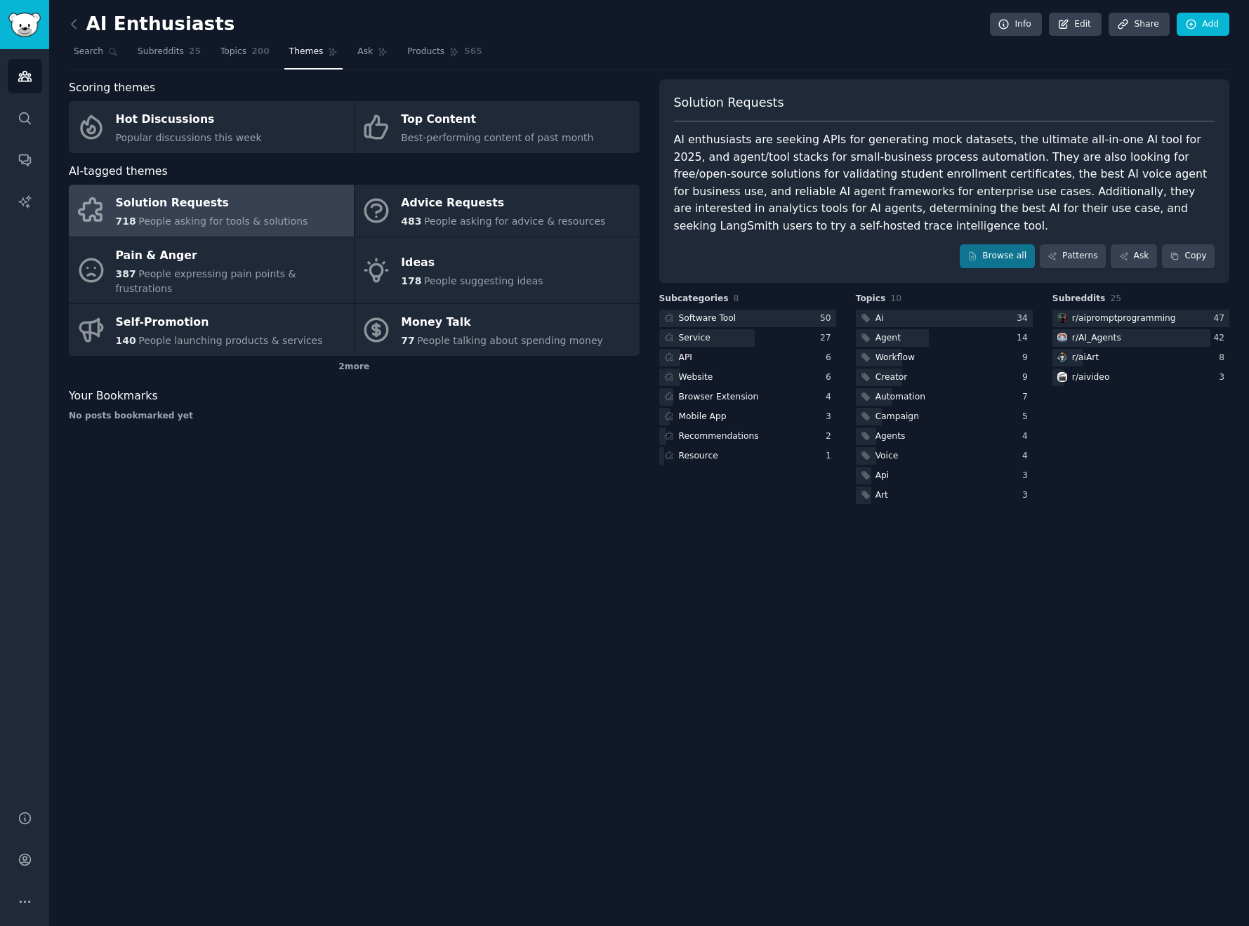
click at [864, 140] on div "AI enthusiasts are seeking APIs for generating mock datasets, the ultimate all-…" at bounding box center [944, 182] width 541 height 103
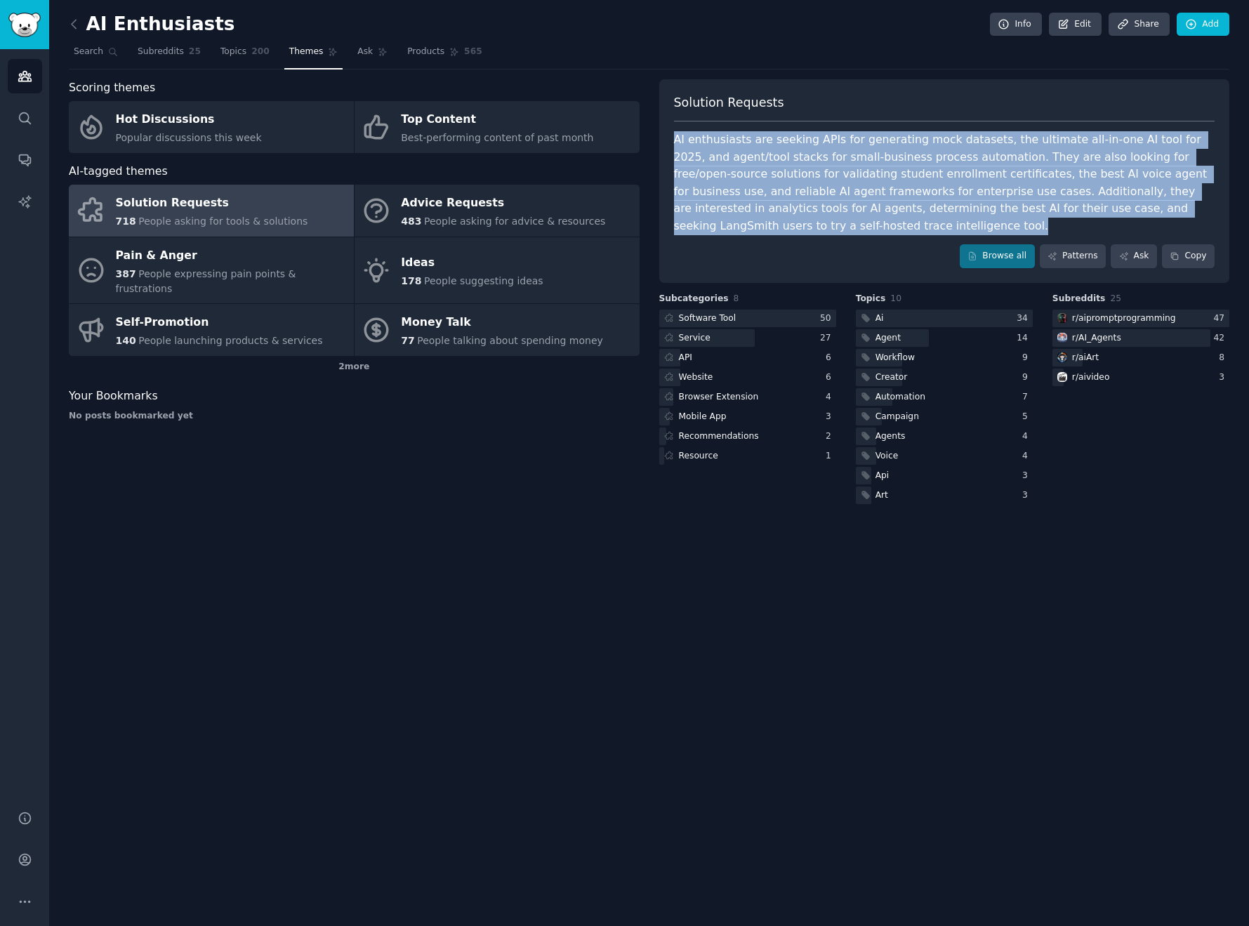
click at [864, 140] on div "AI enthusiasts are seeking APIs for generating mock datasets, the ultimate all-…" at bounding box center [944, 182] width 541 height 103
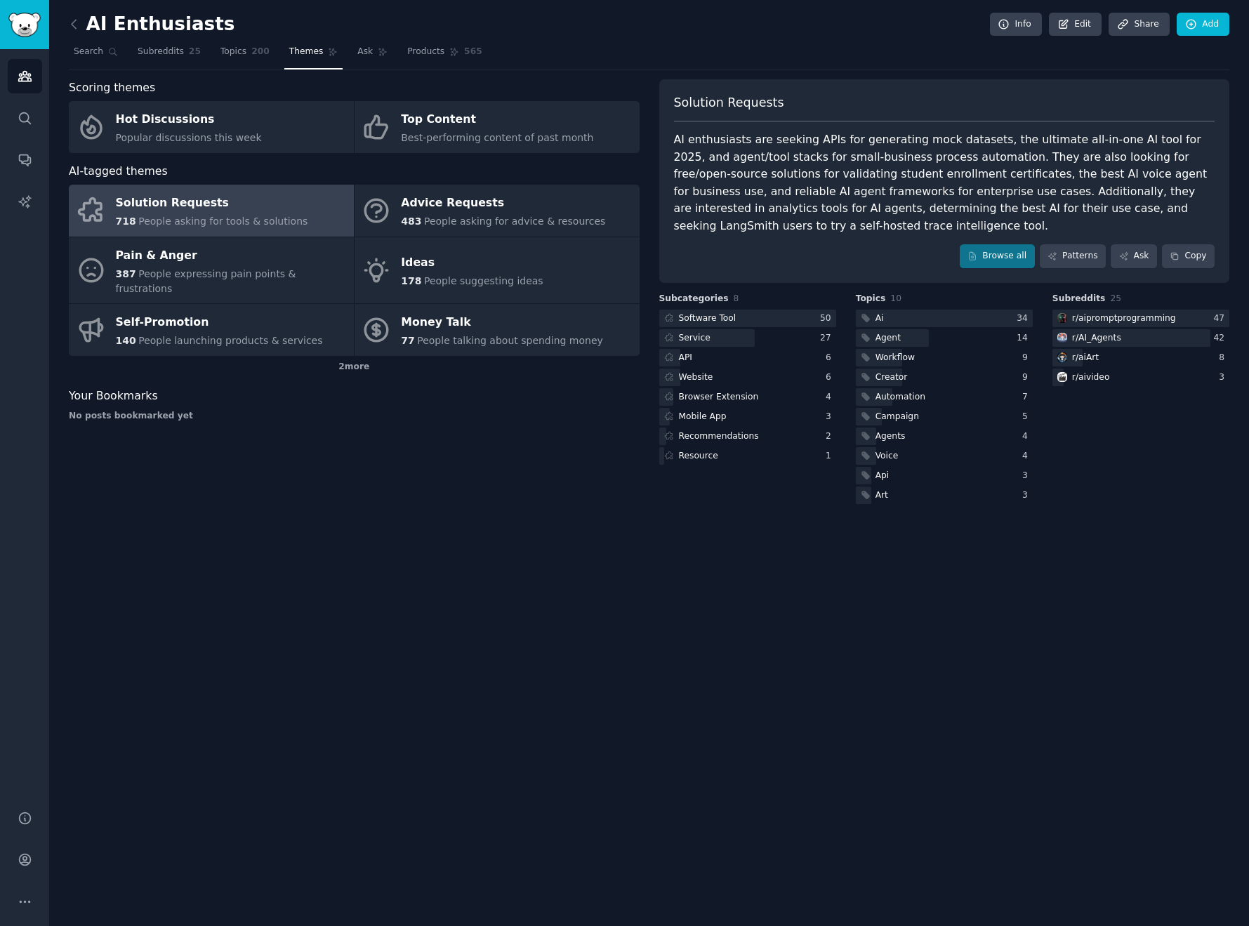
click at [864, 140] on div "AI enthusiasts are seeking APIs for generating mock datasets, the ultimate all-…" at bounding box center [944, 182] width 541 height 103
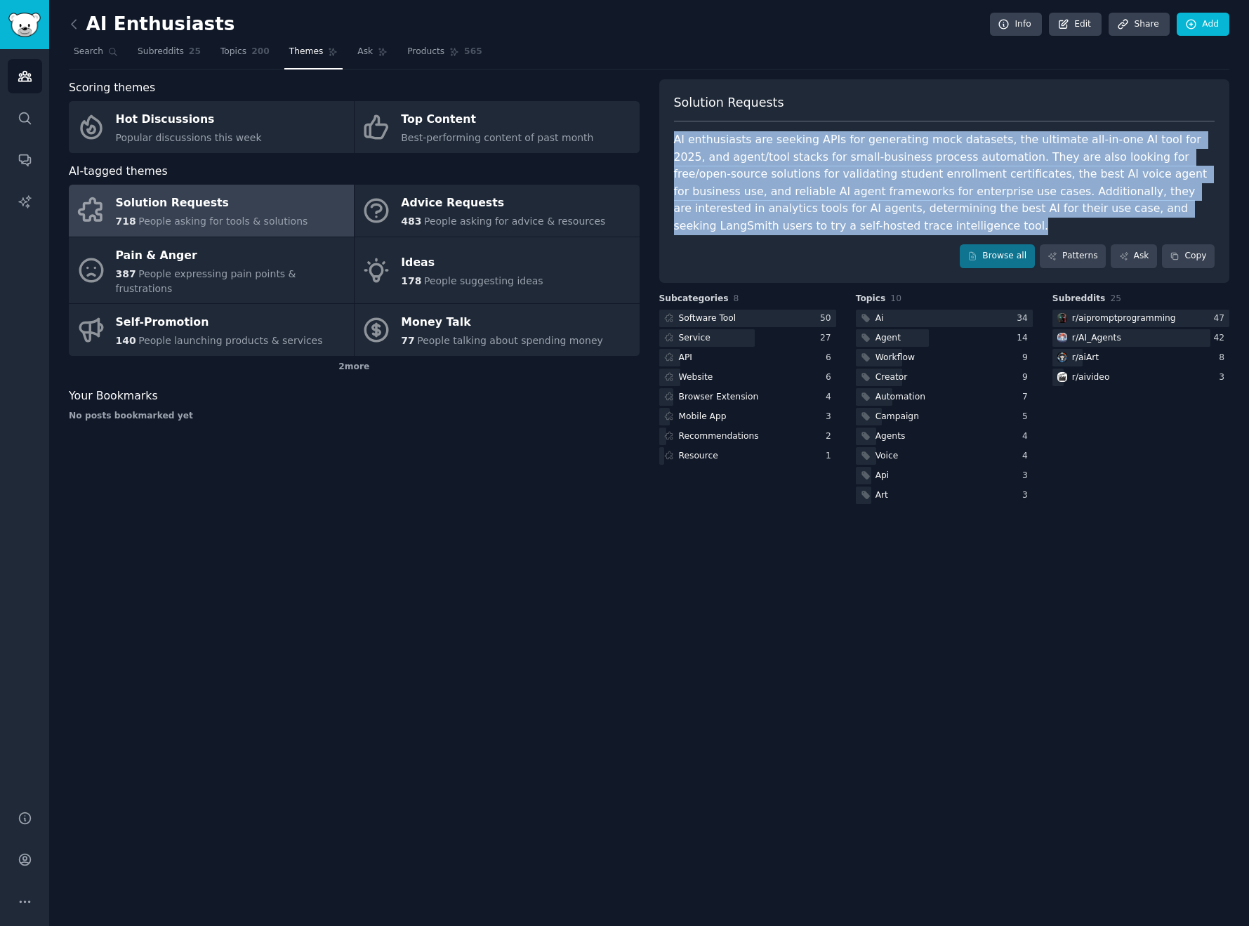
click at [864, 140] on div "AI enthusiasts are seeking APIs for generating mock datasets, the ultimate all-…" at bounding box center [944, 182] width 541 height 103
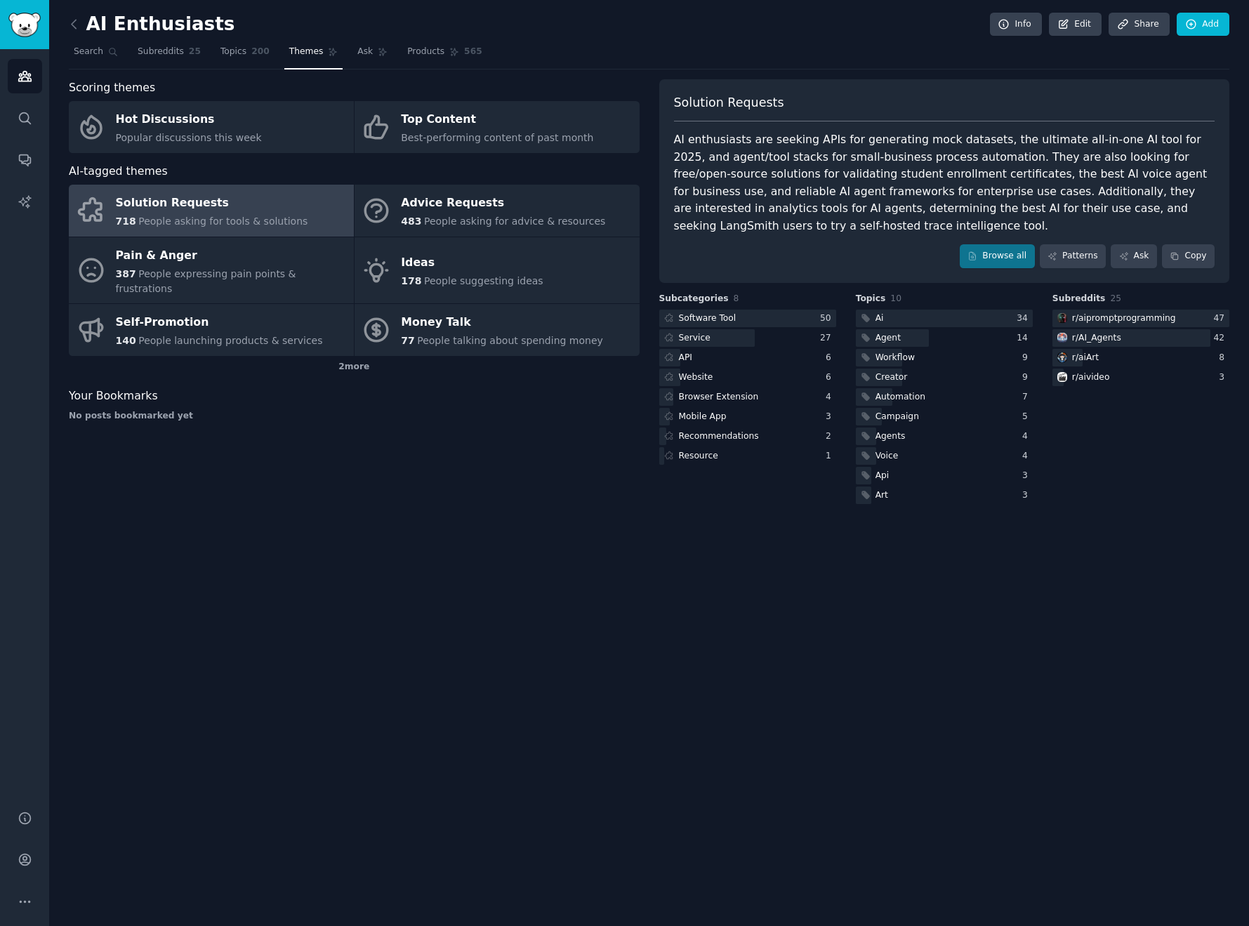
click at [864, 140] on div "AI enthusiasts are seeking APIs for generating mock datasets, the ultimate all-…" at bounding box center [944, 182] width 541 height 103
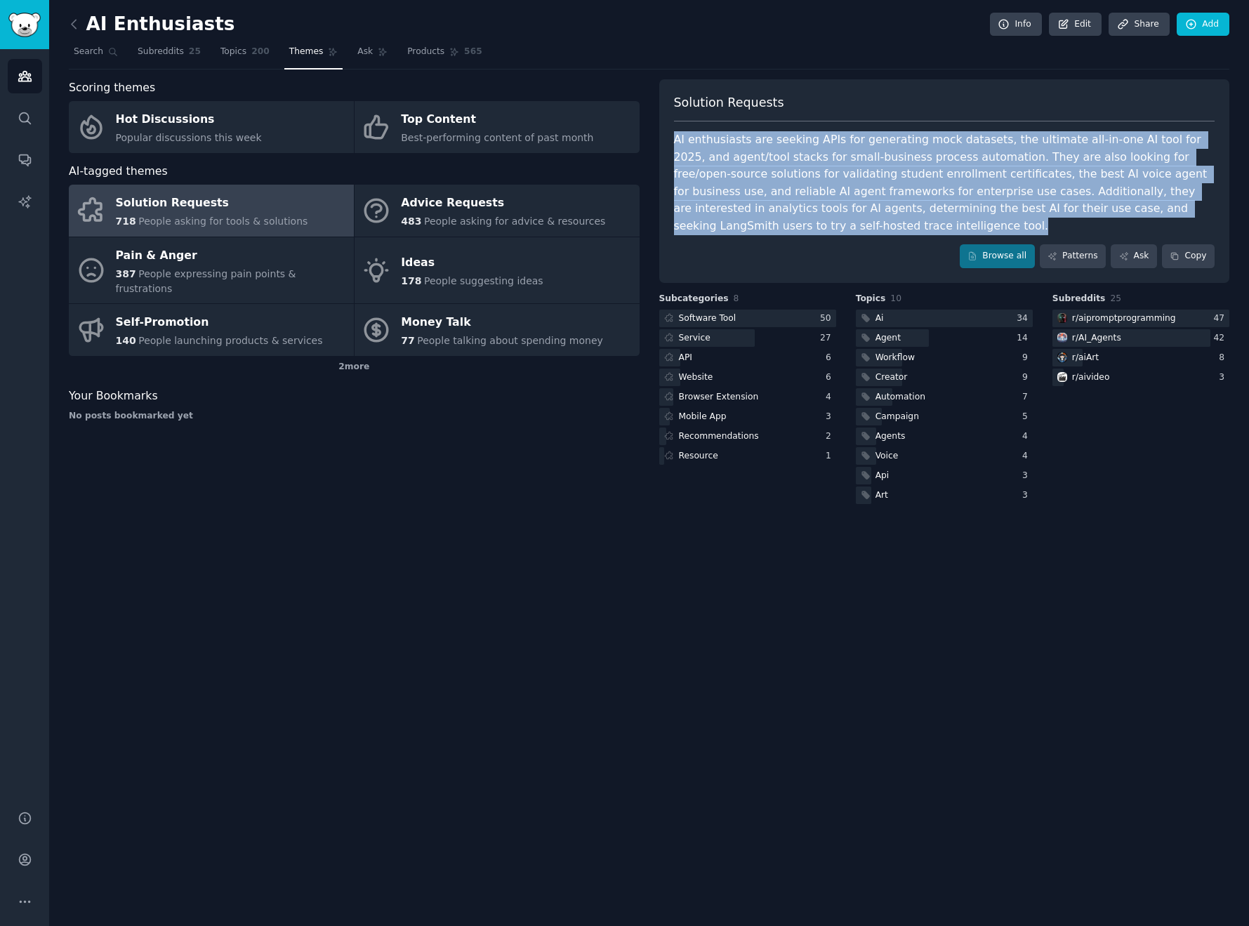
click at [864, 140] on div "AI enthusiasts are seeking APIs for generating mock datasets, the ultimate all-…" at bounding box center [944, 182] width 541 height 103
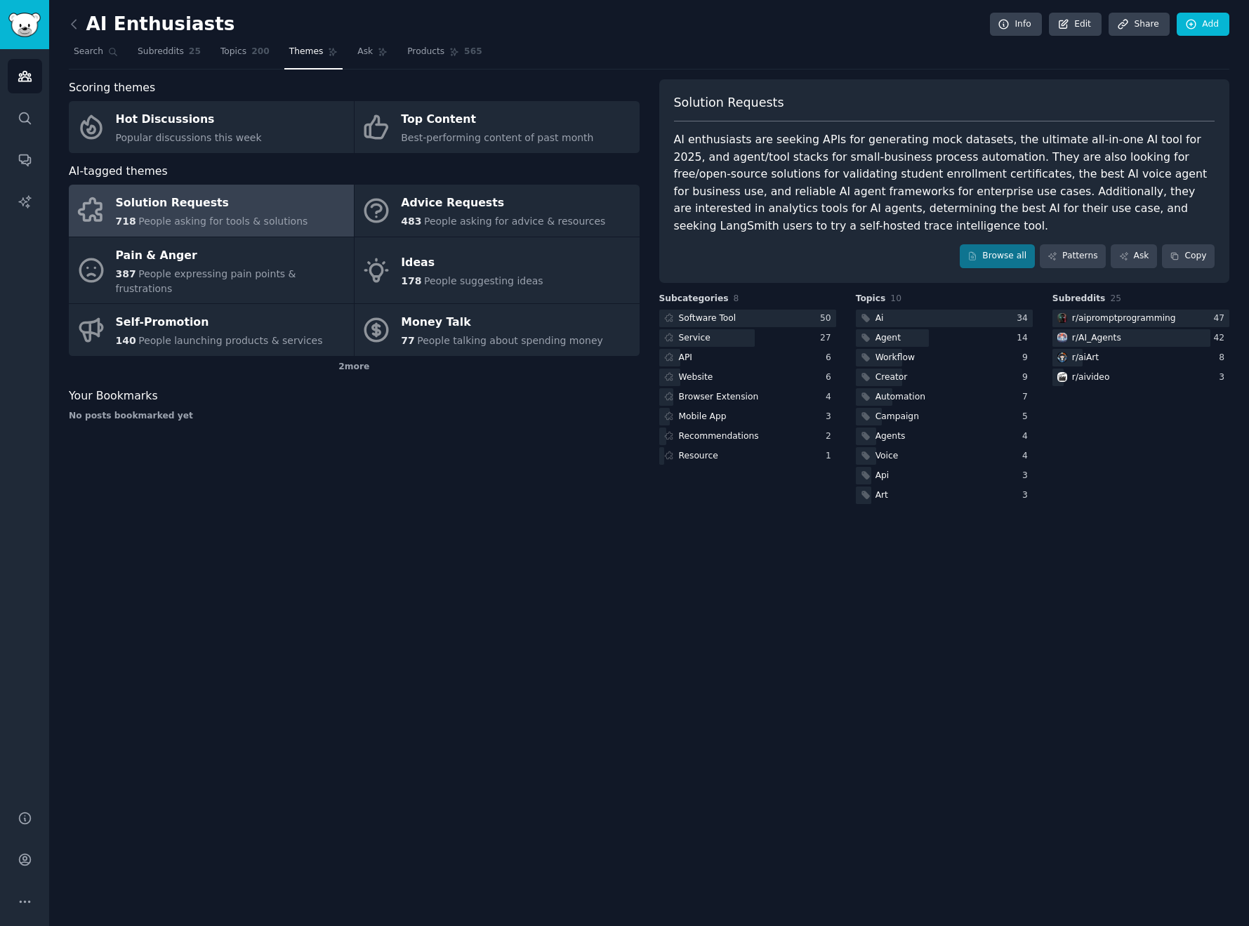
click at [864, 140] on div "AI enthusiasts are seeking APIs for generating mock datasets, the ultimate all-…" at bounding box center [944, 182] width 541 height 103
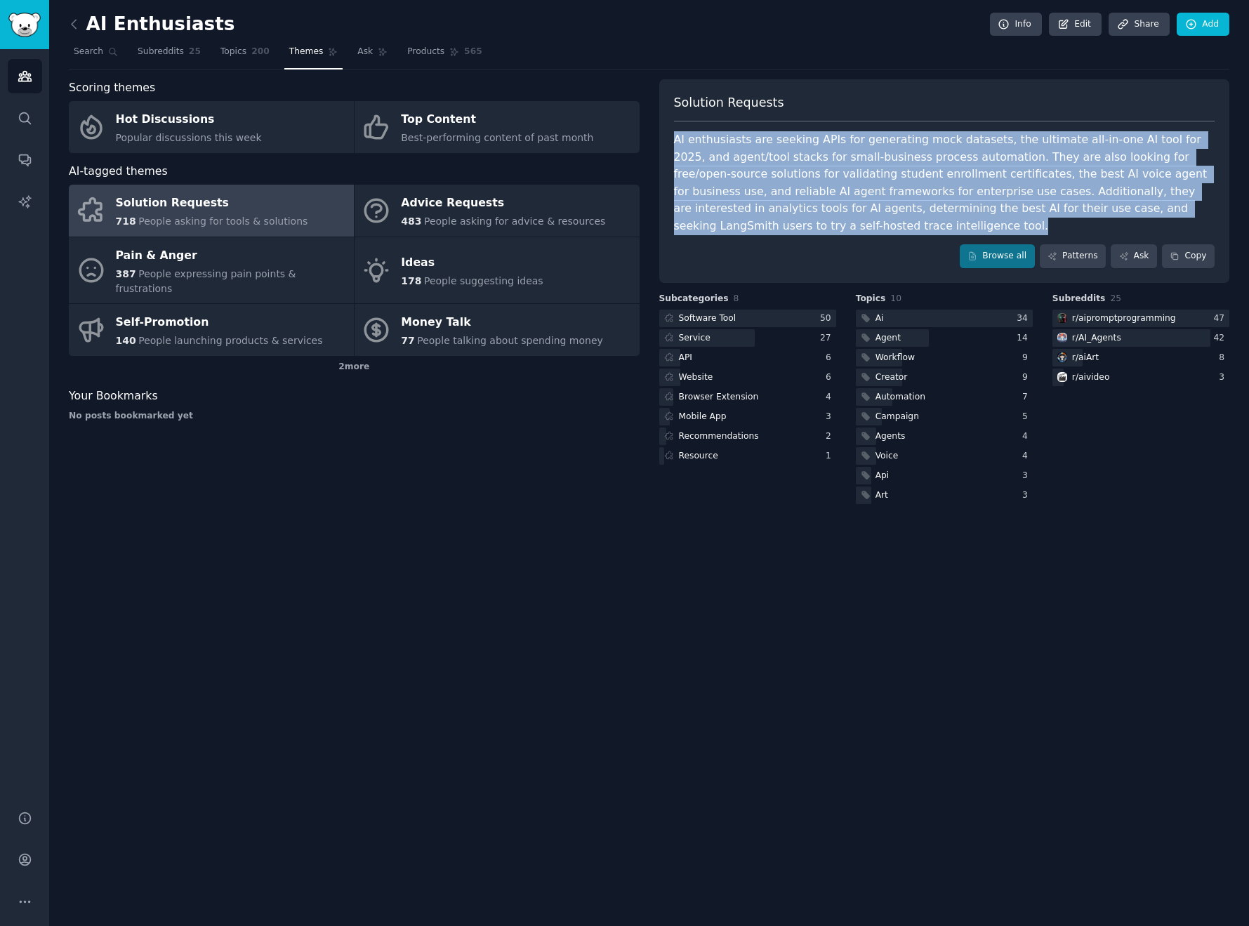
click at [864, 140] on div "AI enthusiasts are seeking APIs for generating mock datasets, the ultimate all-…" at bounding box center [944, 182] width 541 height 103
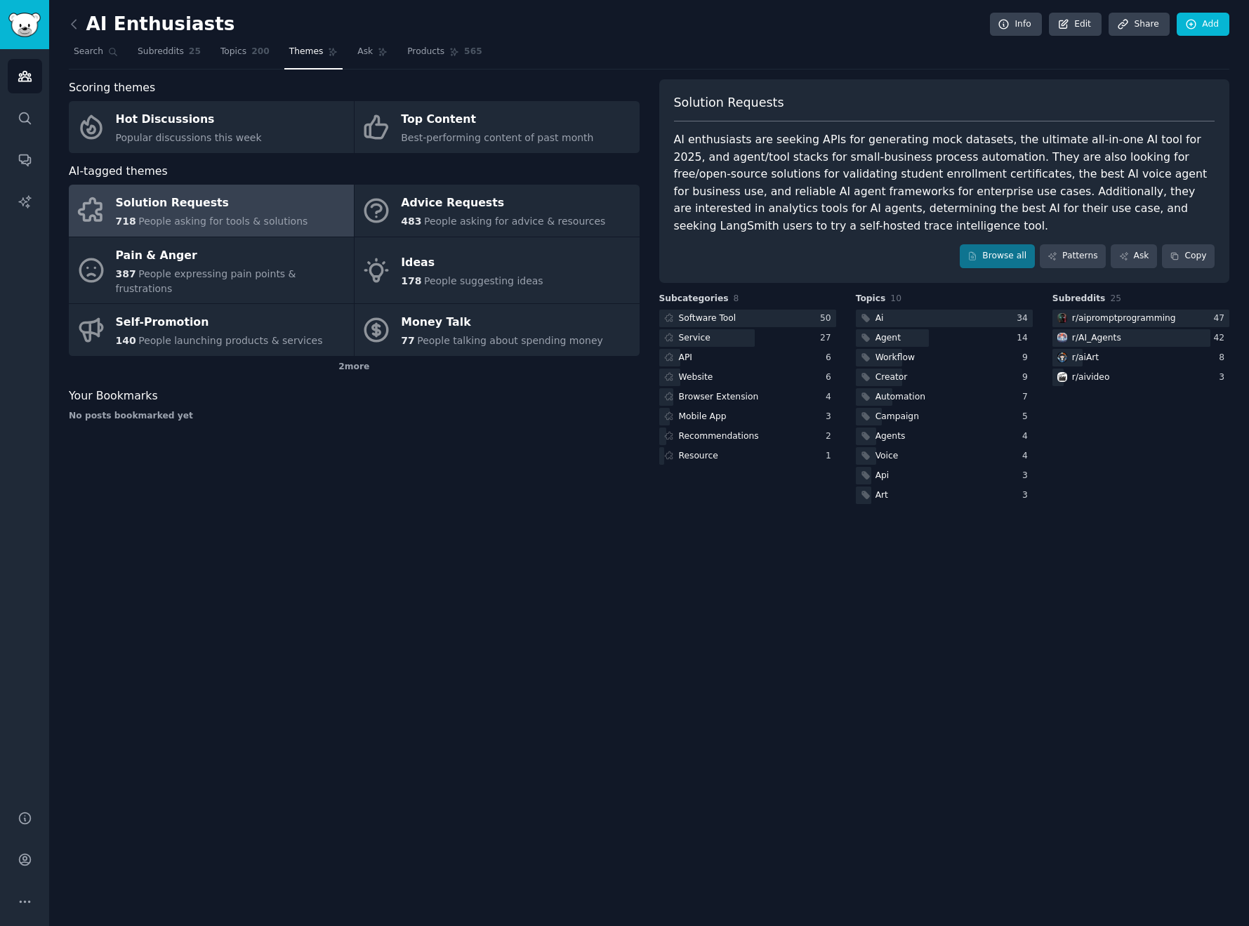
click at [864, 140] on div "AI enthusiasts are seeking APIs for generating mock datasets, the ultimate all-…" at bounding box center [944, 182] width 541 height 103
click at [904, 87] on div "Solution Requests AI enthusiasts are seeking APIs for generating mock datasets,…" at bounding box center [944, 181] width 571 height 204
click at [881, 53] on nav "Search Subreddits 25 Topics 200 Themes Ask Products 565" at bounding box center [649, 55] width 1161 height 29
click at [71, 27] on icon at bounding box center [74, 24] width 15 height 15
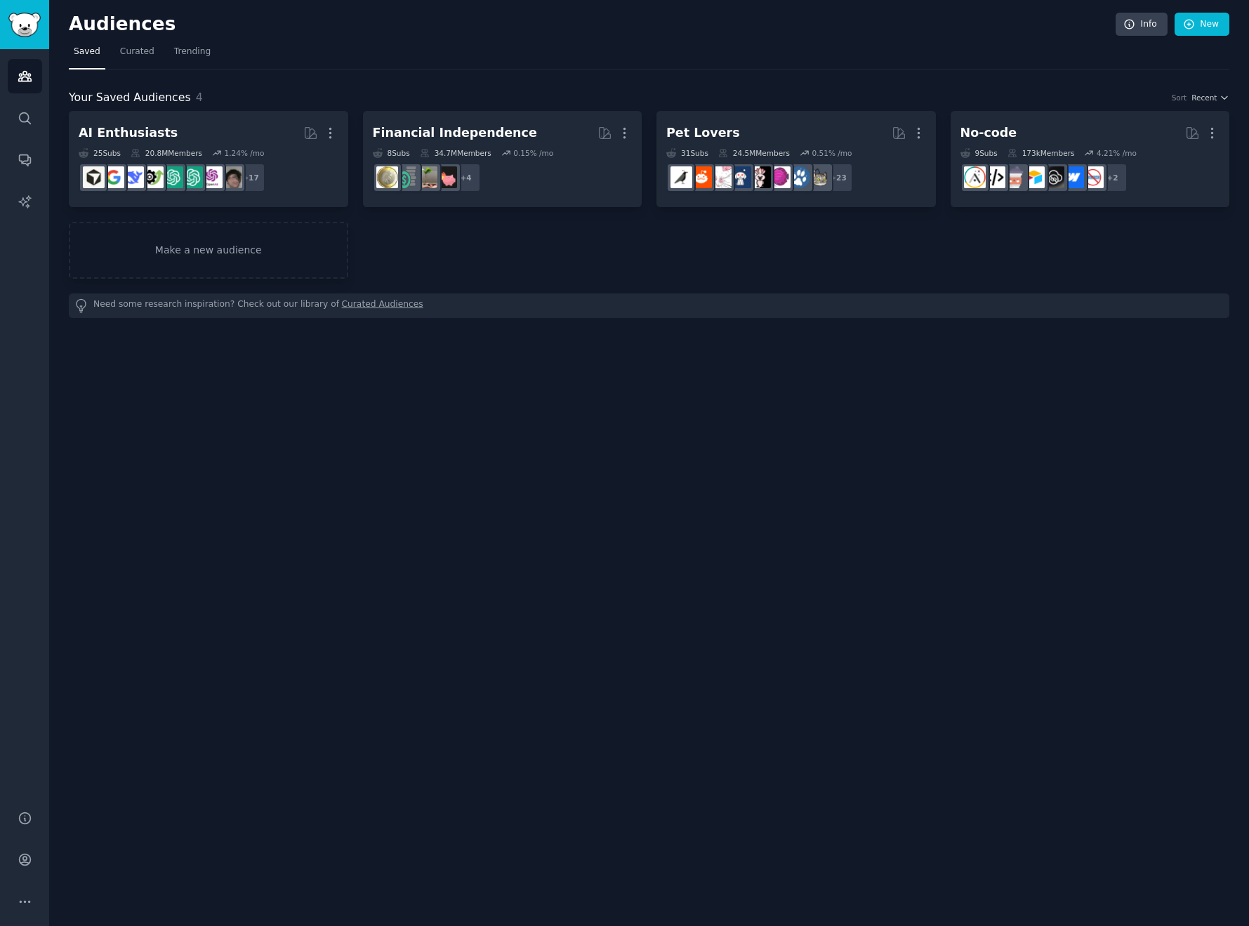
click at [902, 60] on nav "Saved Curated Trending" at bounding box center [649, 55] width 1161 height 29
click at [95, 32] on h2 "Audiences" at bounding box center [592, 24] width 1047 height 22
click at [29, 81] on icon "Sidebar" at bounding box center [24, 77] width 13 height 10
click at [27, 79] on icon "Sidebar" at bounding box center [24, 77] width 13 height 10
click at [140, 47] on span "Curated" at bounding box center [137, 52] width 34 height 13
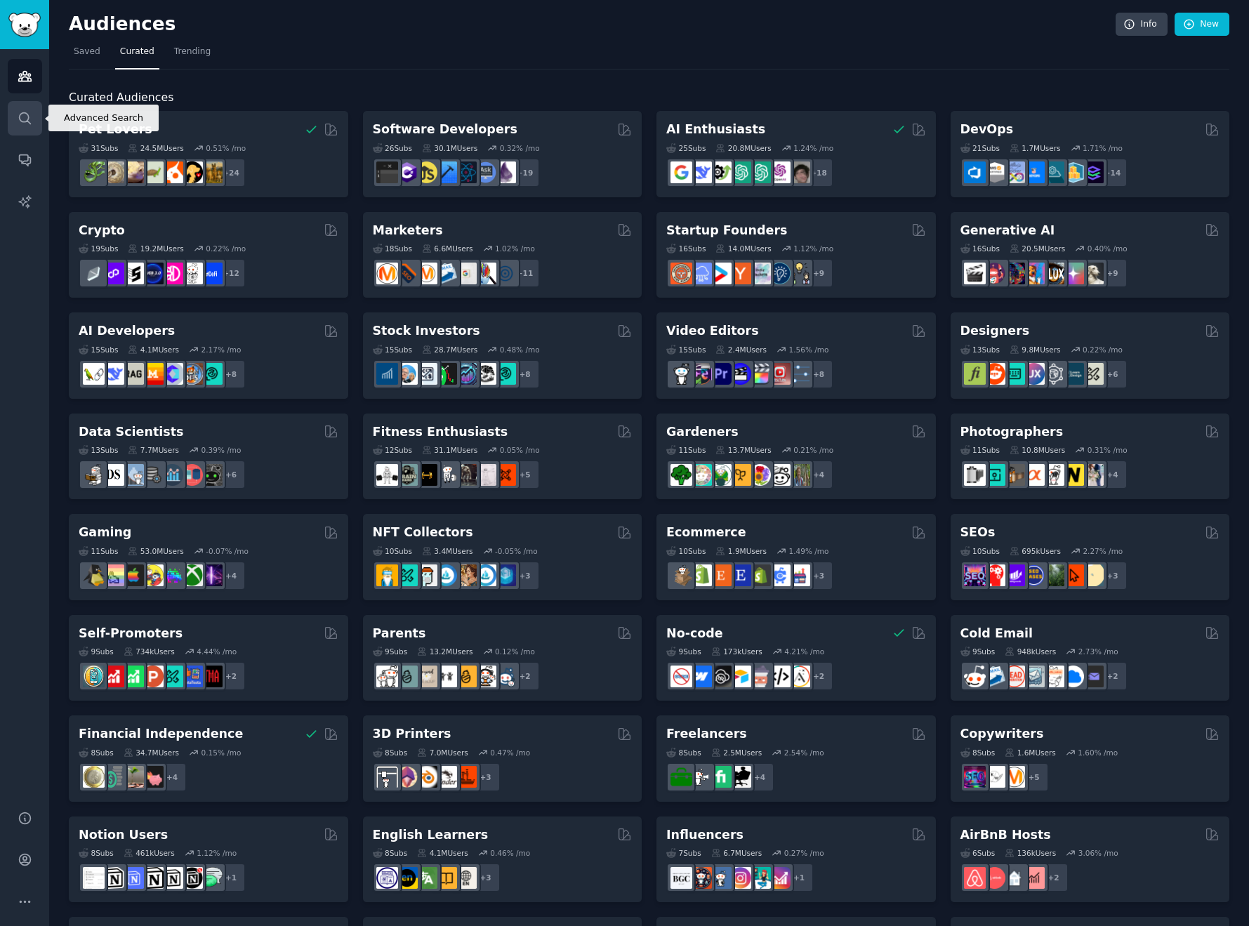
click at [37, 116] on link "Search" at bounding box center [25, 118] width 34 height 34
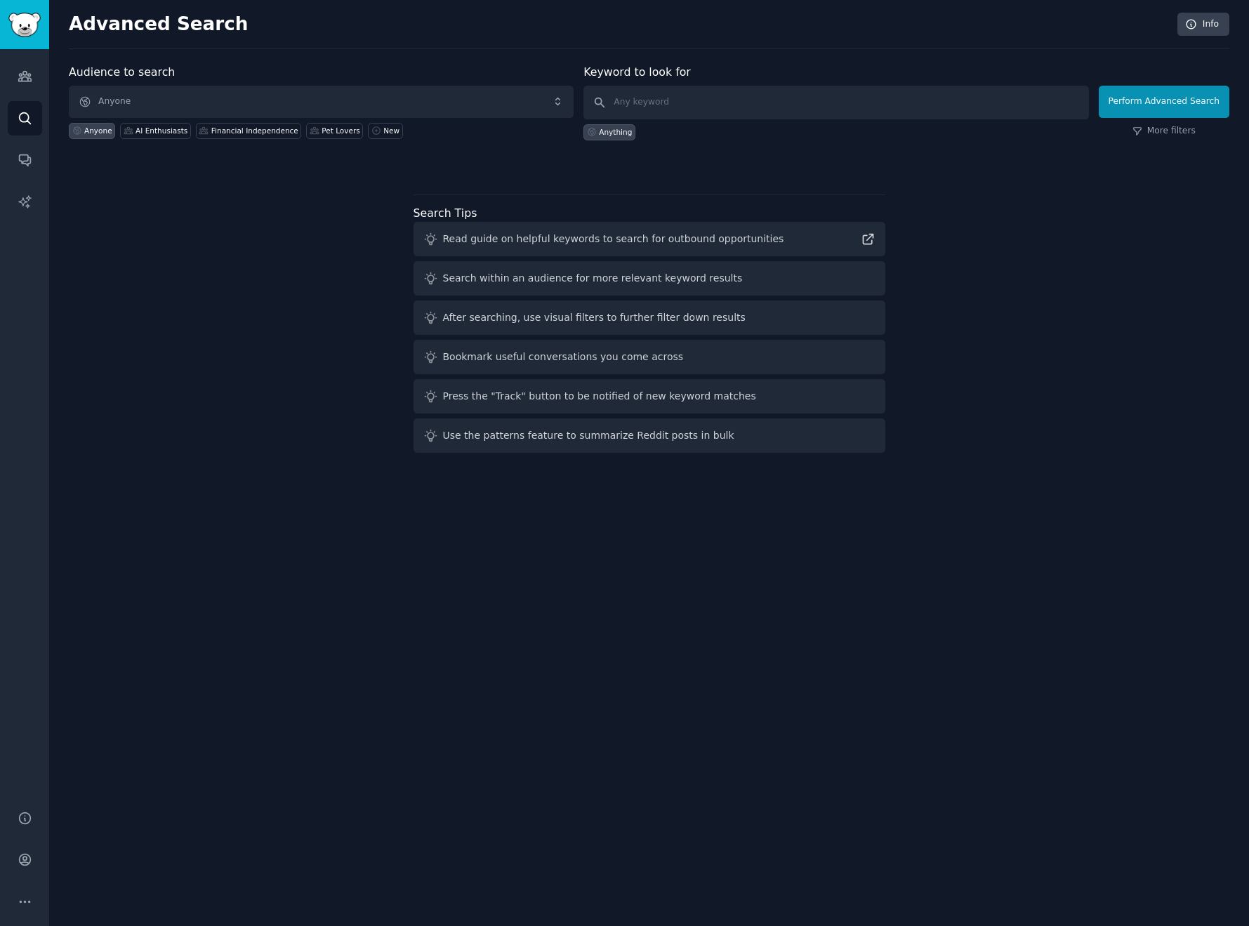
click at [258, 110] on span "Anyone" at bounding box center [321, 102] width 505 height 32
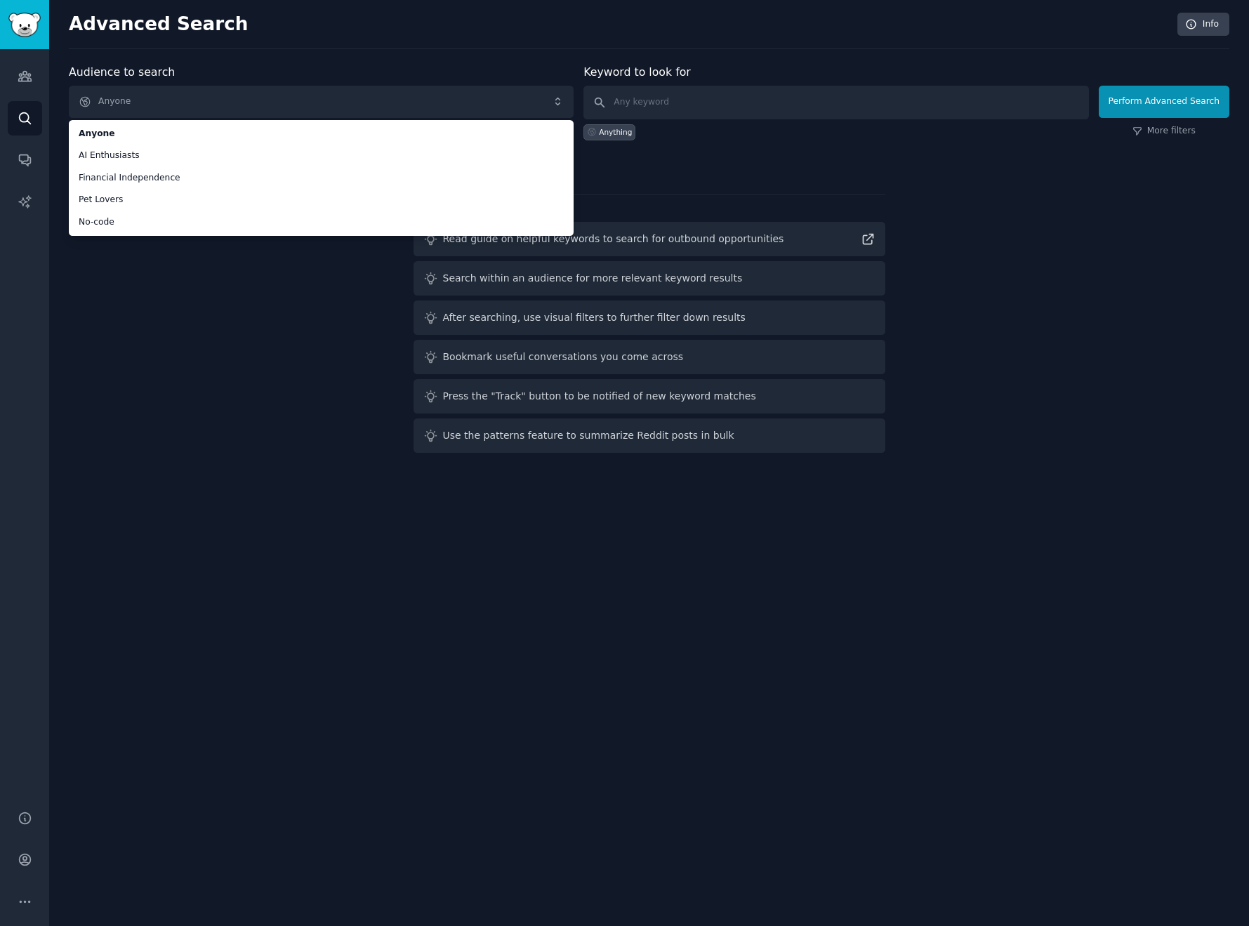
click at [476, 37] on div "Advanced Search Info" at bounding box center [649, 31] width 1161 height 37
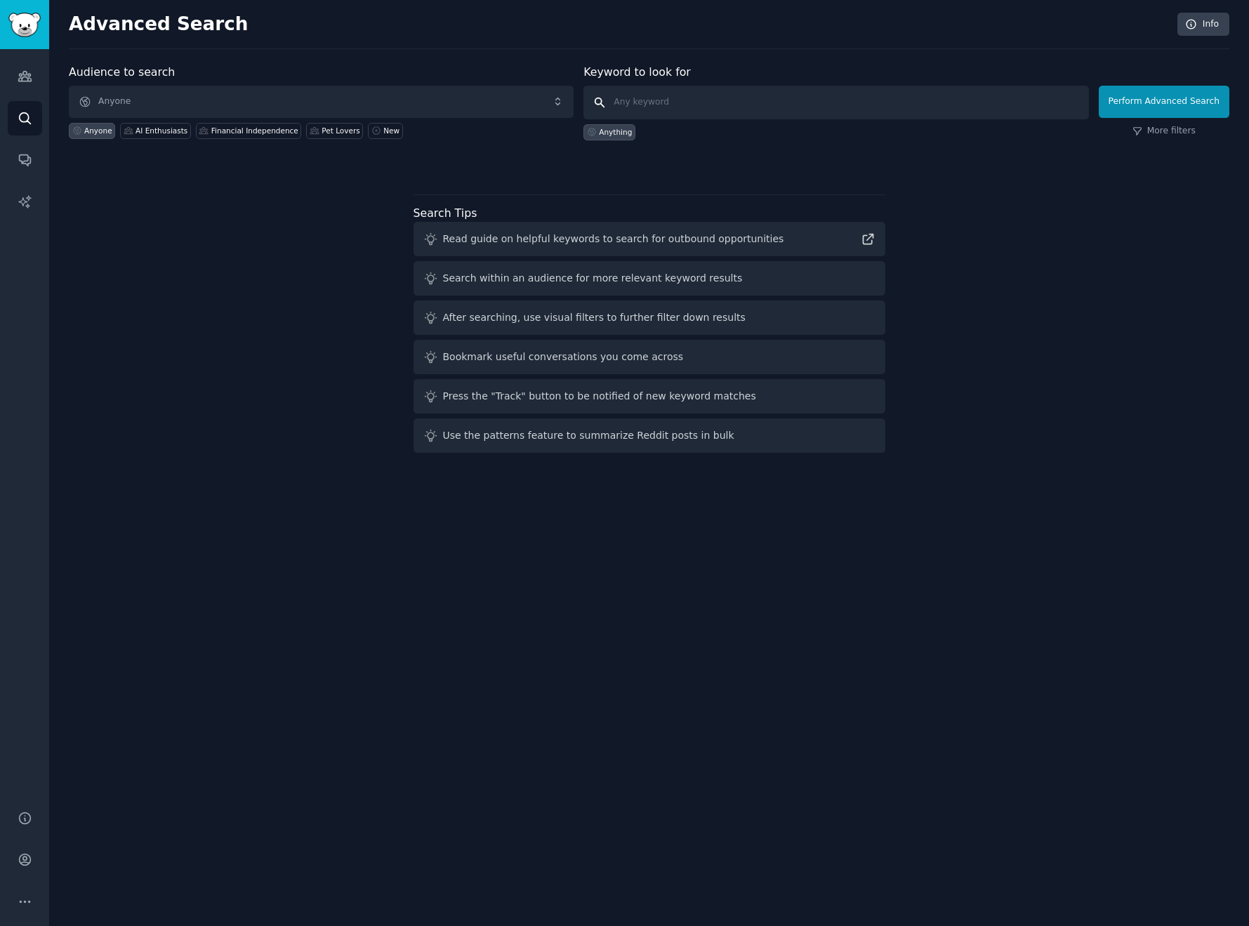
click at [640, 96] on input "text" at bounding box center [836, 103] width 505 height 34
click at [36, 70] on link "Audiences" at bounding box center [25, 76] width 34 height 34
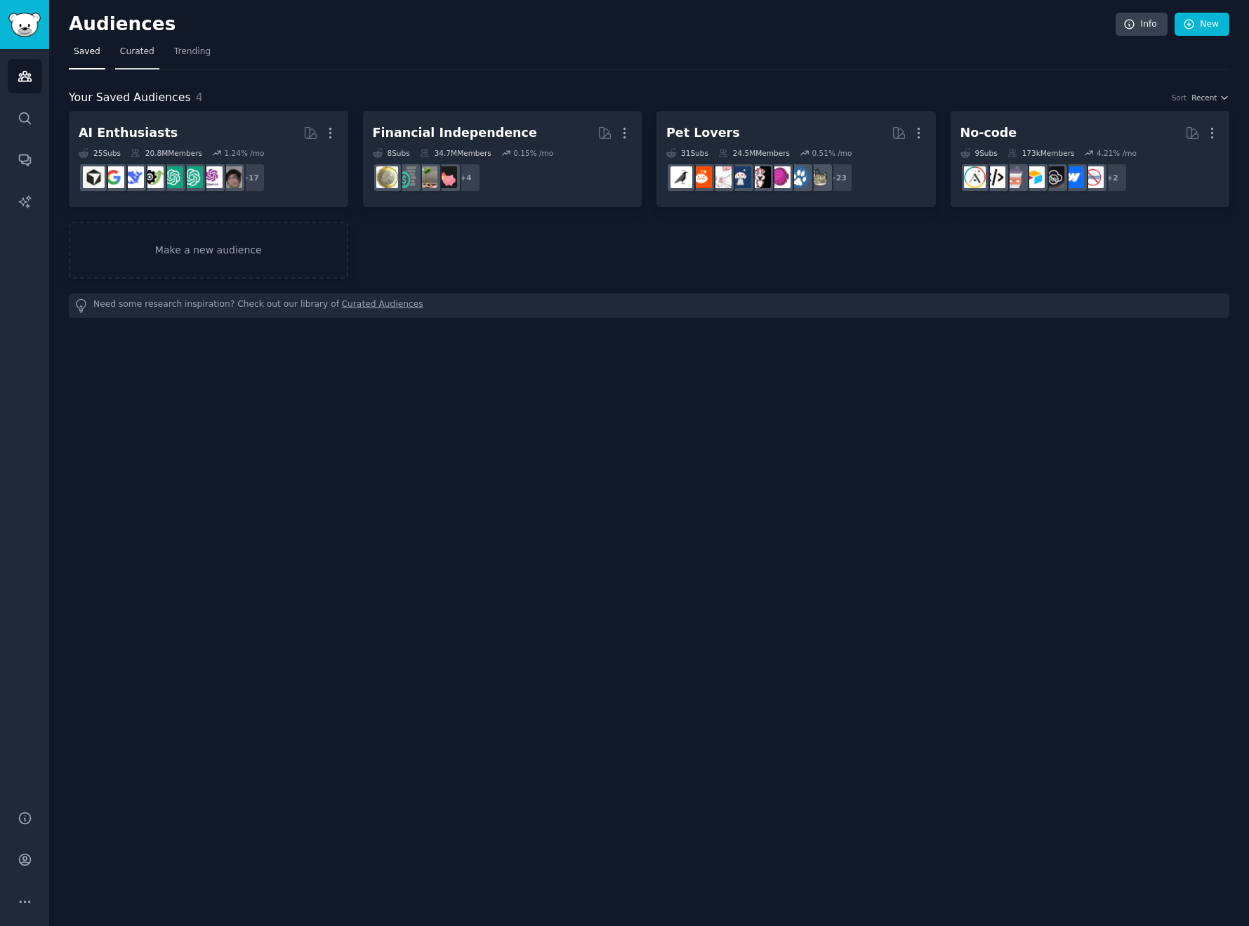
click at [140, 55] on span "Curated" at bounding box center [137, 52] width 34 height 13
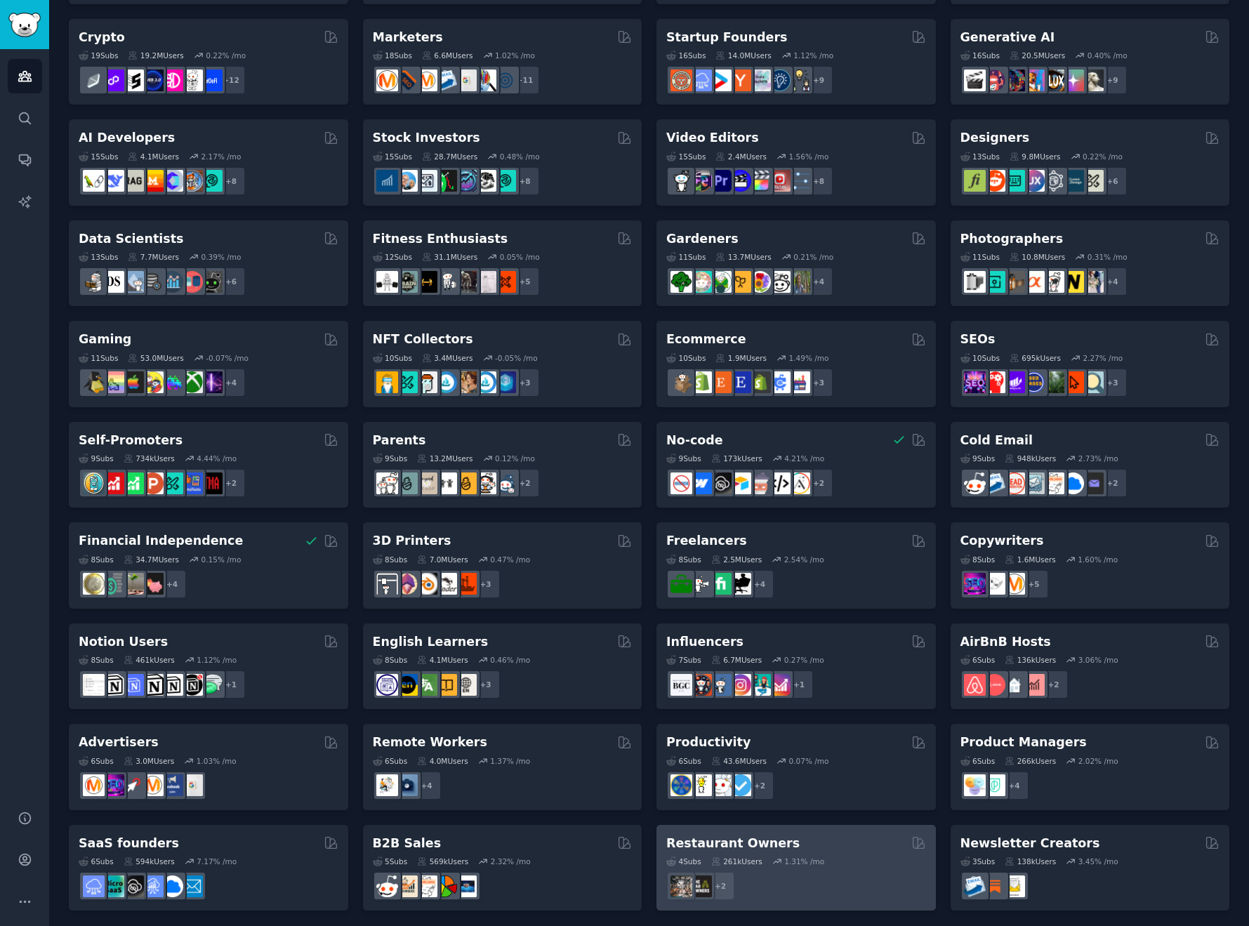
click at [835, 860] on div "4 Sub s 261k Users 1.31 % /mo" at bounding box center [796, 862] width 260 height 10
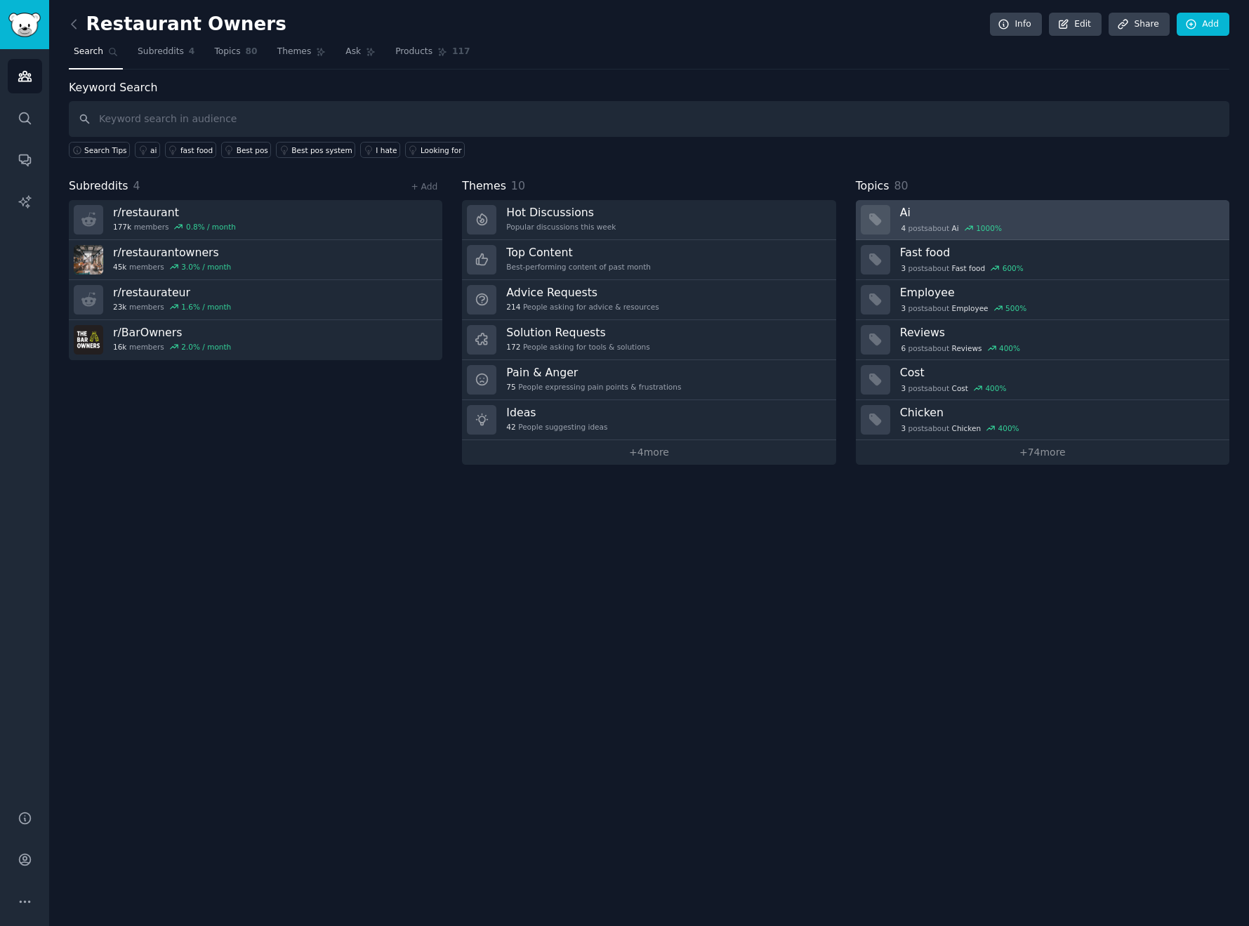
click at [1041, 216] on h3 "Ai" at bounding box center [1060, 212] width 320 height 15
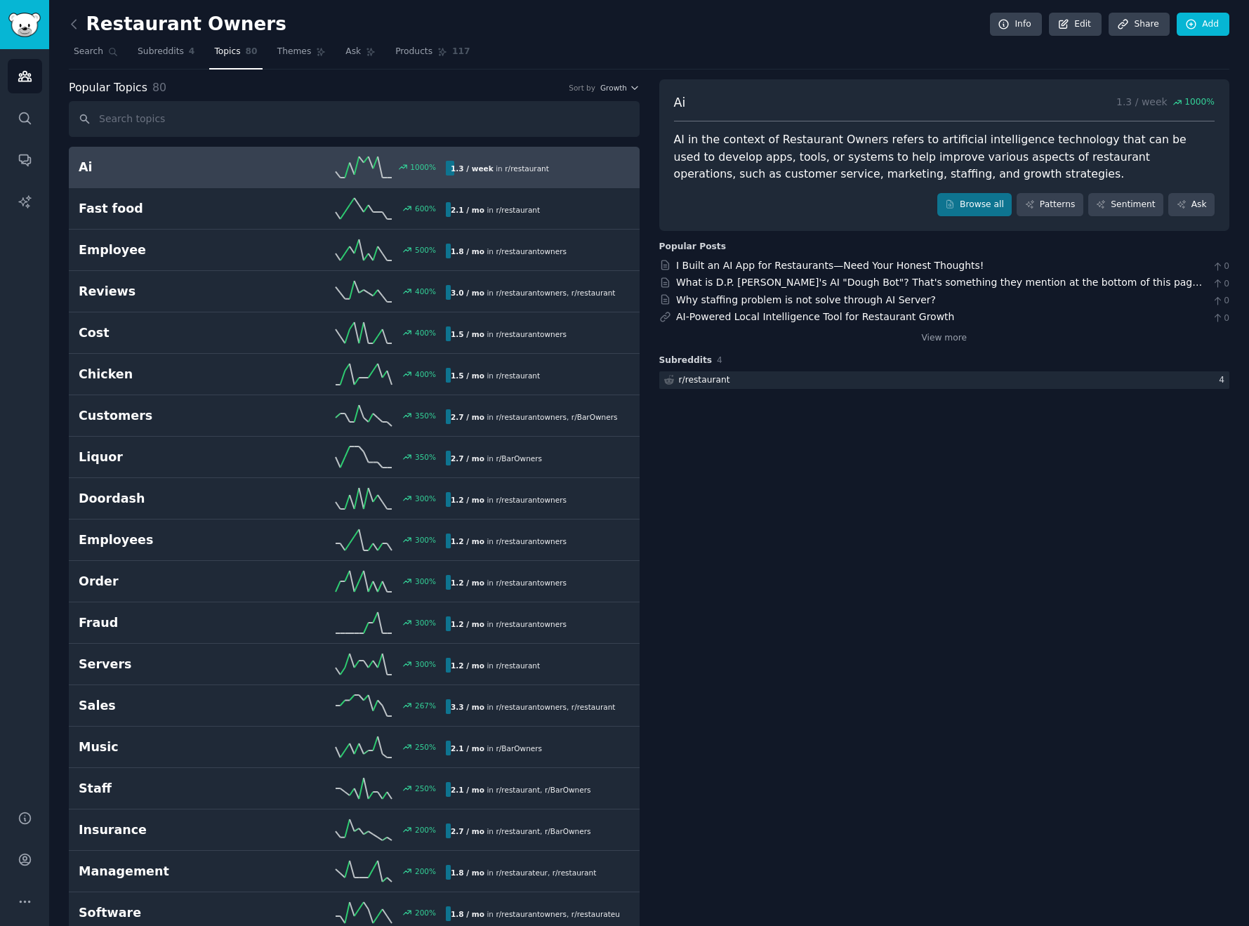
click at [857, 143] on div "AI in the context of Restaurant Owners refers to artificial intelligence techno…" at bounding box center [944, 157] width 541 height 52
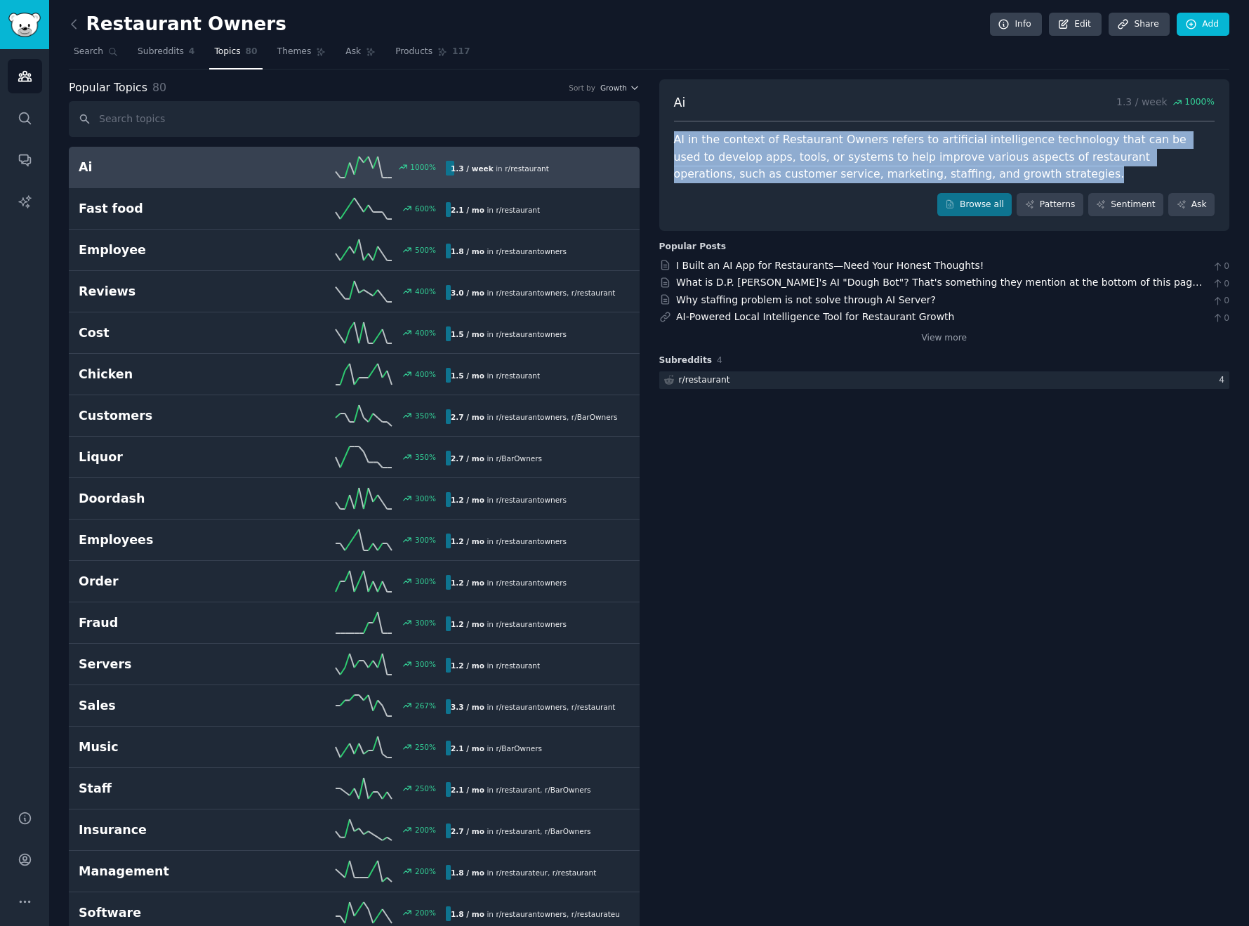
click at [857, 143] on div "AI in the context of Restaurant Owners refers to artificial intelligence techno…" at bounding box center [944, 157] width 541 height 52
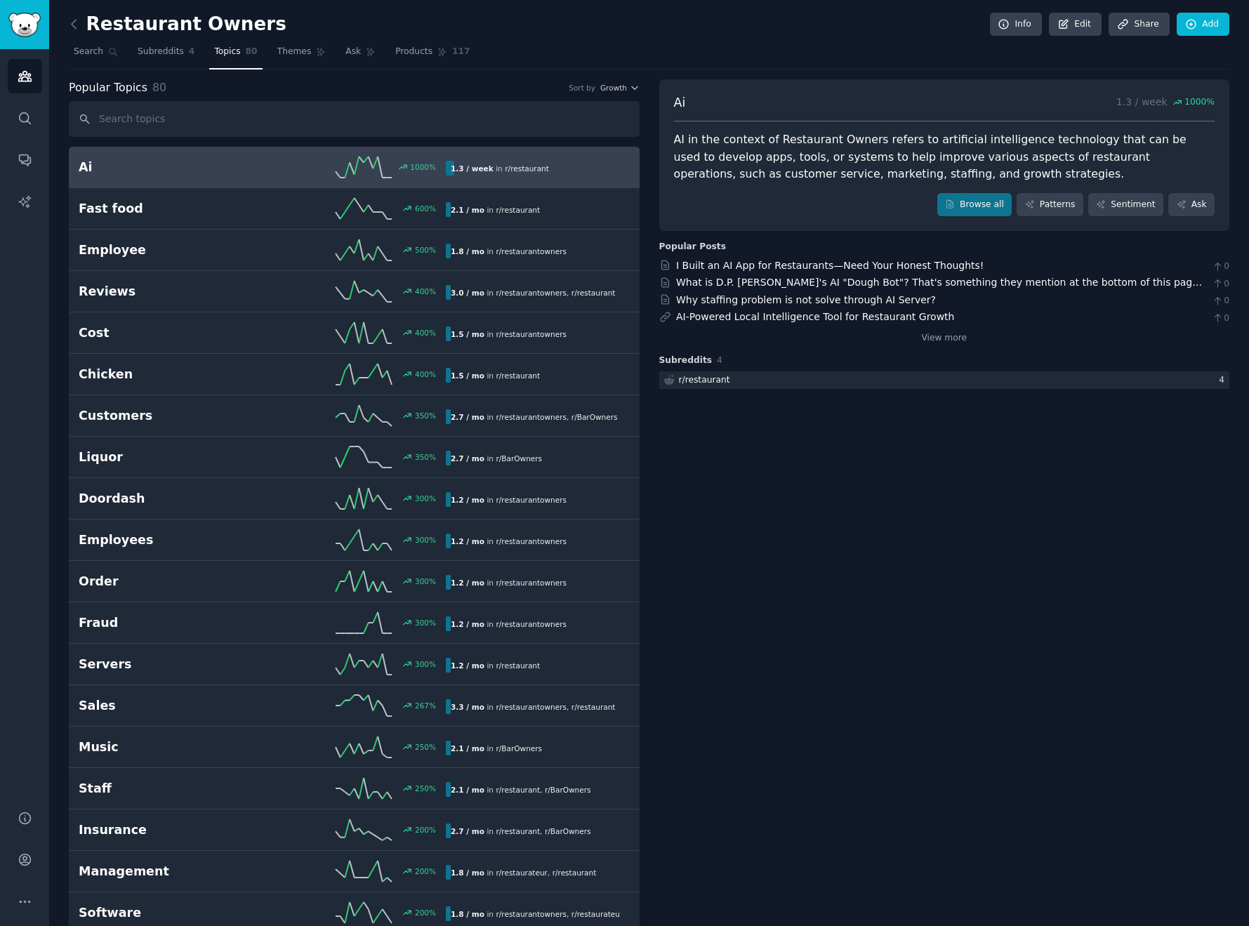
click at [857, 143] on div "AI in the context of Restaurant Owners refers to artificial intelligence techno…" at bounding box center [944, 157] width 541 height 52
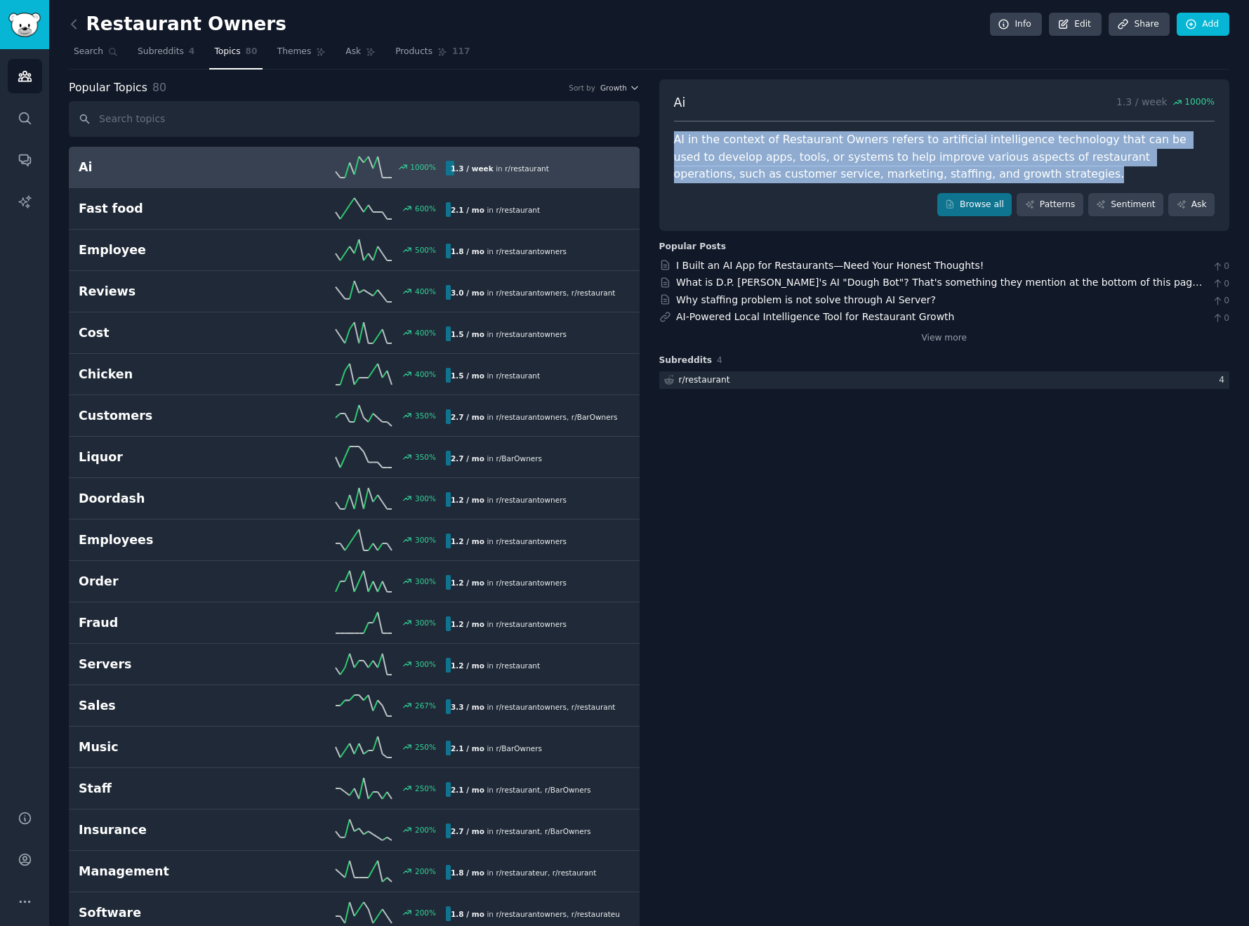
click at [857, 143] on div "AI in the context of Restaurant Owners refers to artificial intelligence techno…" at bounding box center [944, 157] width 541 height 52
click at [786, 260] on link "I Built an AI App for Restaurants—Need Your Honest Thoughts!" at bounding box center [830, 265] width 308 height 11
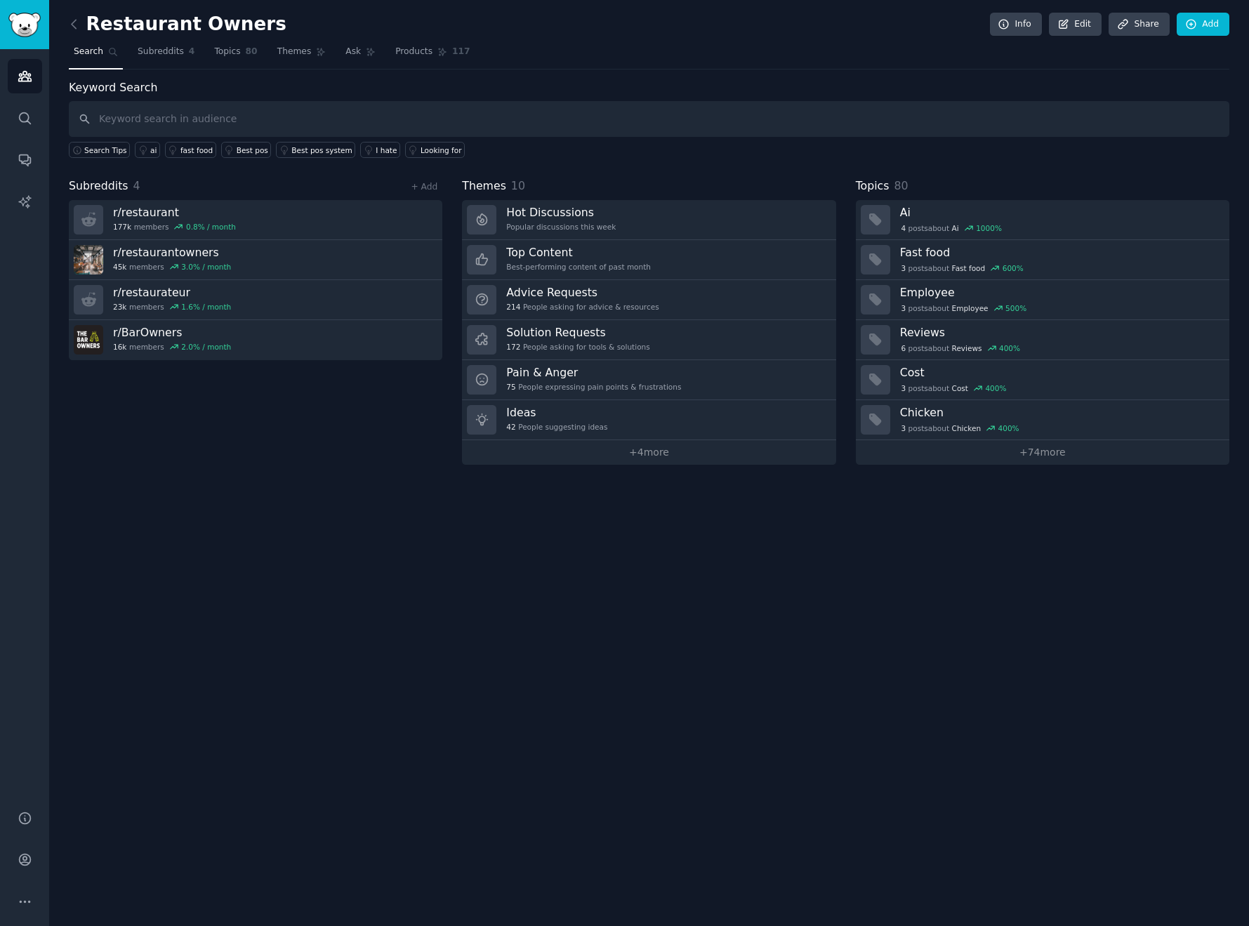
click at [448, 475] on div "Restaurant Owners Info Edit Share Add Search Subreddits 4 Topics 80 Themes Ask …" at bounding box center [649, 463] width 1200 height 926
